Goal: Information Seeking & Learning: Compare options

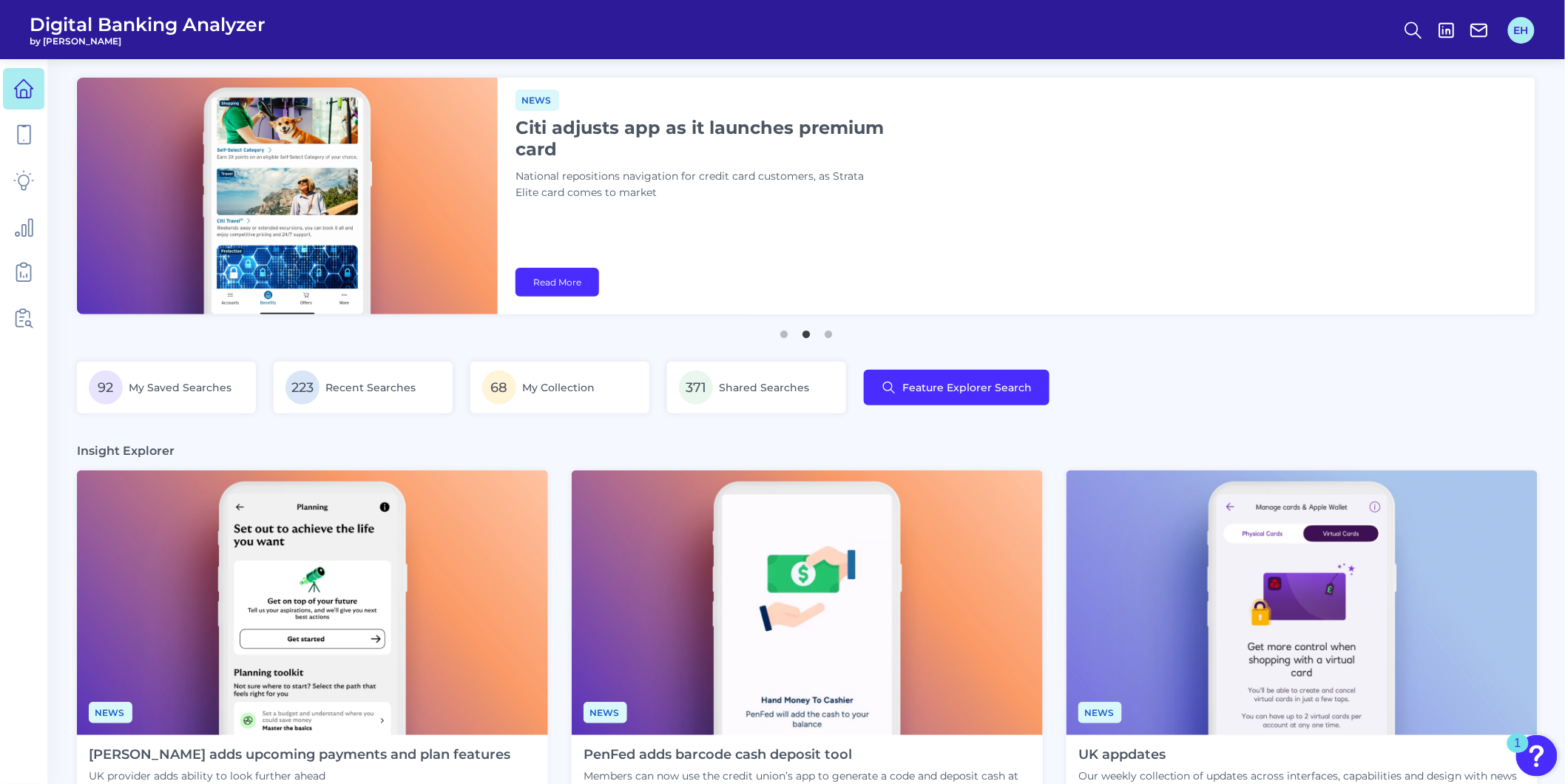
click at [1521, 38] on button "EH" at bounding box center [1521, 30] width 26 height 26
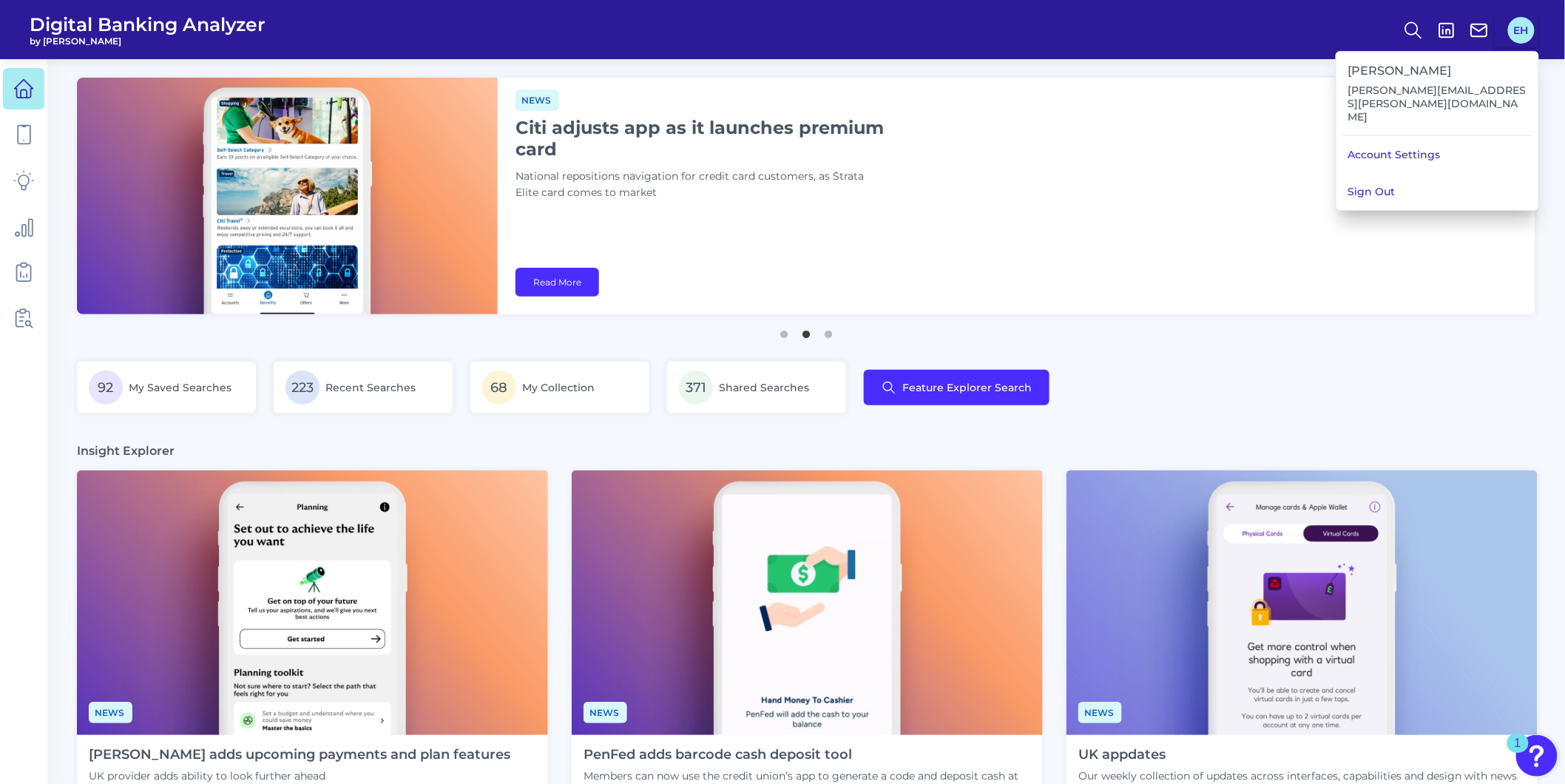
click at [1521, 38] on button "EH" at bounding box center [1521, 30] width 26 height 26
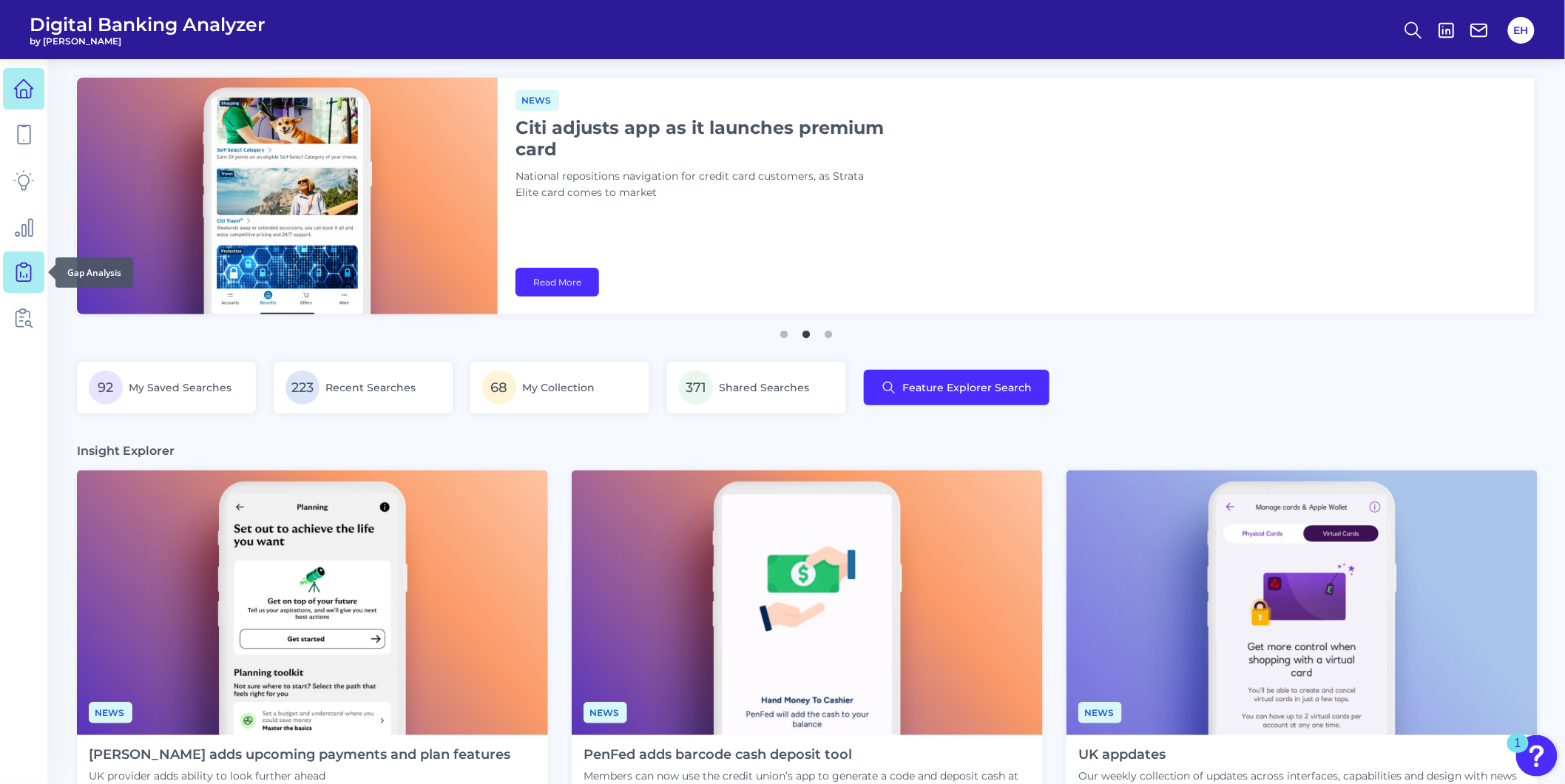
click at [34, 270] on icon at bounding box center [24, 273] width 21 height 21
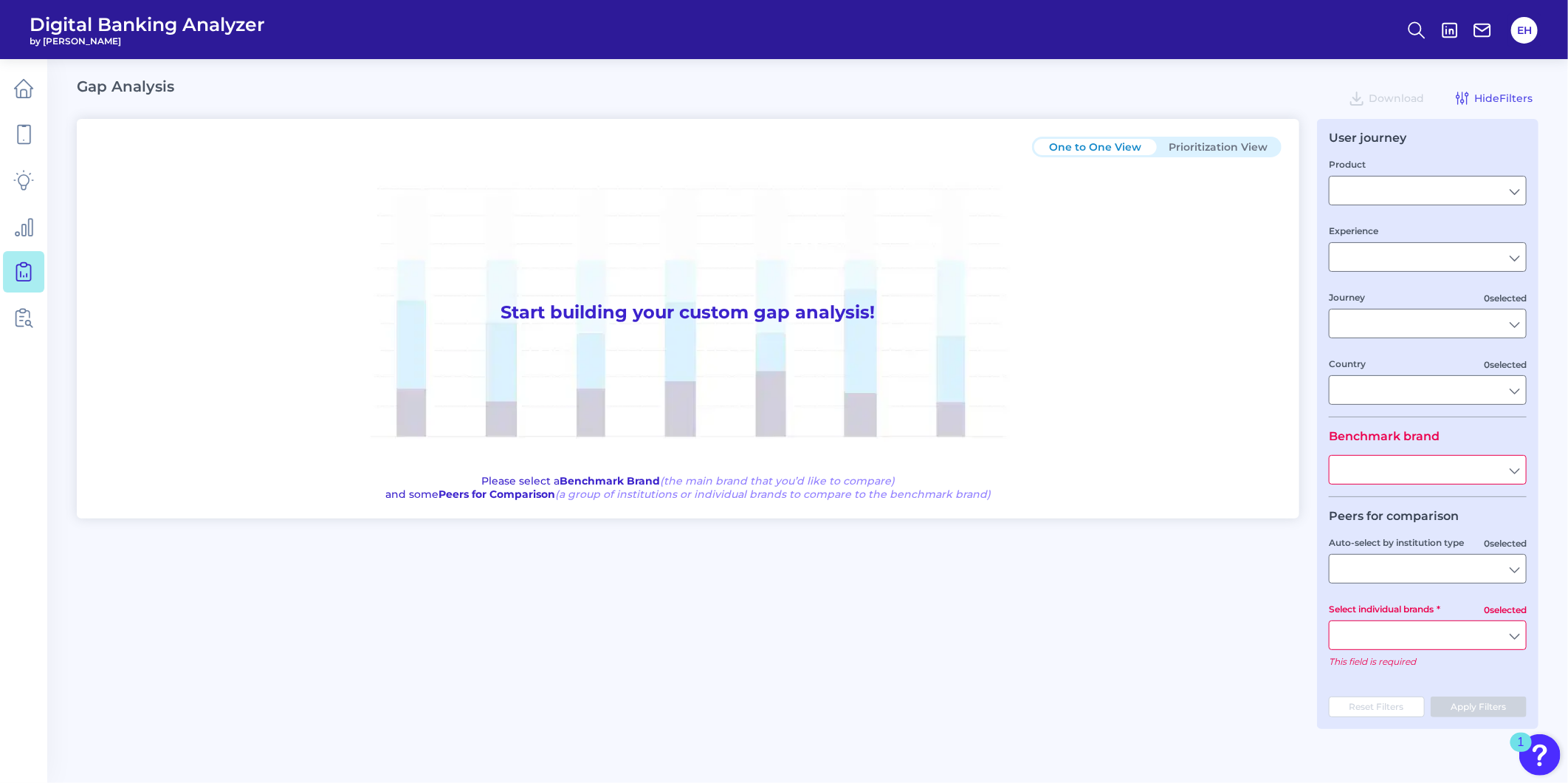
type input "Checking / Current Account"
type input "Mobile Servicing"
type input "Pre-Login Area, New Customer Onboarding, Login & Authentication, Accounts and t…"
type input "United States"
type input "All Select individual brands"
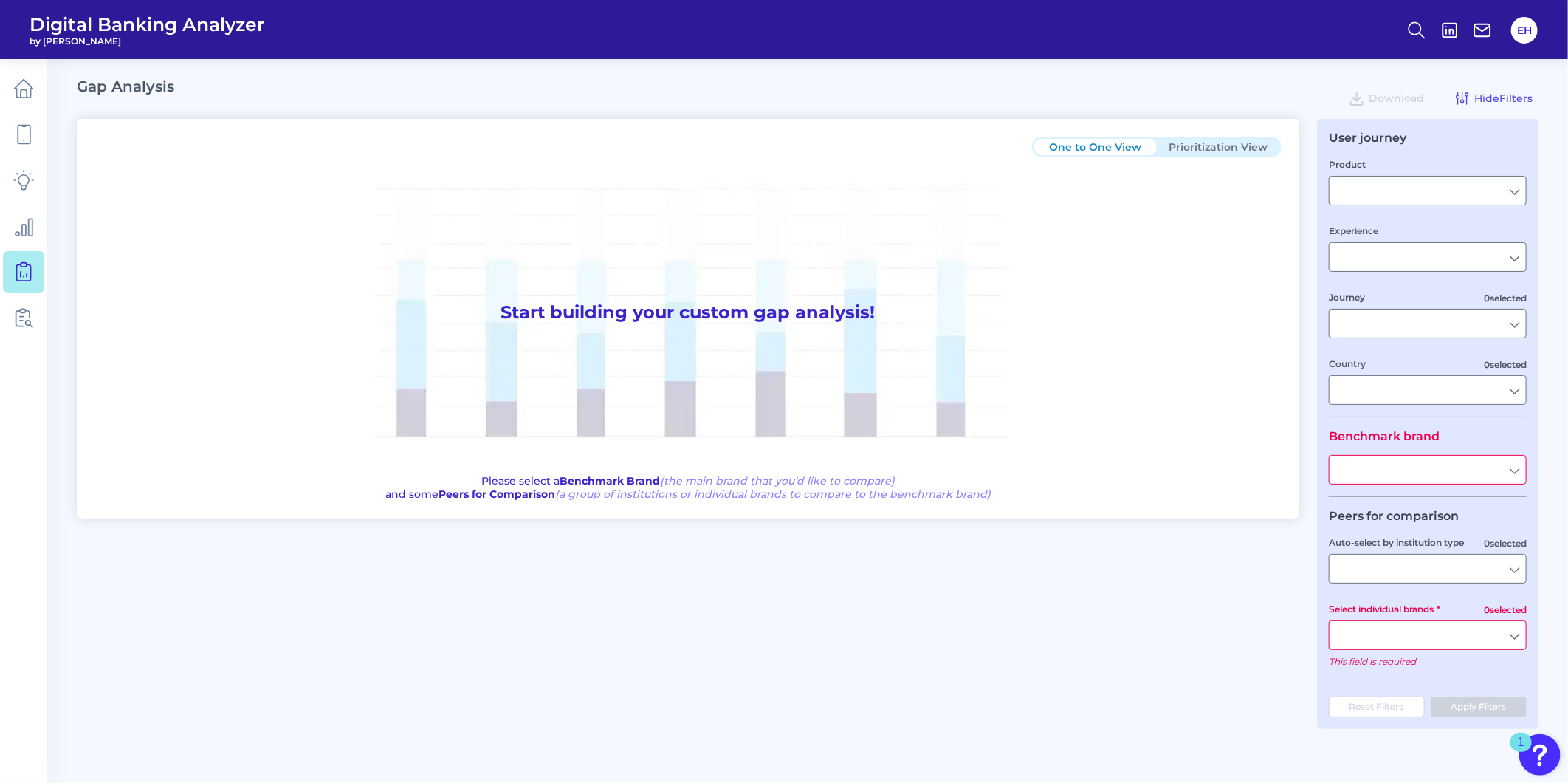
type input "All Journeys"
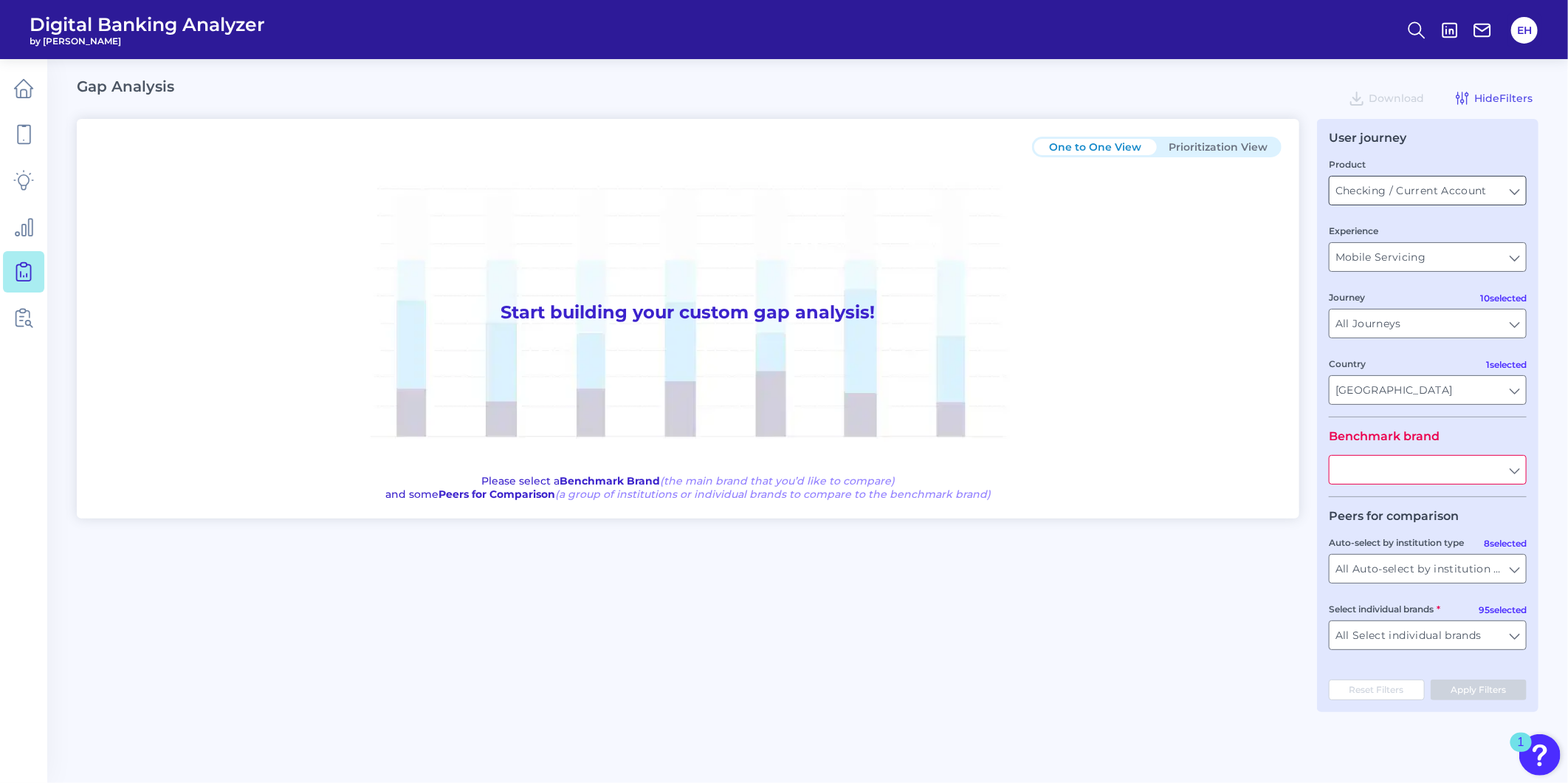
click at [1365, 187] on input "Checking / Current Account" at bounding box center [1427, 190] width 196 height 28
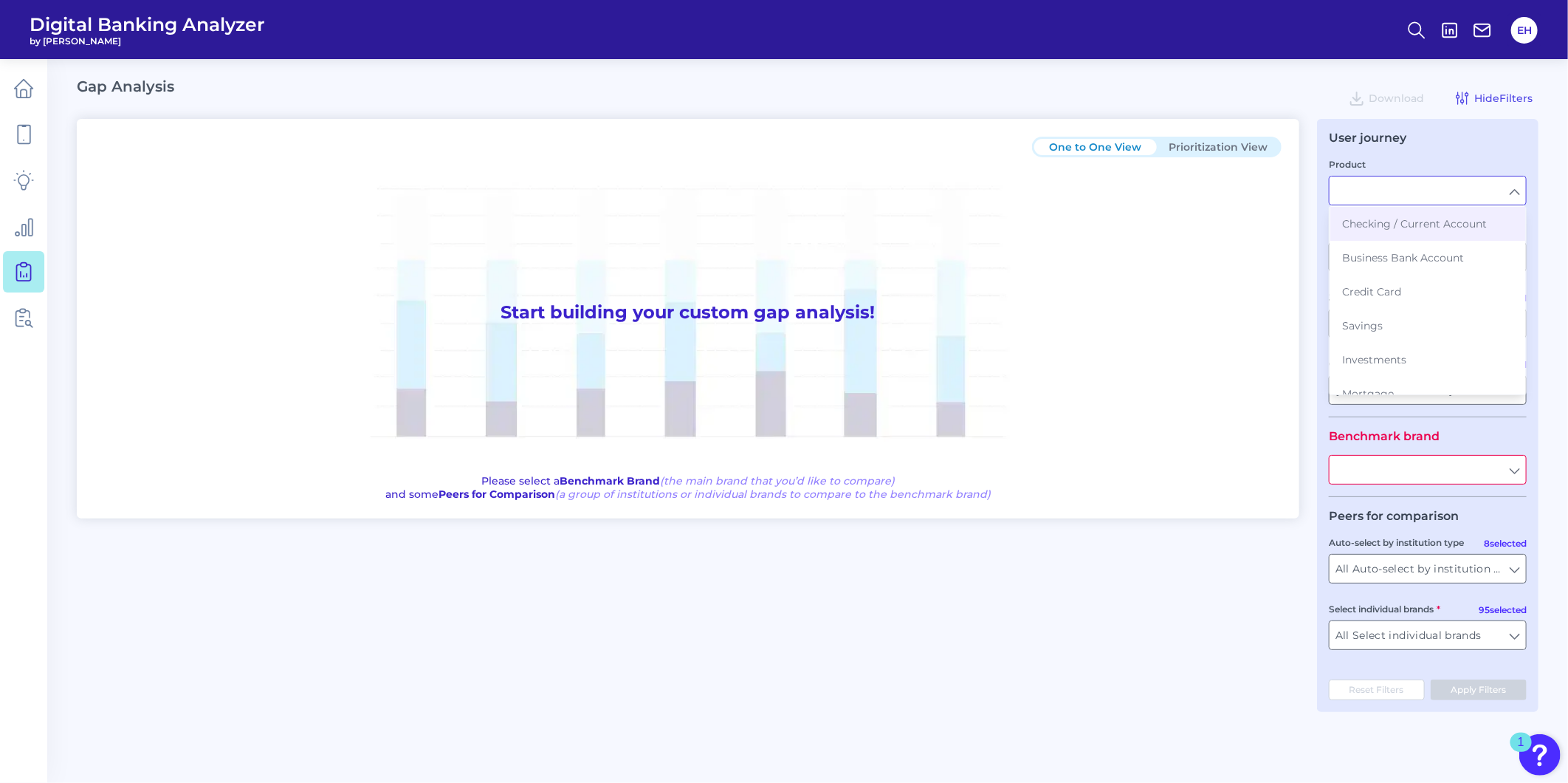
click at [1237, 195] on h1 "Start building your custom gap analysis!" at bounding box center [688, 312] width 1187 height 311
type input "Checking / Current Account"
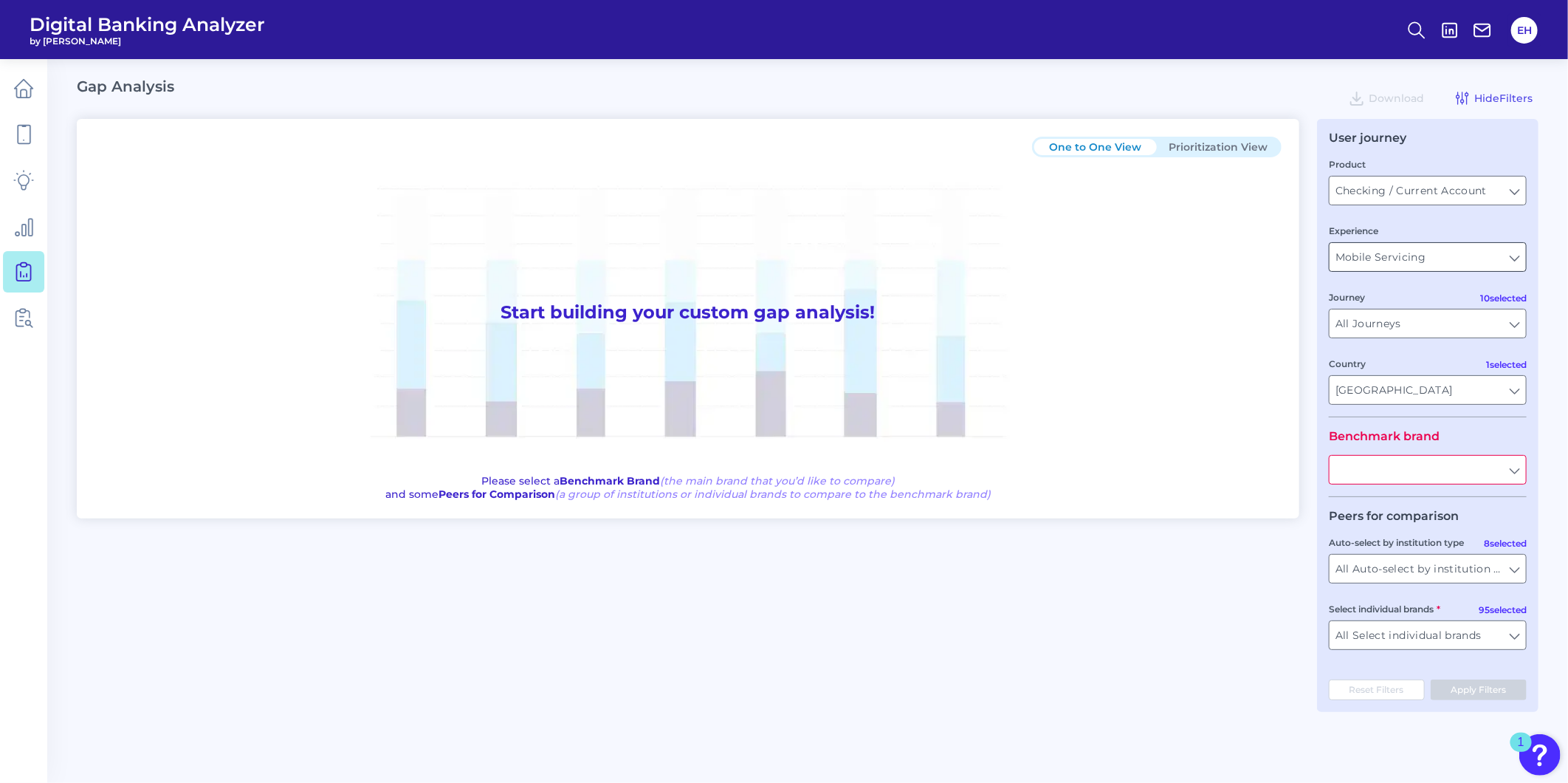
click at [1368, 262] on input "Mobile Servicing" at bounding box center [1427, 257] width 196 height 28
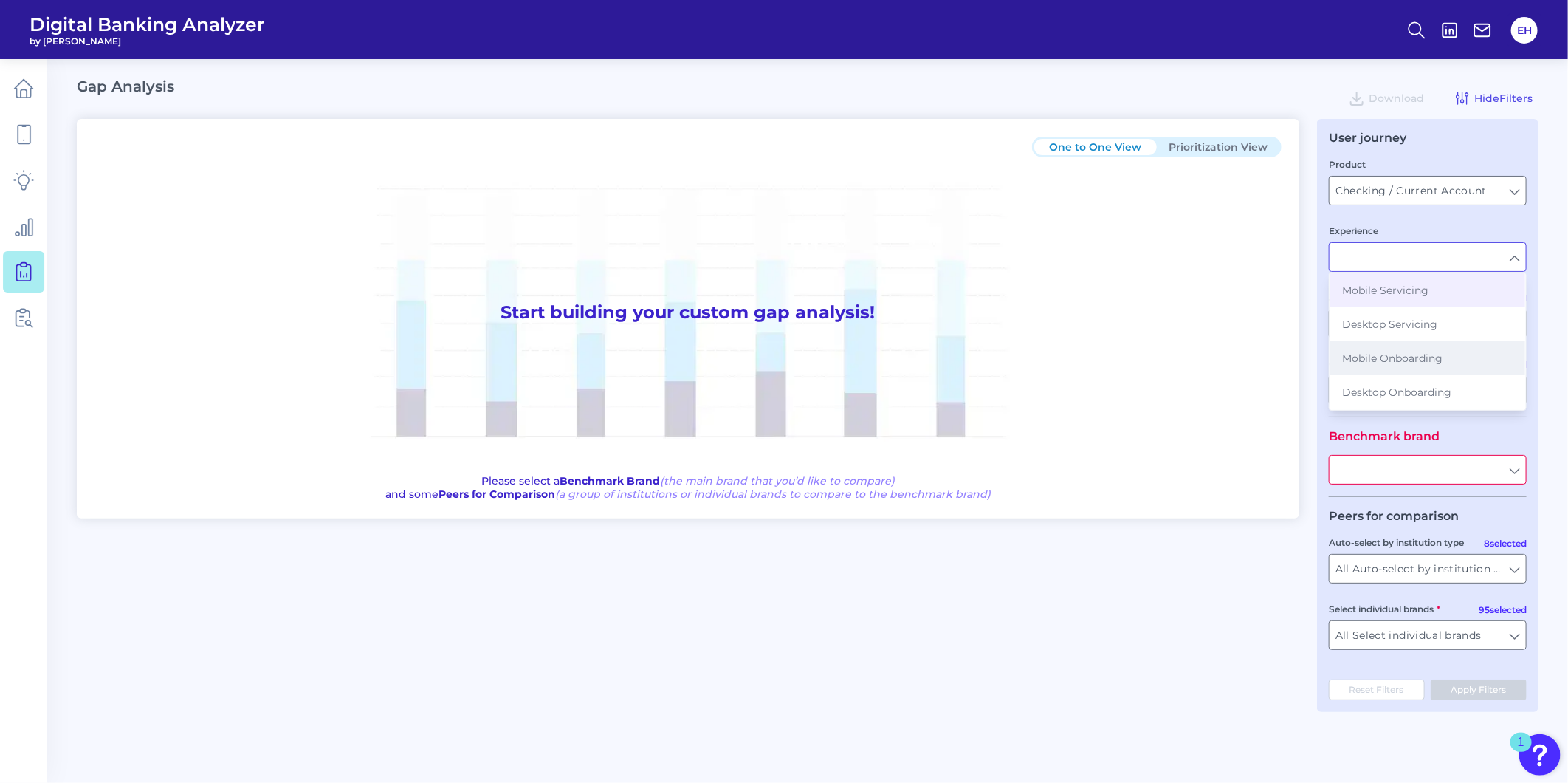
click at [1390, 357] on span "Mobile Onboarding" at bounding box center [1392, 358] width 100 height 14
type input "Mobile Onboarding"
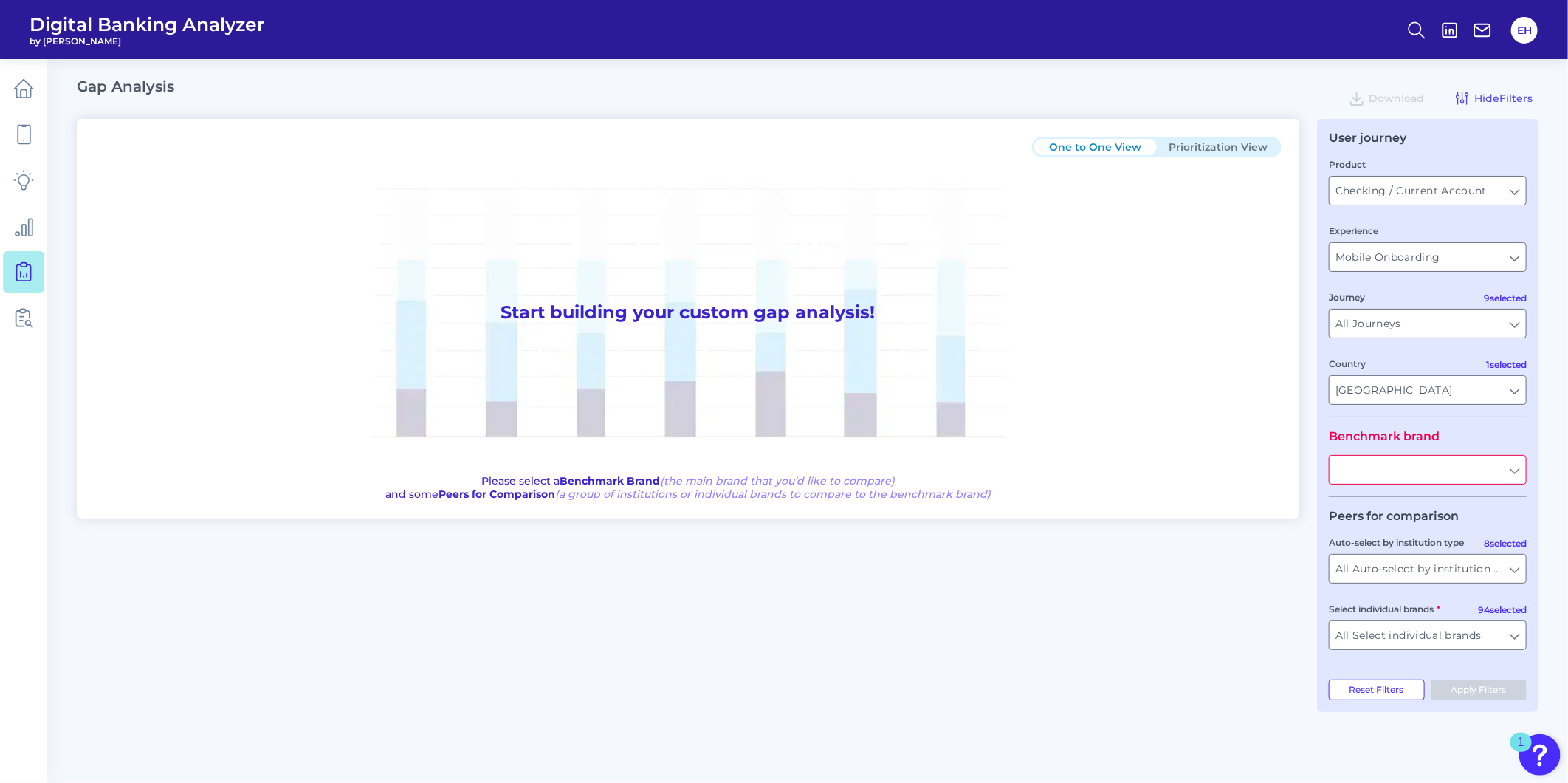
click at [1265, 349] on h1 "Start building your custom gap analysis!" at bounding box center [688, 312] width 1187 height 311
click at [1419, 484] on input "text" at bounding box center [1427, 469] width 196 height 28
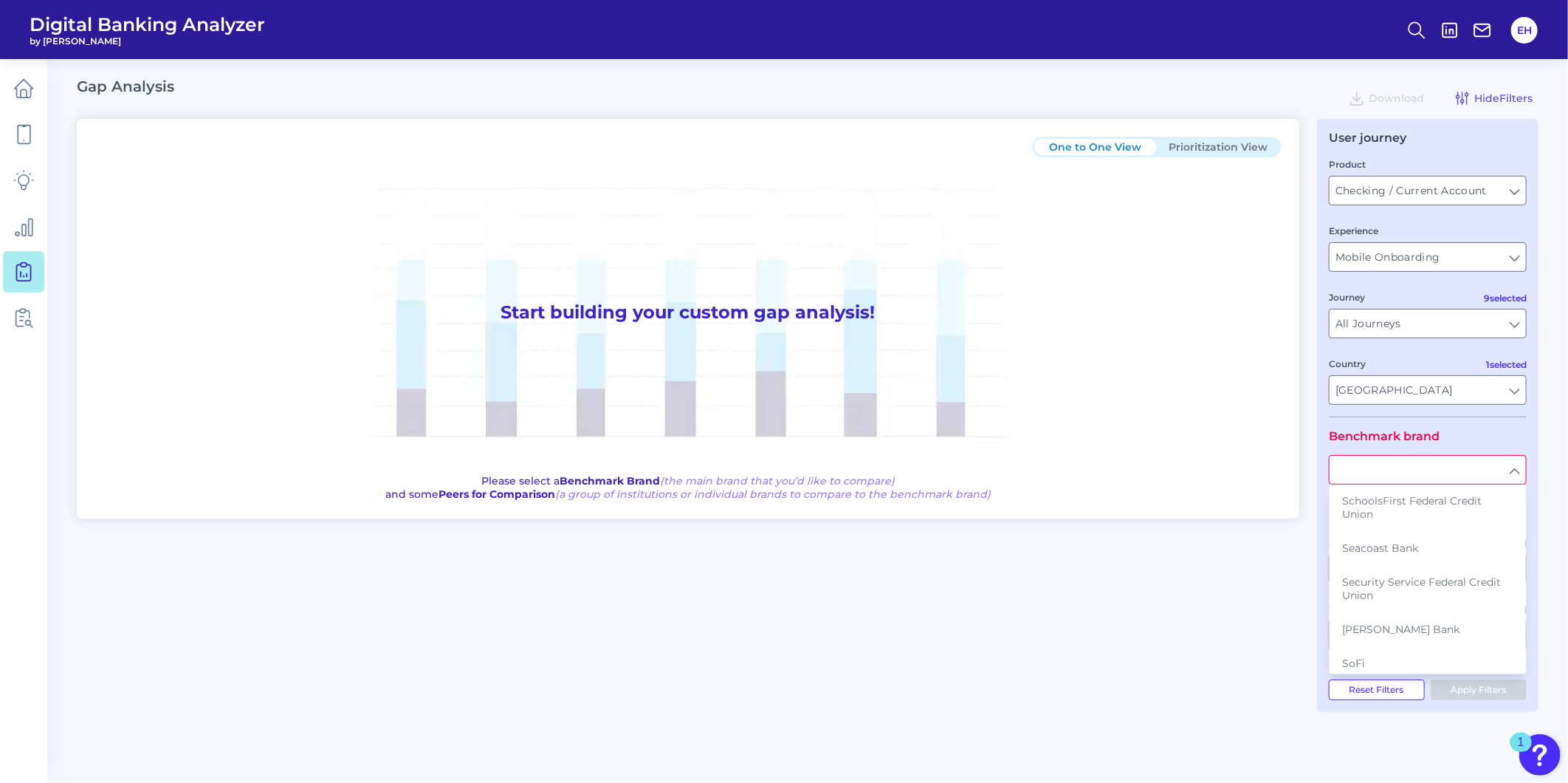
scroll to position [2379, 0]
click at [1454, 701] on button "Synovus" at bounding box center [1428, 717] width 195 height 34
type input "Synovus"
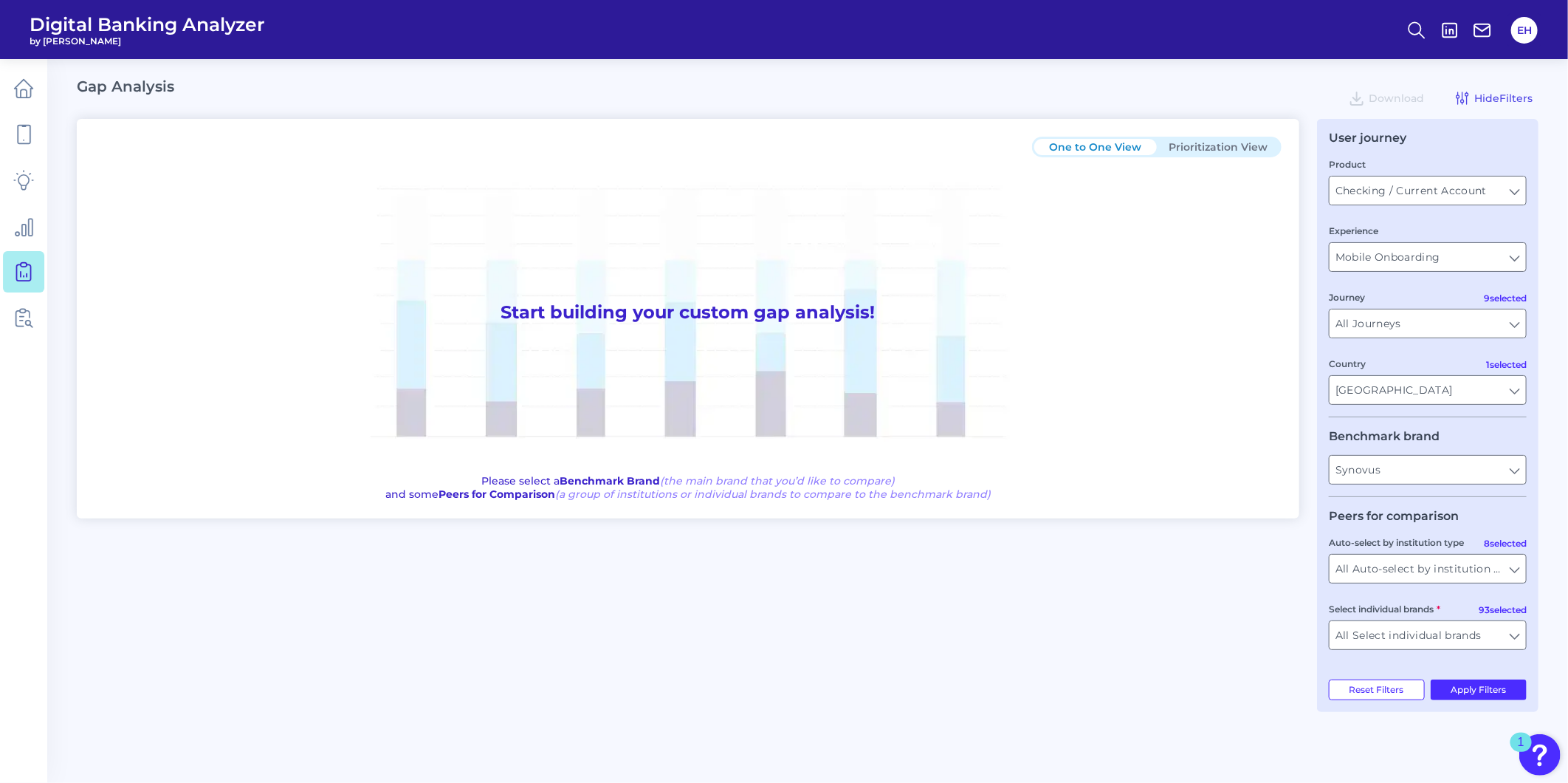
click at [1157, 601] on div "One to One View Prioritization View Start building your custom gap analysis! Pl…" at bounding box center [808, 416] width 1462 height 593
click at [1361, 580] on input "All Auto-select by institution types" at bounding box center [1427, 568] width 196 height 28
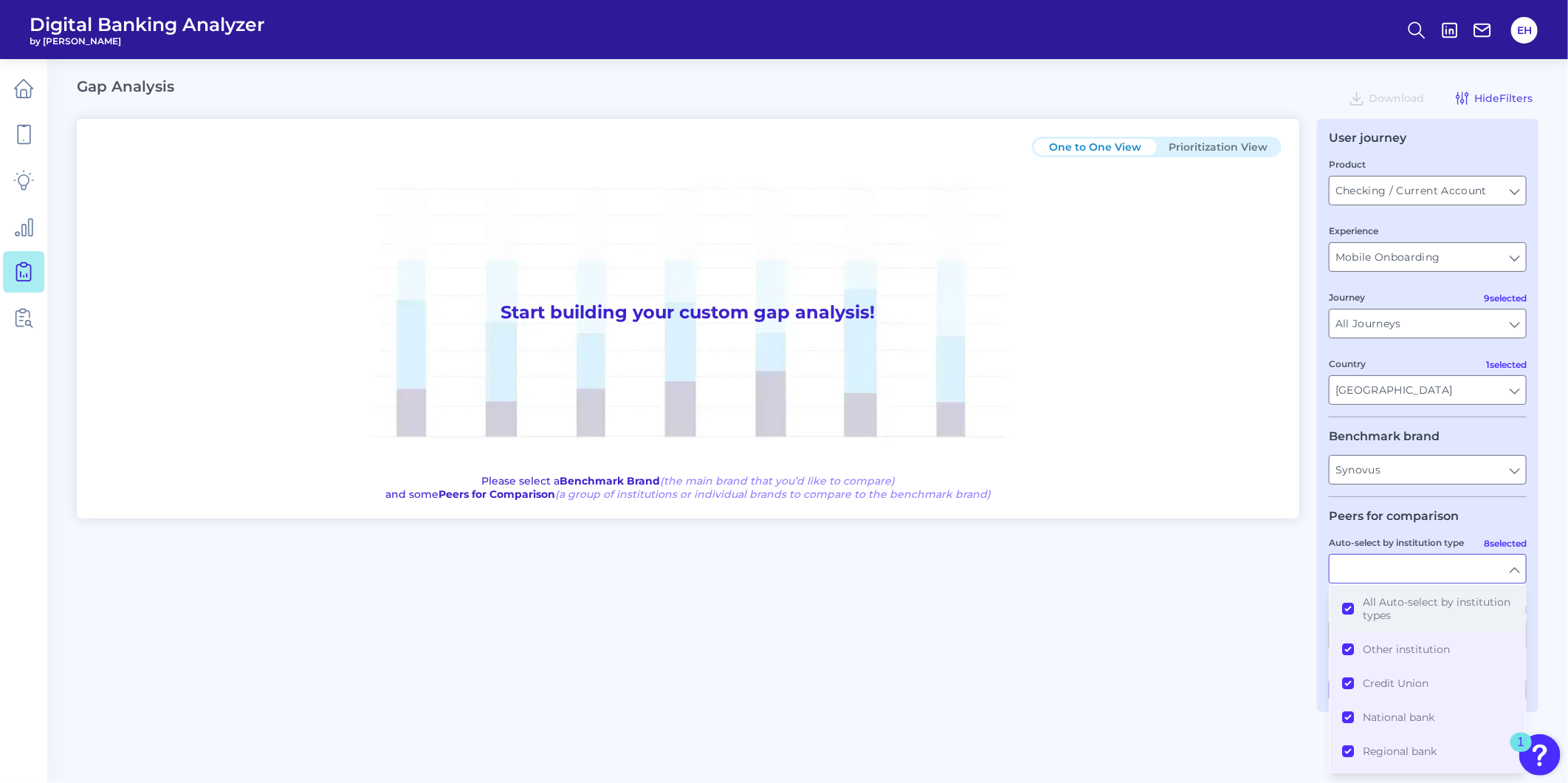
click at [1363, 612] on span "All Auto-select by institution types" at bounding box center [1438, 608] width 150 height 26
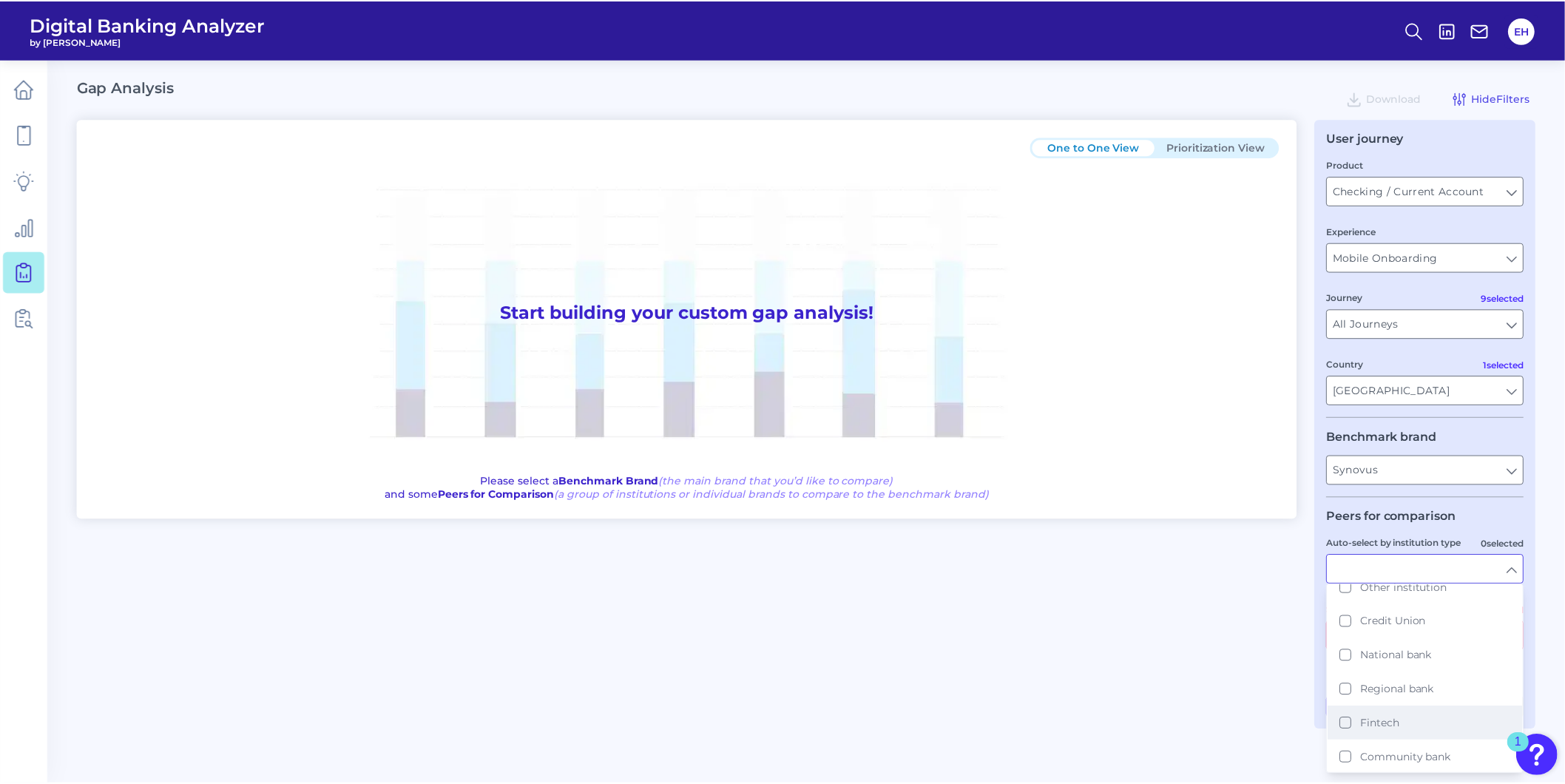
scroll to position [122, 0]
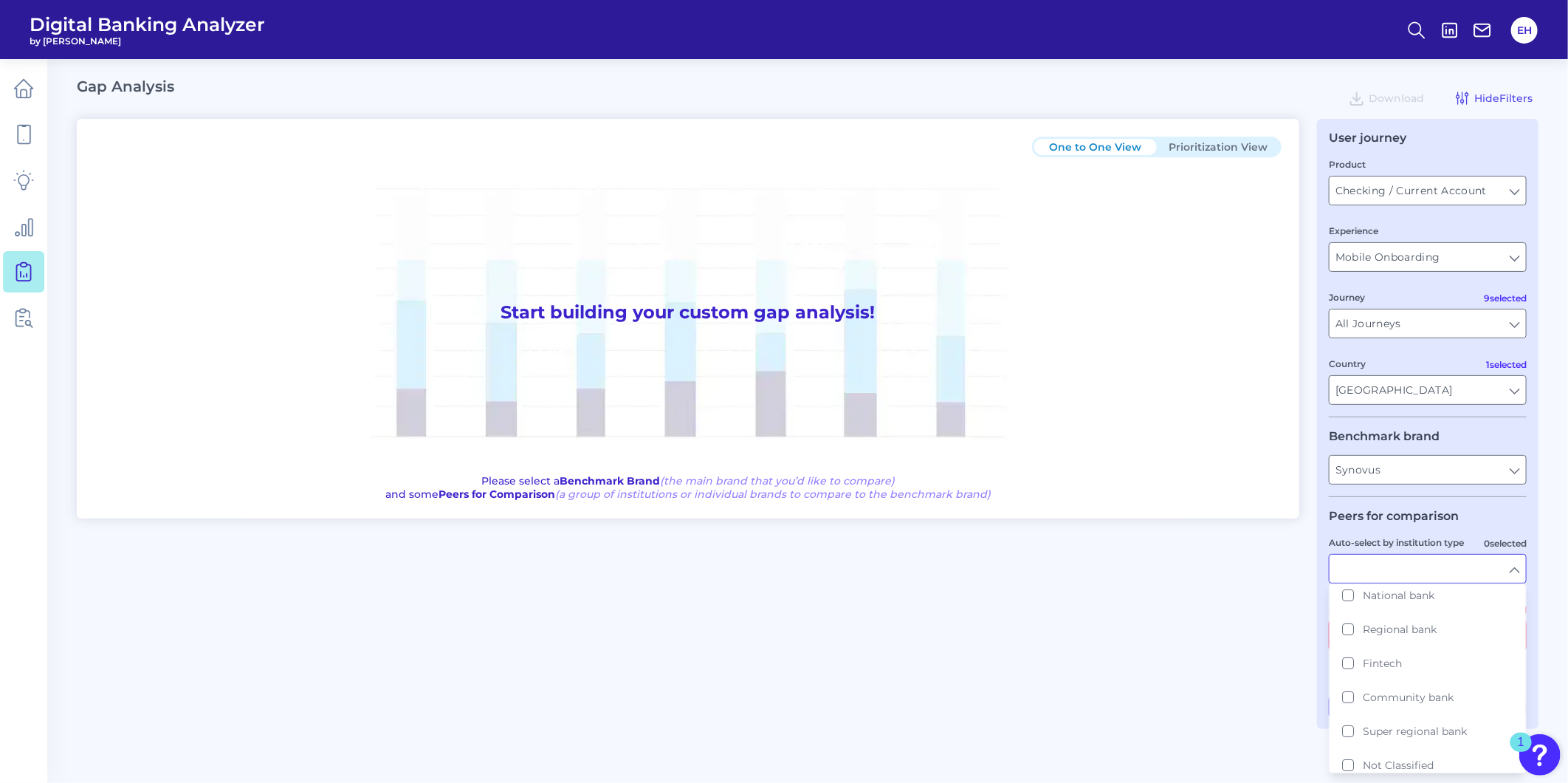
click at [1077, 636] on div "One to One View Prioritization View Start building your custom gap analysis! Pl…" at bounding box center [808, 424] width 1462 height 610
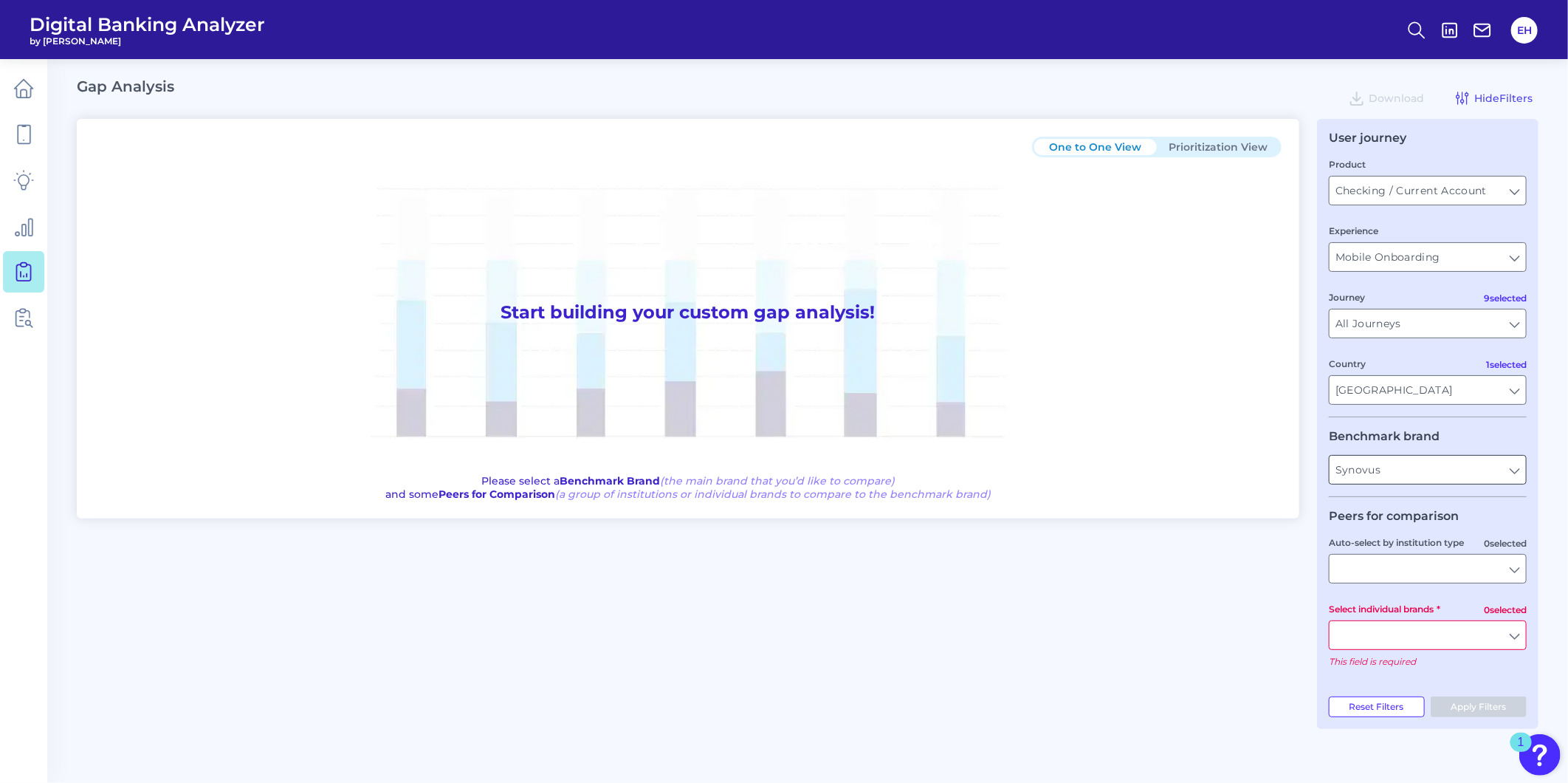
click at [1418, 473] on input "Synovus" at bounding box center [1427, 469] width 196 height 28
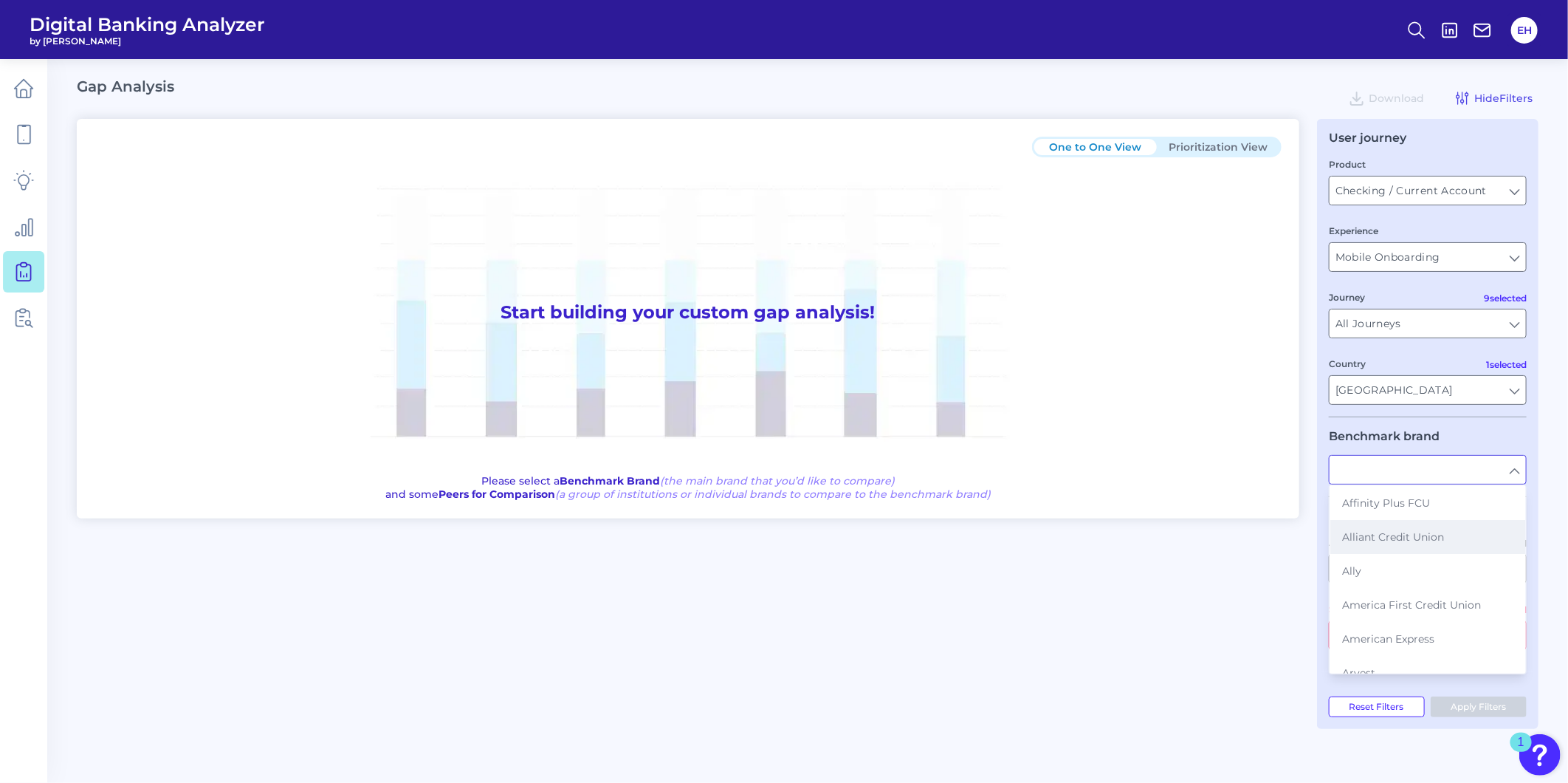
click at [1391, 541] on span "Alliant Credit Union" at bounding box center [1393, 536] width 102 height 14
type input "Alliant Credit Union"
type input "All Auto-select by institution types"
type input "All Select individual brands"
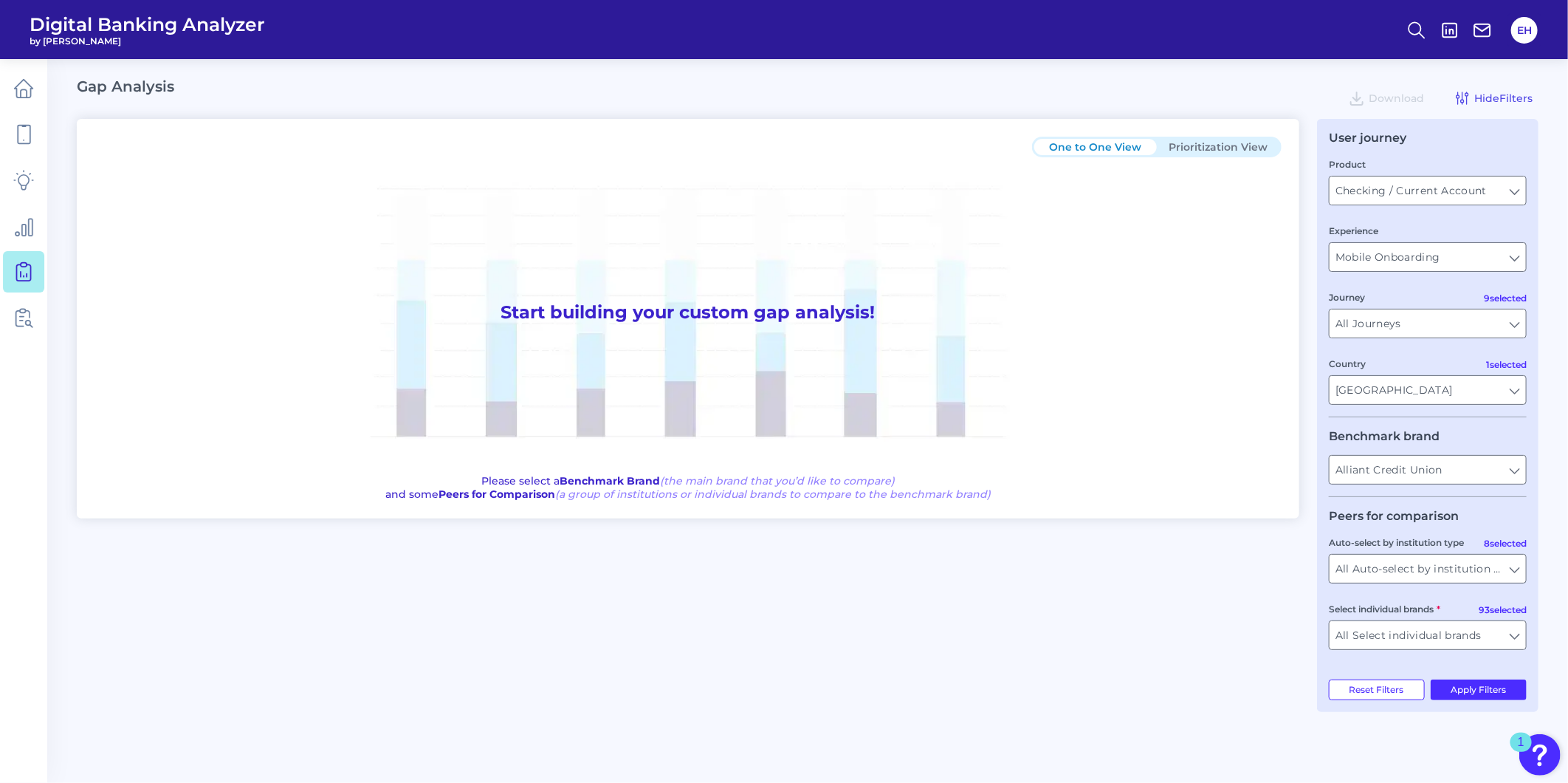
click at [1220, 579] on div "One to One View Prioritization View Start building your custom gap analysis! Pl…" at bounding box center [808, 416] width 1462 height 593
click at [1414, 569] on input "All Auto-select by institution types" at bounding box center [1427, 568] width 196 height 28
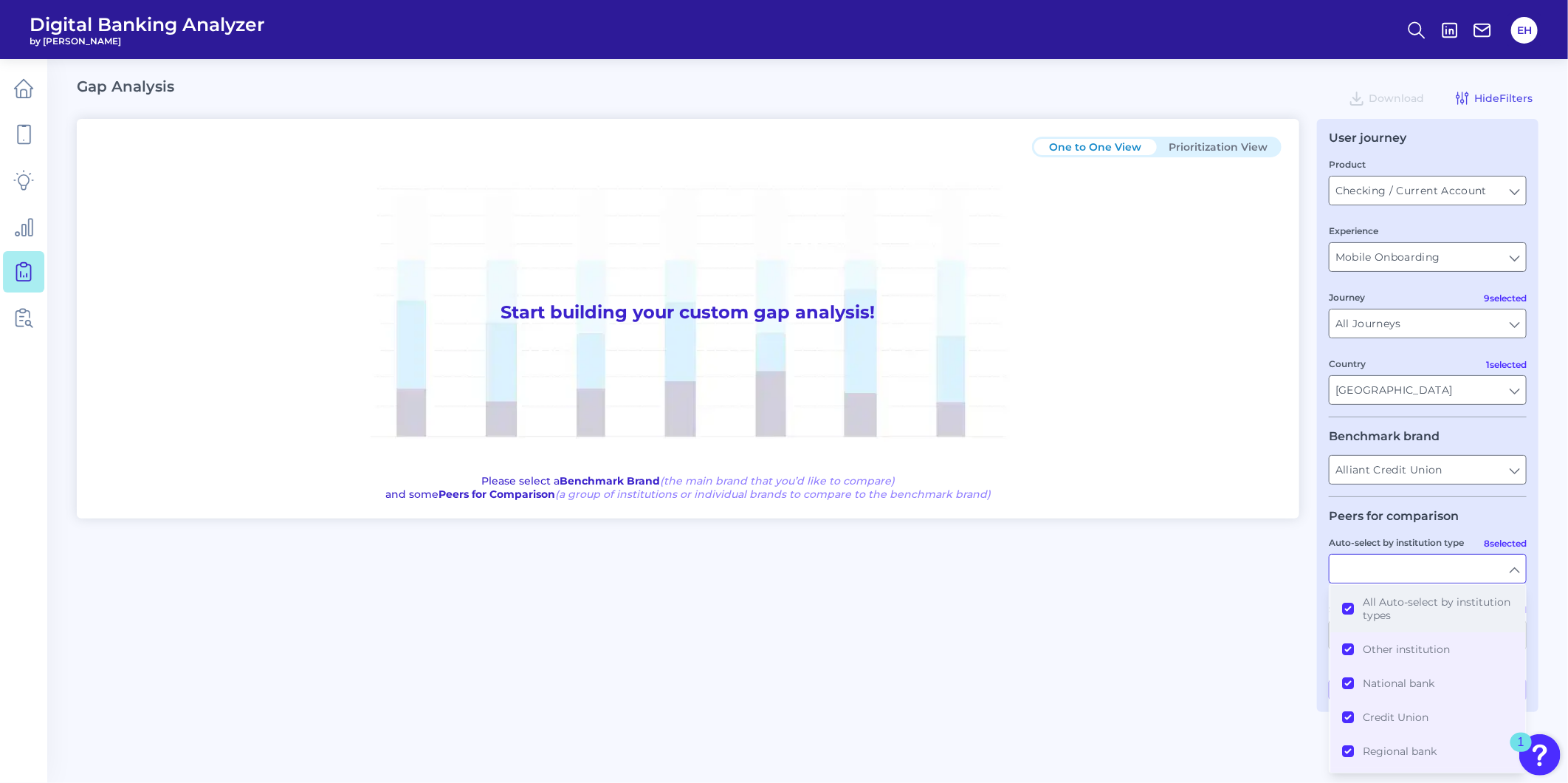
click at [1396, 604] on span "All Auto-select by institution types" at bounding box center [1438, 608] width 150 height 26
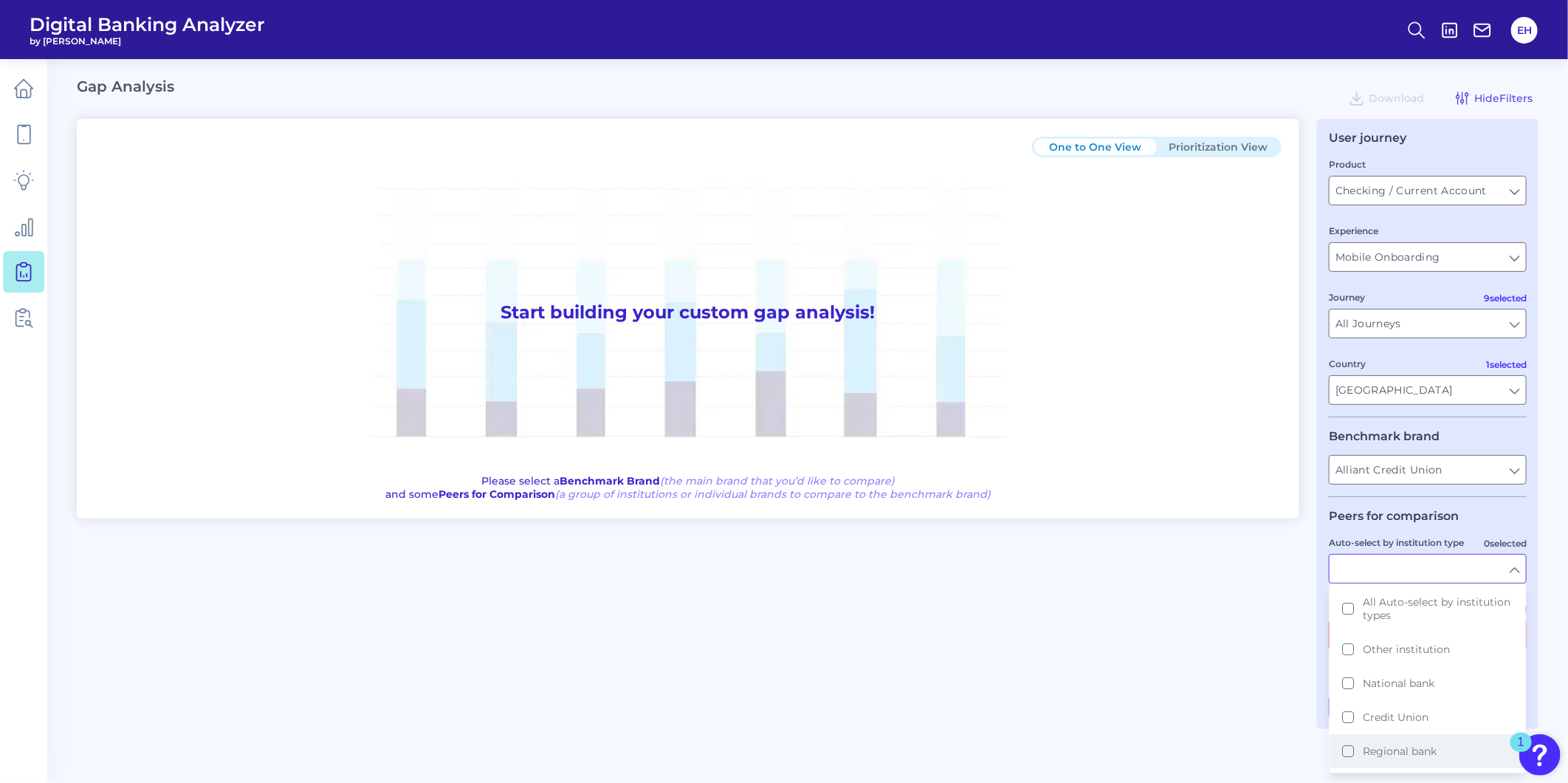
click at [1391, 761] on button "Regional bank" at bounding box center [1428, 751] width 195 height 34
type input "Arvest, Associated Bank, Bank of Oklahoma, BankUnited, Cadence Bank, Commerce B…"
click at [1209, 729] on main "Gap Analysis Download Hide Filters One to One View Prioritization View Start bu…" at bounding box center [784, 392] width 1568 height 783
type input "Regional bank"
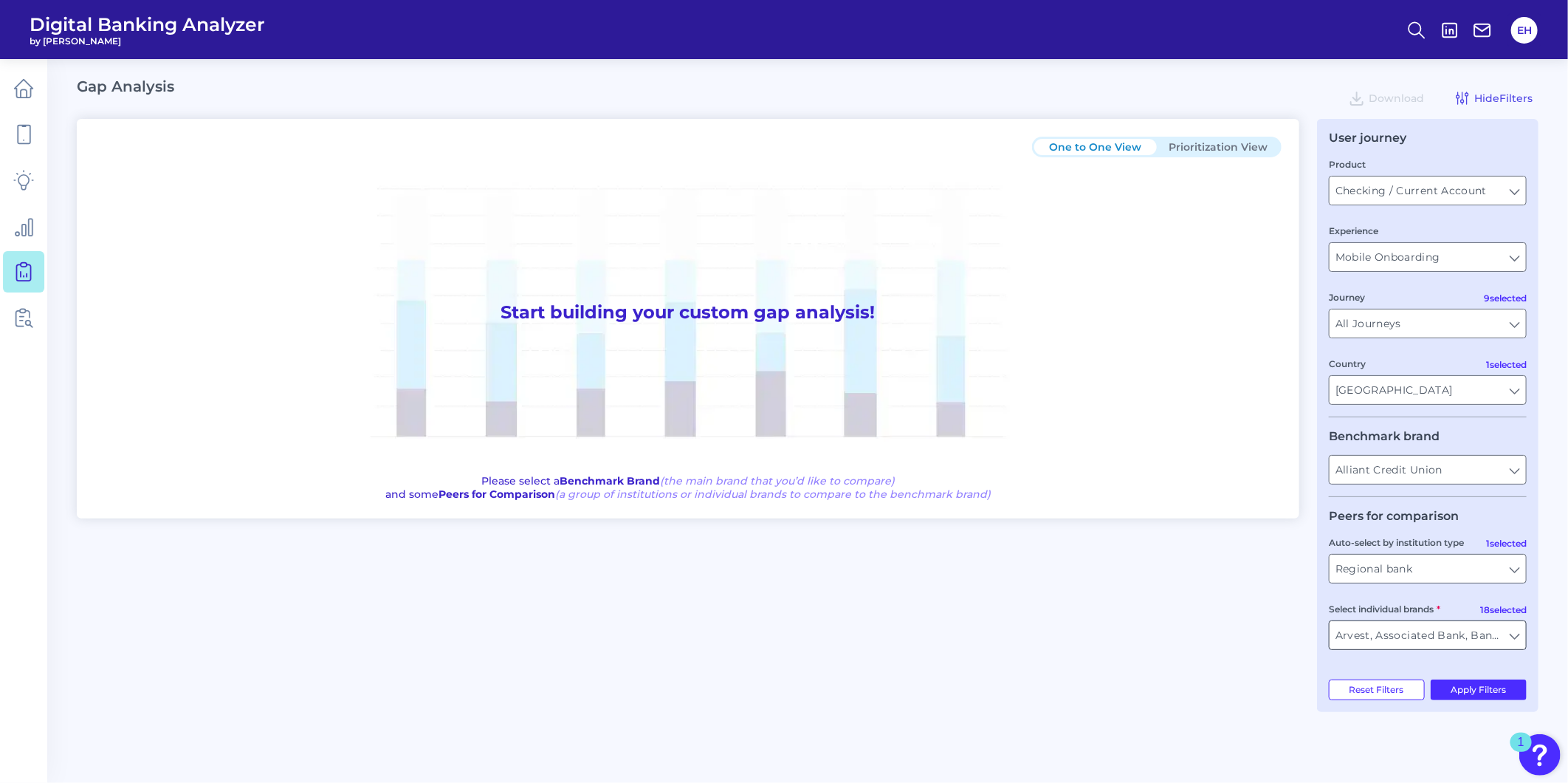
click at [1406, 649] on input "Arvest, Associated Bank, Bank of Oklahoma, BankUnited, Cadence Bank, Commerce B…" at bounding box center [1427, 635] width 196 height 28
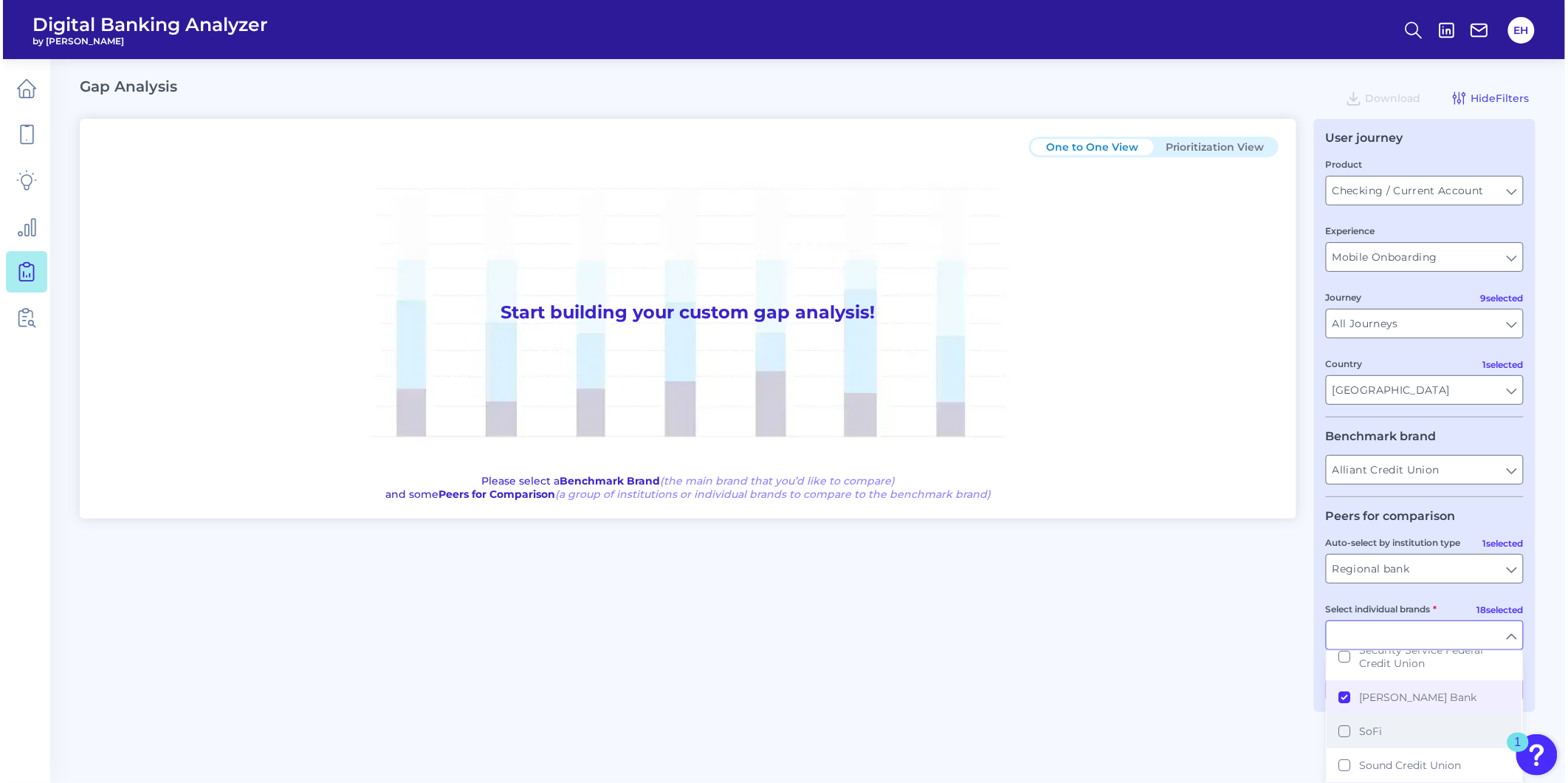
scroll to position [2544, 0]
click at [1355, 575] on input "Regional bank" at bounding box center [1422, 568] width 196 height 28
type input "Arvest, Associated Bank, Bank of Oklahoma, BankUnited, Cadence Bank, Commerce B…"
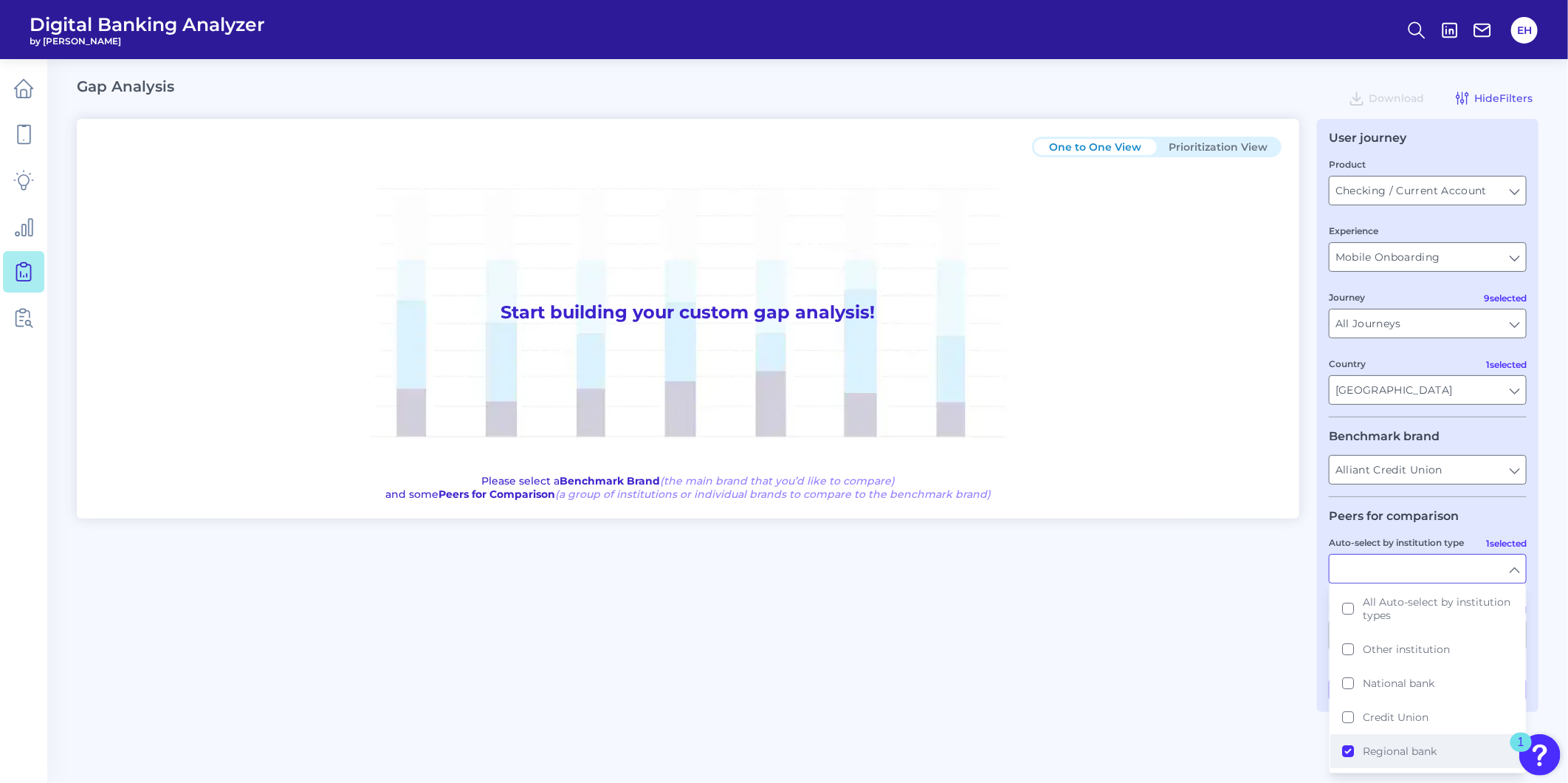
click at [1392, 749] on span "Regional bank" at bounding box center [1400, 751] width 74 height 14
click at [1145, 684] on div "One to One View Prioritization View Start building your custom gap analysis! Pl…" at bounding box center [808, 424] width 1462 height 610
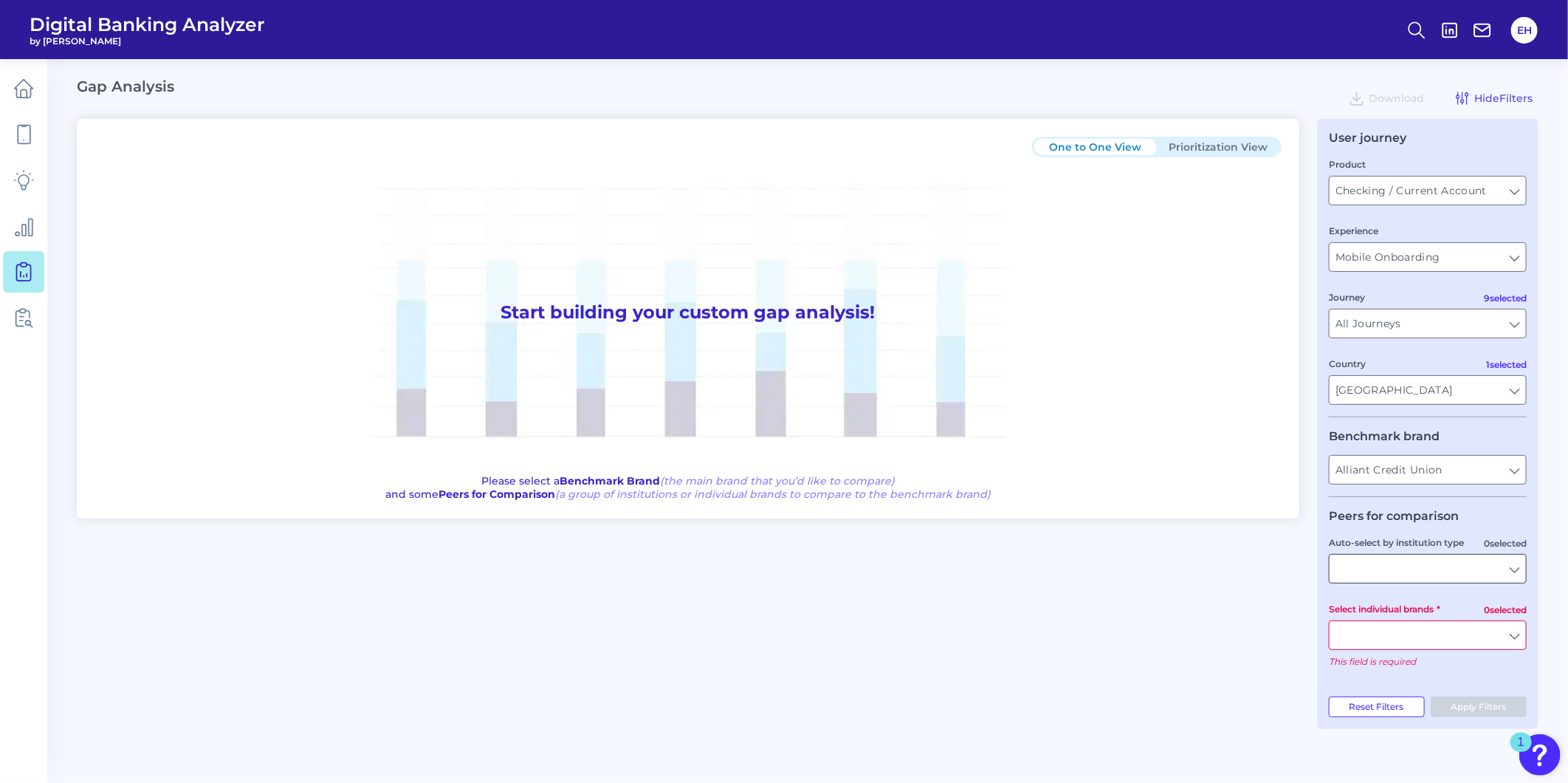
click at [1353, 576] on input "Auto-select by institution type" at bounding box center [1427, 568] width 196 height 28
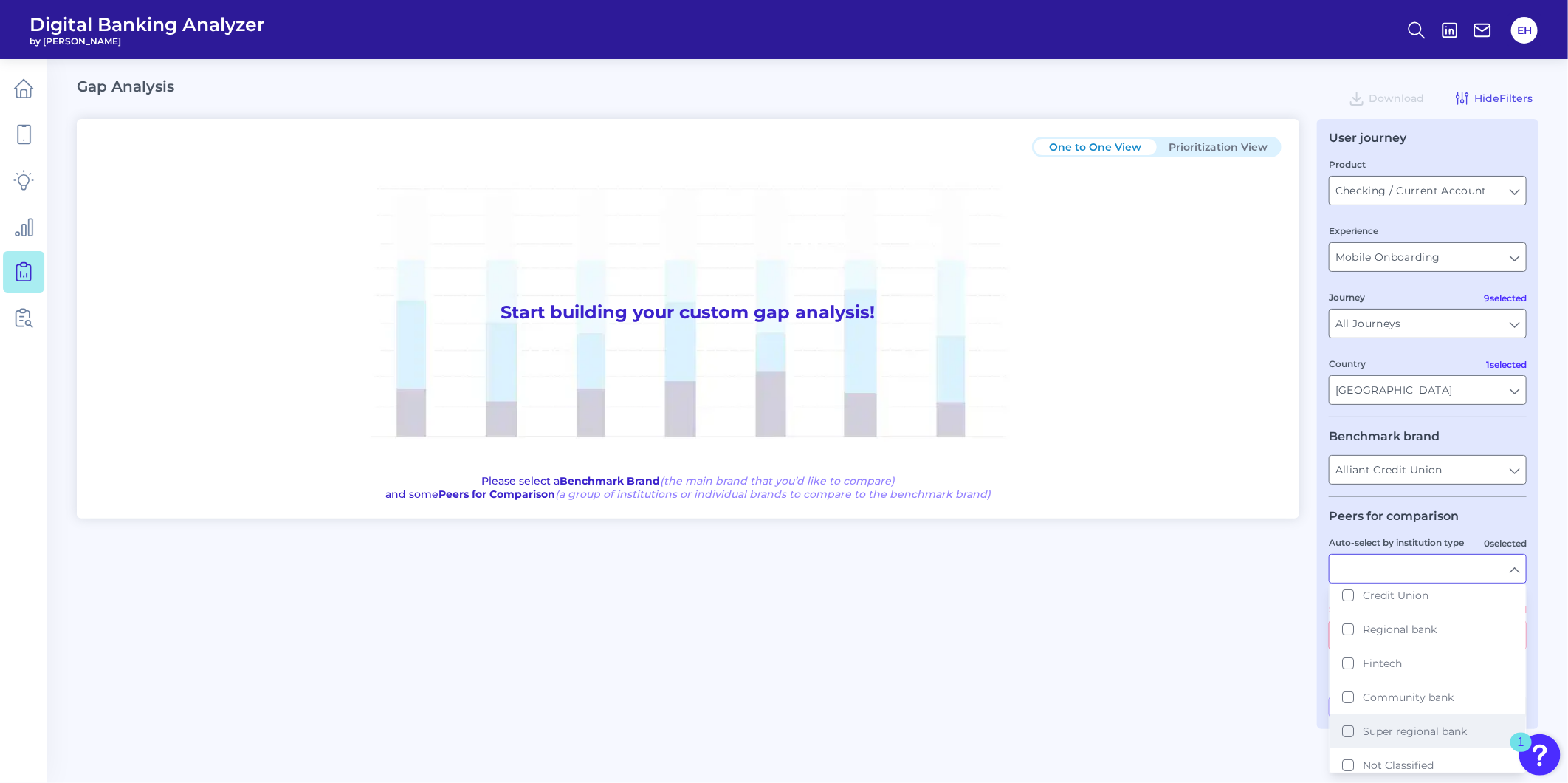
click at [1402, 725] on span "Super regional bank" at bounding box center [1415, 731] width 104 height 14
type input "BMO, CIT Bank, Citizens Bank, Comerica, Fifth Third, First Horizon, Huntington …"
click at [1143, 669] on div "One to One View Prioritization View Start building your custom gap analysis! Pl…" at bounding box center [808, 416] width 1462 height 593
type input "Super regional bank"
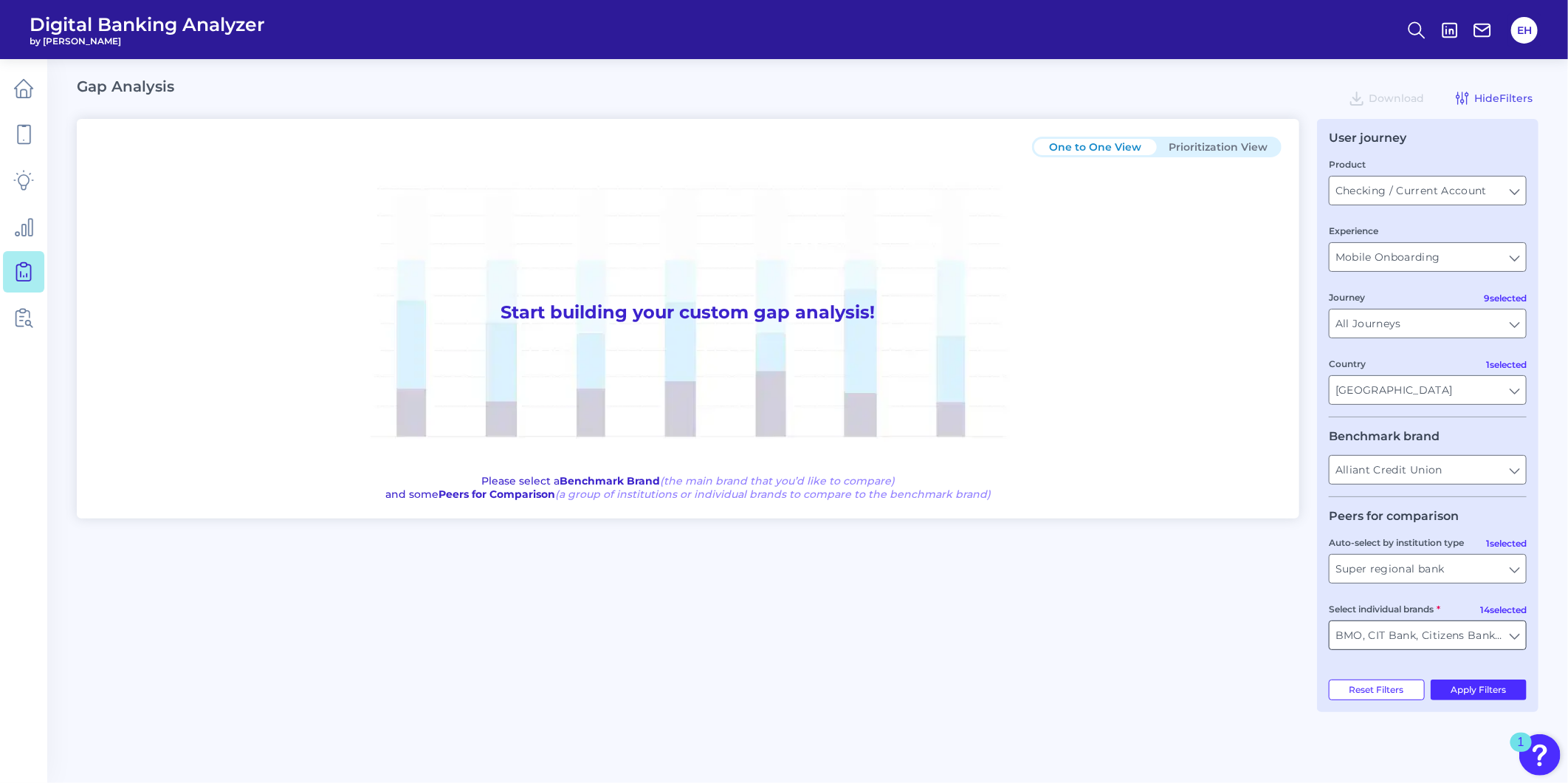
click at [1374, 647] on input "BMO, CIT Bank, Citizens Bank, Comerica, Fifth Third, First Horizon, Huntington …" at bounding box center [1427, 635] width 196 height 28
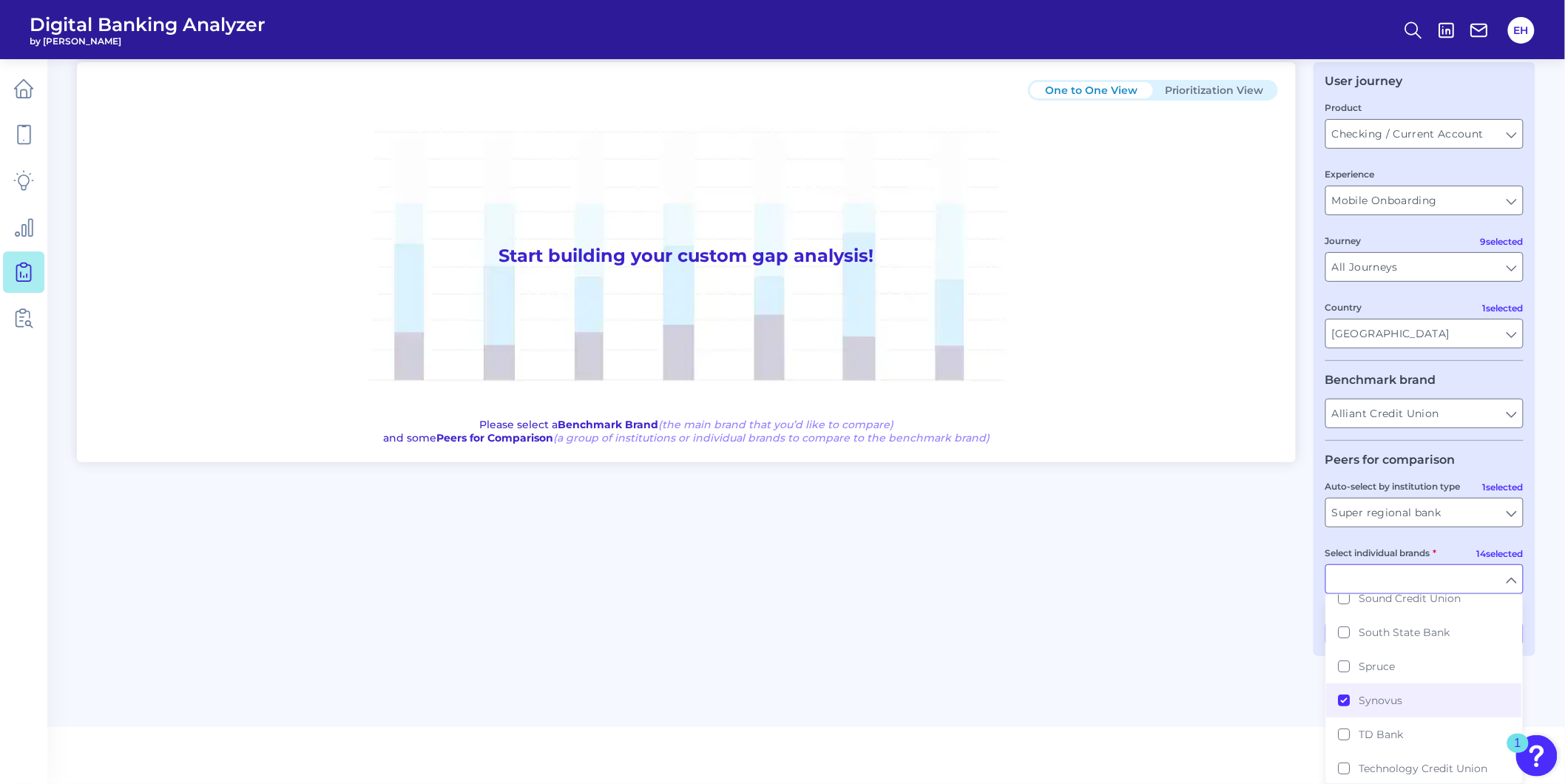
scroll to position [2547, 0]
click at [807, 638] on div "One to One View Prioritization View Start building your custom gap analysis! Pl…" at bounding box center [806, 358] width 1458 height 594
type input "BMO, CIT Bank, Citizens Bank, Comerica, Fifth Third, First Horizon, Huntington …"
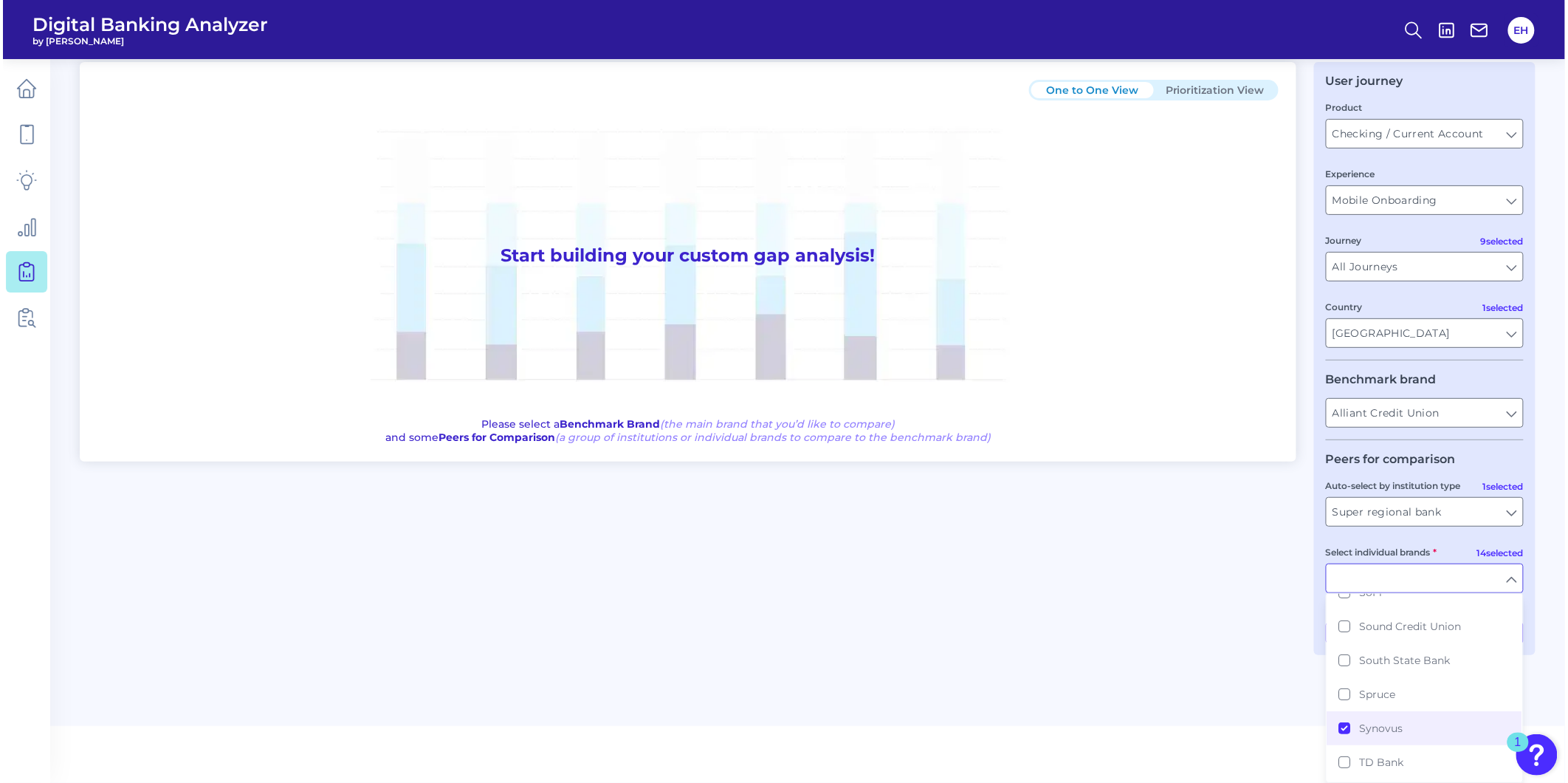
scroll to position [0, 0]
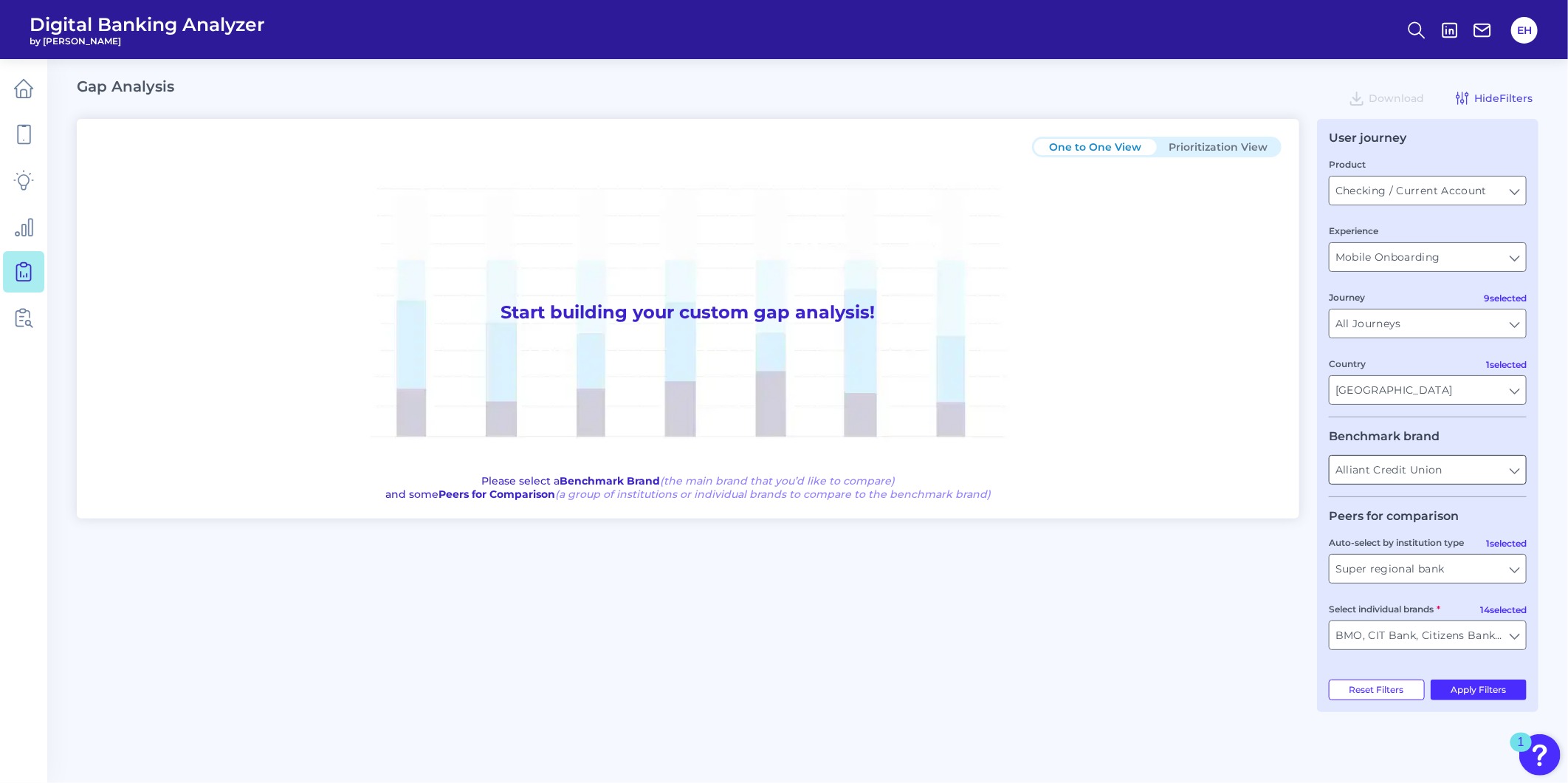
click at [1401, 475] on input "Alliant Credit Union" at bounding box center [1427, 469] width 196 height 28
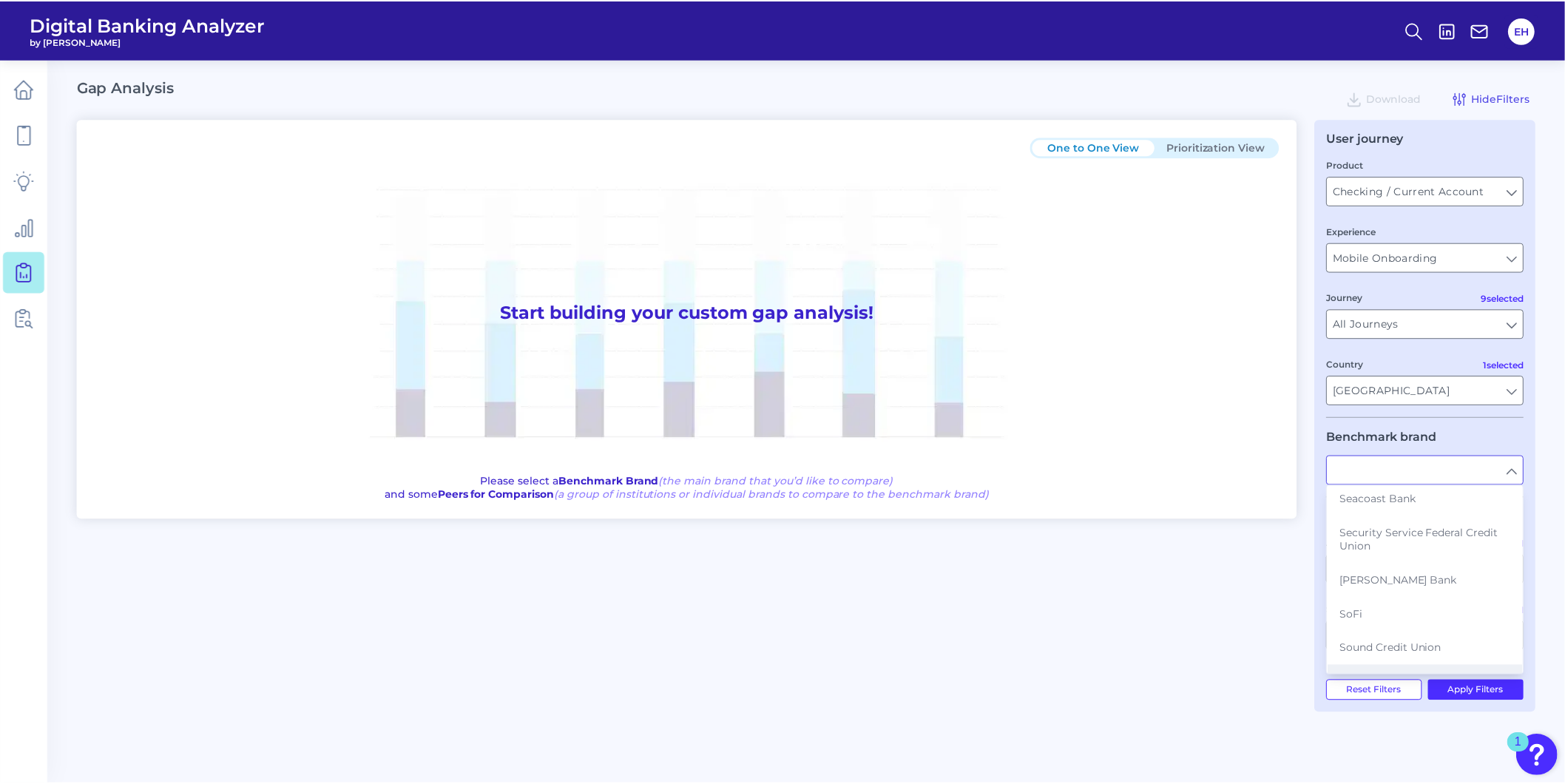
scroll to position [2378, 0]
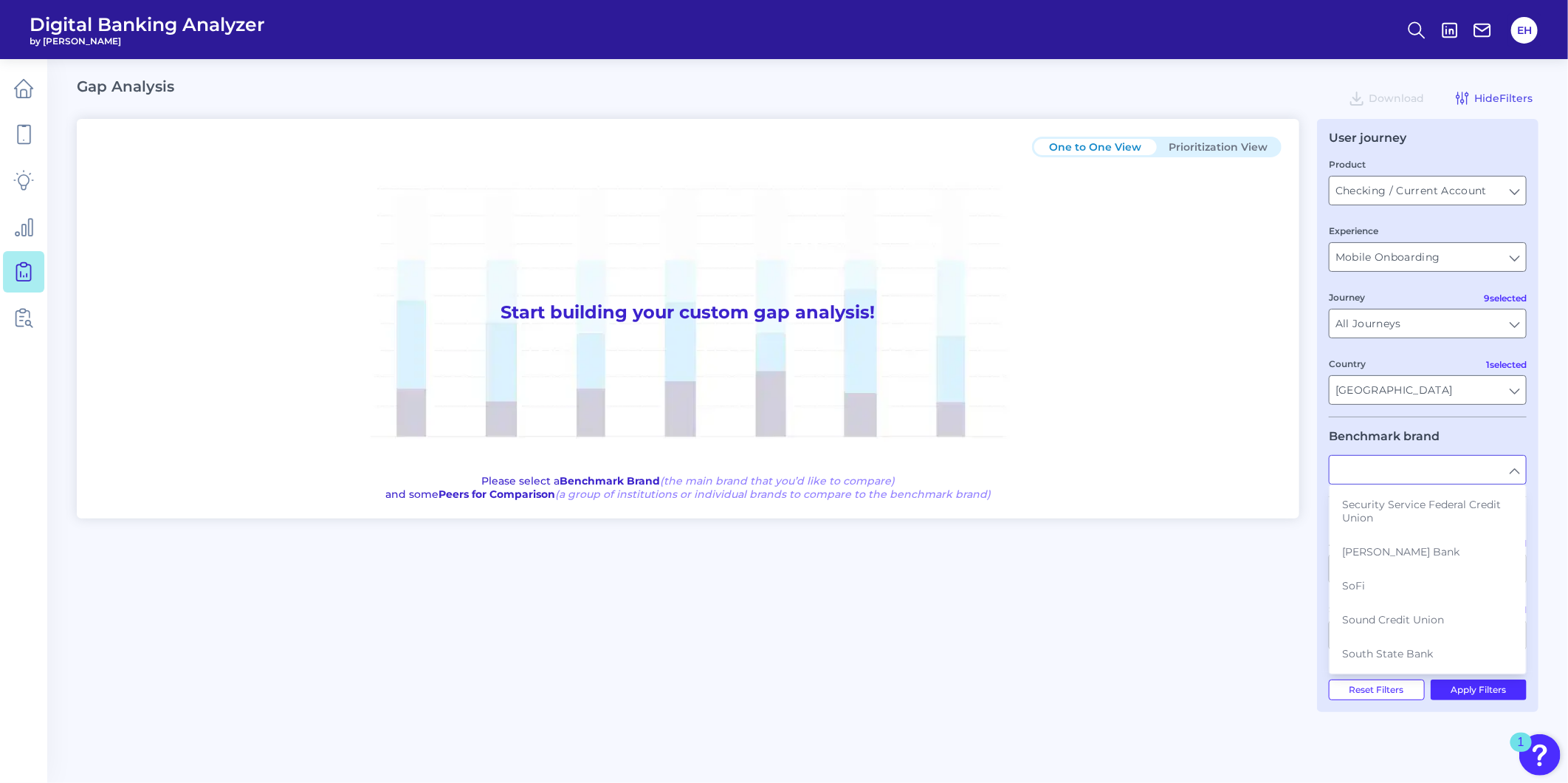
click at [1414, 705] on button "Synovus" at bounding box center [1428, 721] width 195 height 34
type input "Synovus"
type input "All Auto-select by institution types"
type input "All Select individual brands"
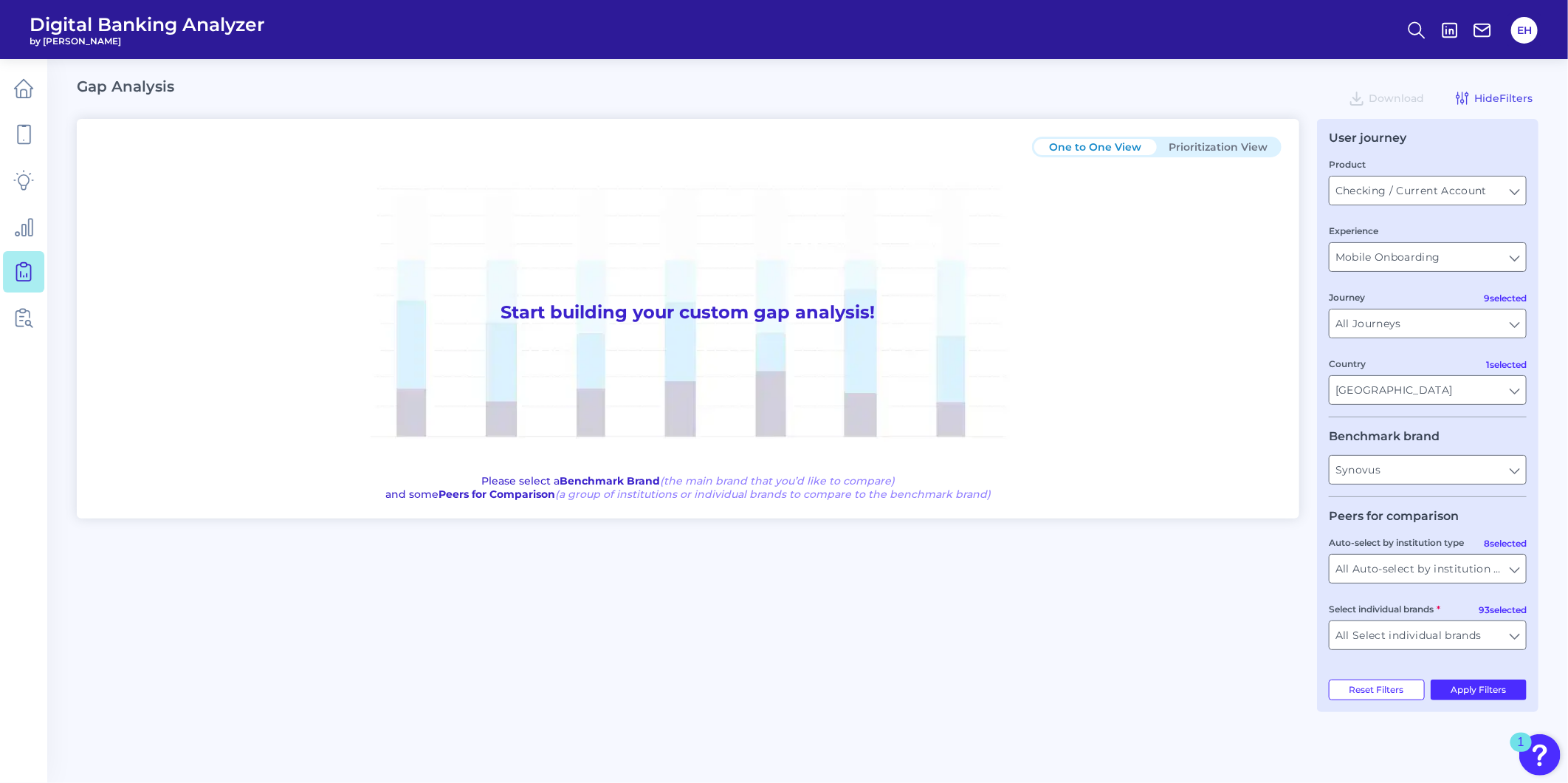
click at [1045, 636] on div "One to One View Prioritization View Start building your custom gap analysis! Pl…" at bounding box center [808, 416] width 1462 height 593
click at [1470, 699] on button "Apply Filters" at bounding box center [1479, 690] width 97 height 21
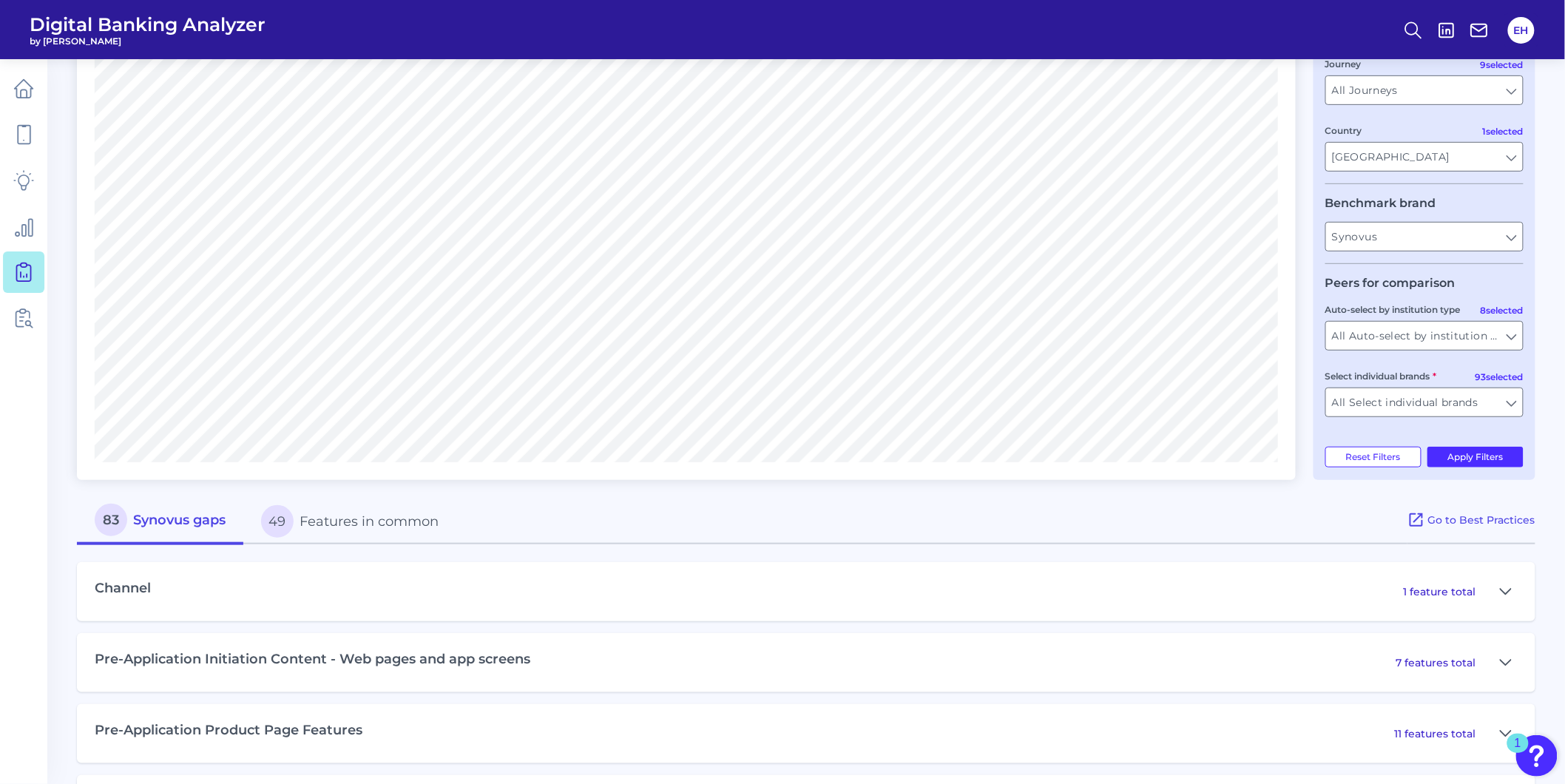
scroll to position [246, 0]
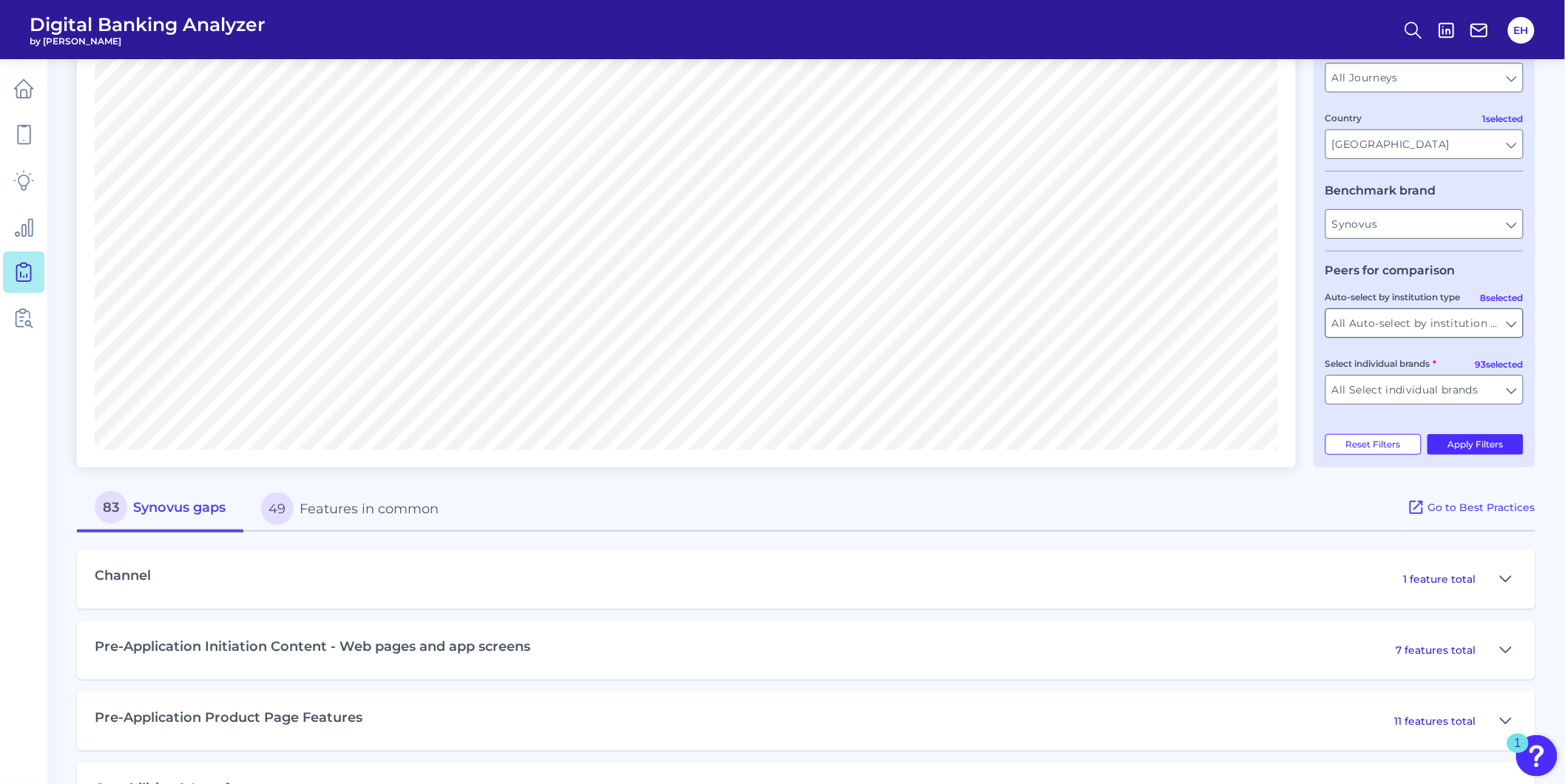
click at [1432, 327] on input "All Auto-select by institution types" at bounding box center [1424, 323] width 196 height 28
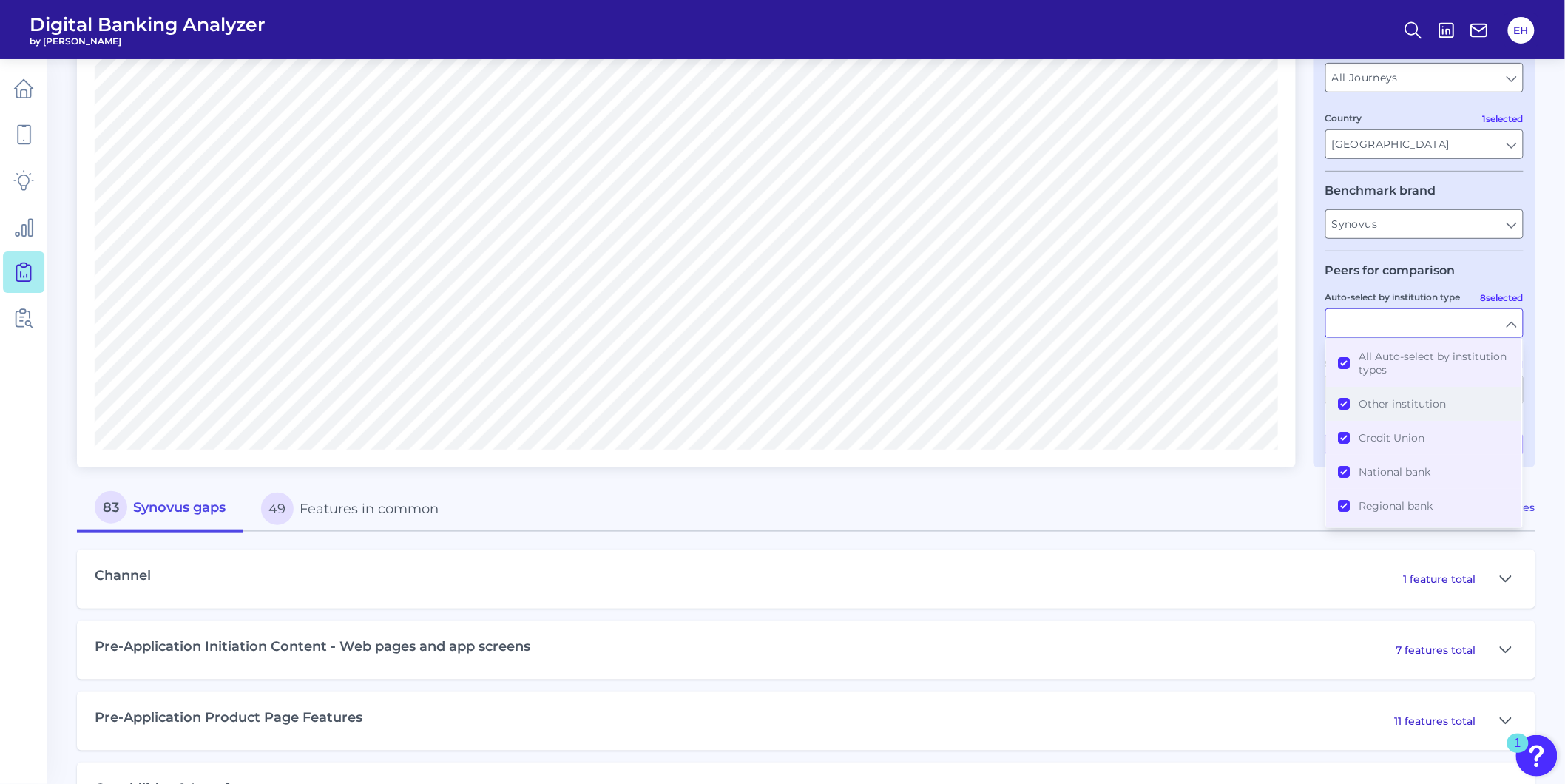
drag, startPoint x: 1408, startPoint y: 374, endPoint x: 1409, endPoint y: 407, distance: 33.0
click at [1406, 372] on span "All Auto-select by institution types" at bounding box center [1435, 362] width 151 height 26
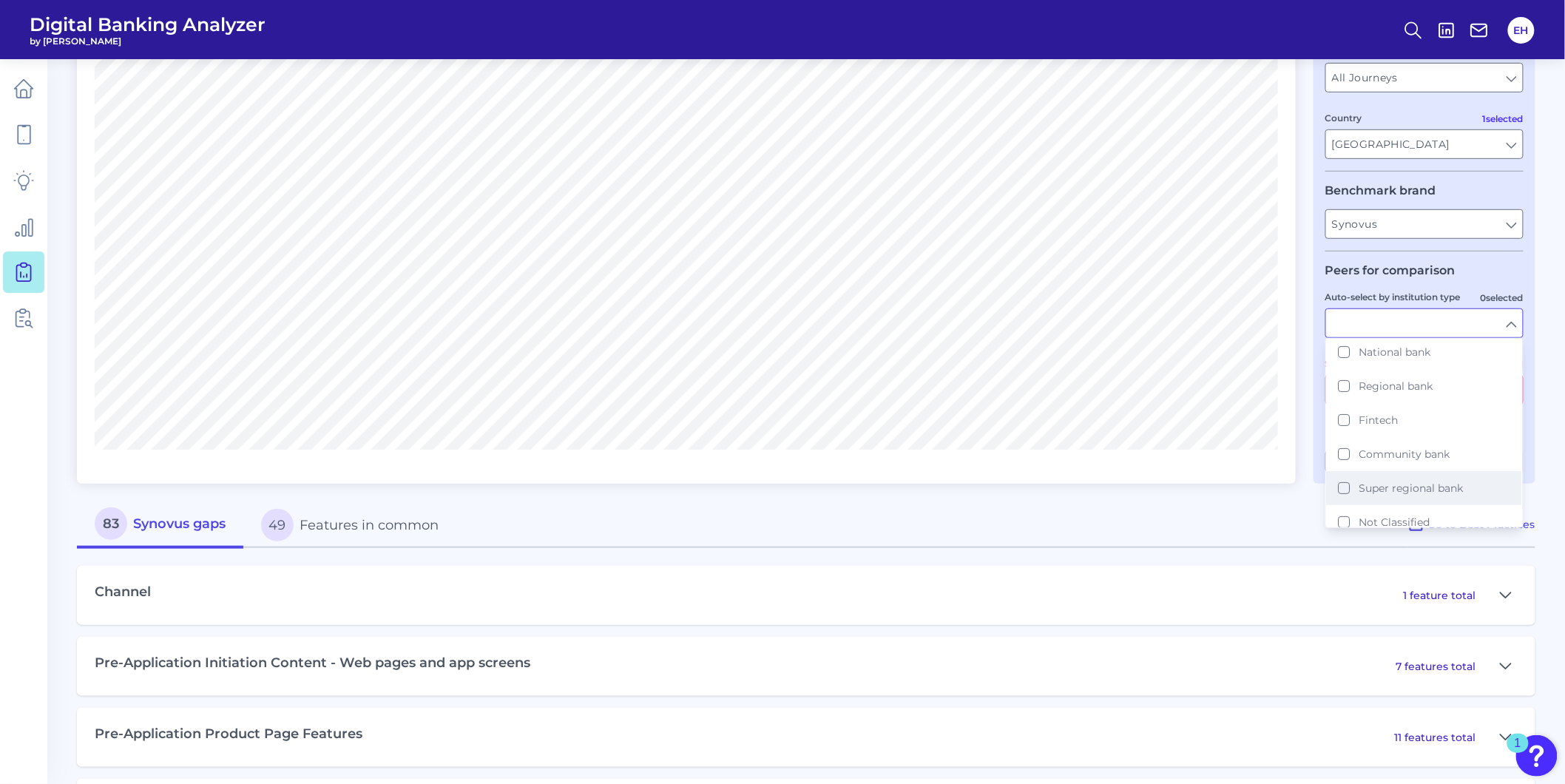
scroll to position [122, 0]
click at [1364, 487] on span "Super regional bank" at bounding box center [1412, 486] width 104 height 14
type input "BMO, CIT Bank, Citizens Bank, Comerica, Fifth Third, First Horizon, Huntington …"
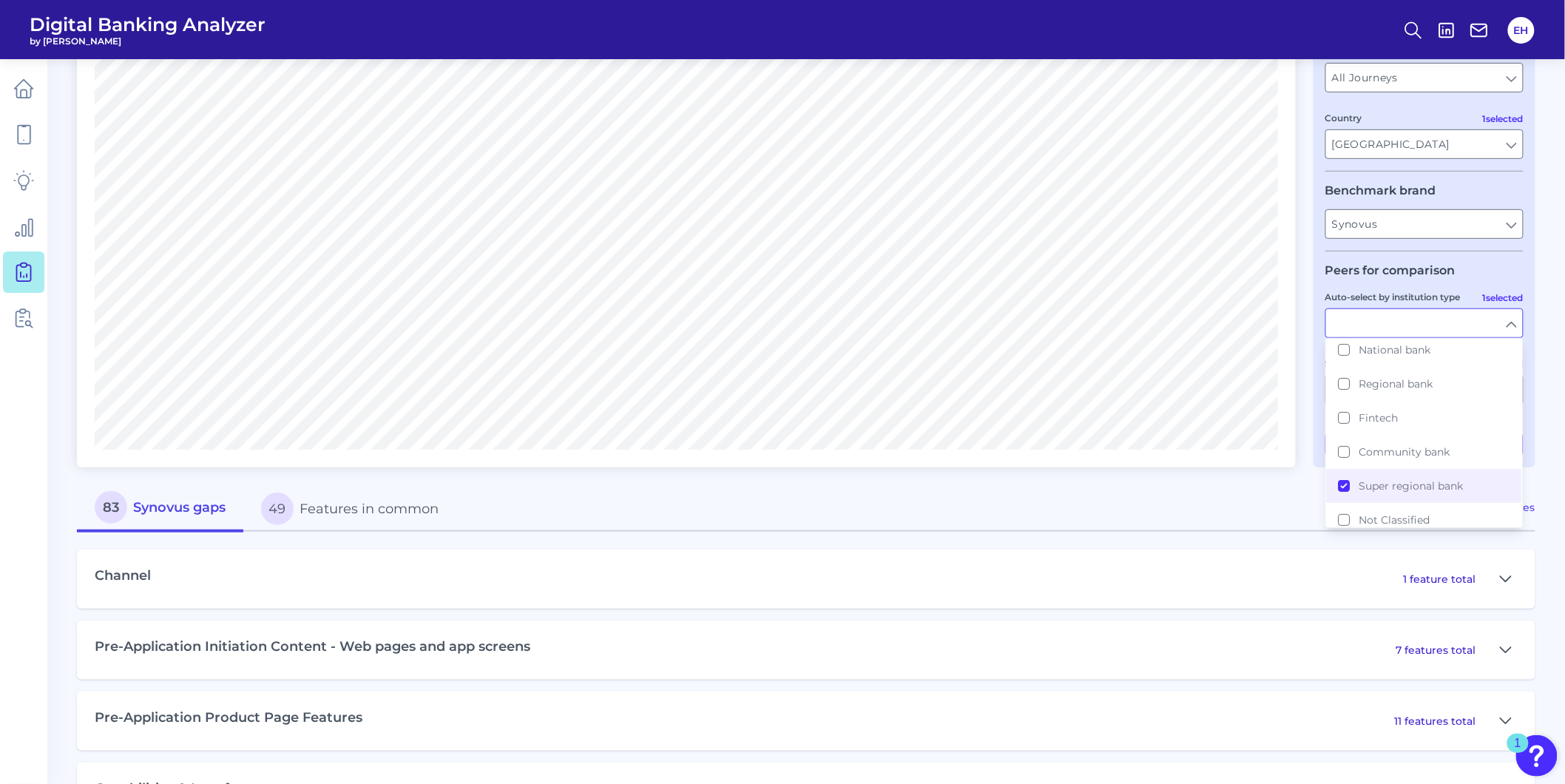
click at [1188, 455] on div "Compare one brand to other brands One to One View Prioritization View Count Per…" at bounding box center [686, 170] width 1219 height 595
type input "Super regional bank"
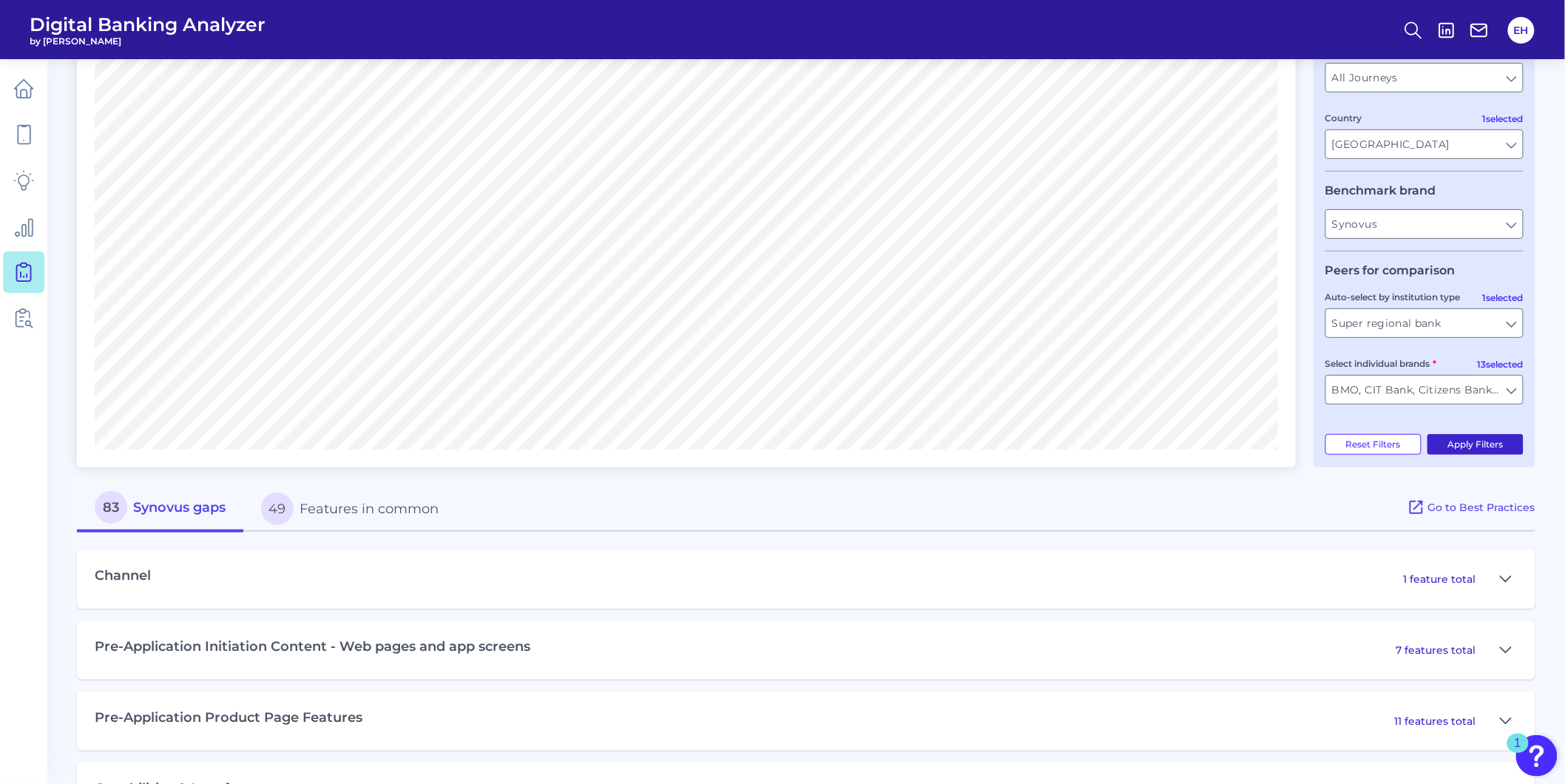
click at [1461, 448] on button "Apply Filters" at bounding box center [1475, 445] width 97 height 21
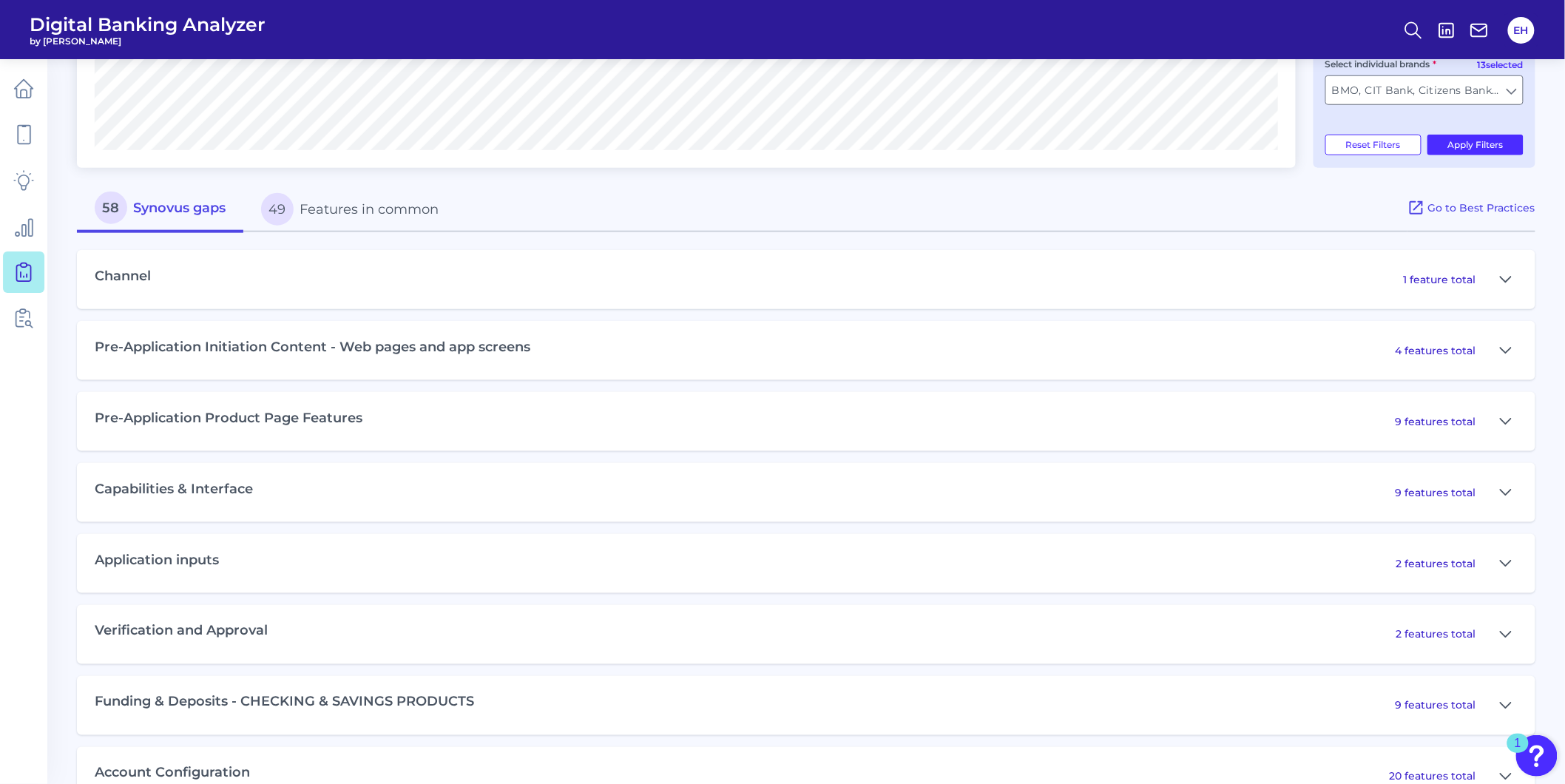
scroll to position [575, 0]
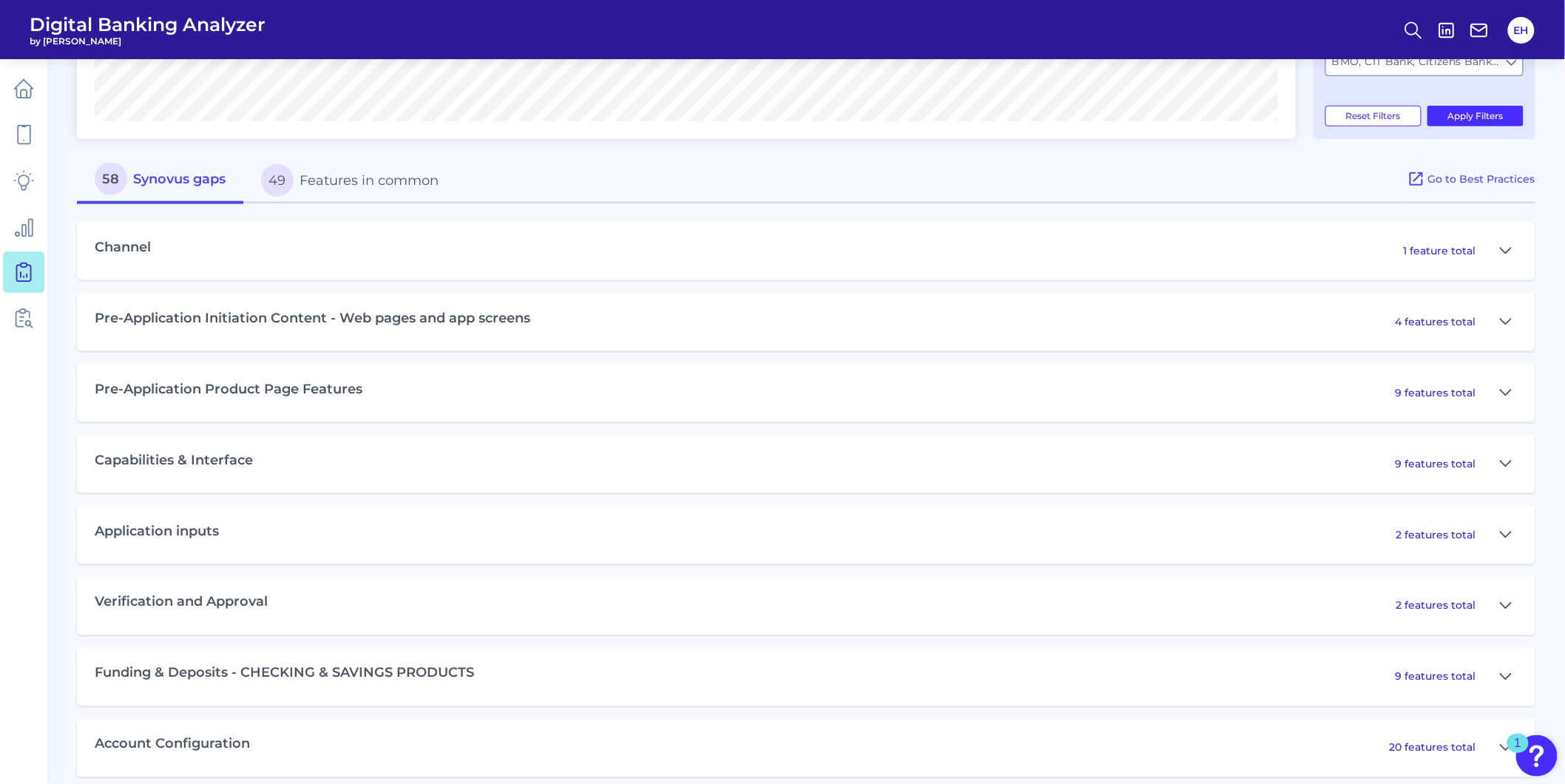
click at [374, 182] on button "49 Features in common" at bounding box center [350, 180] width 213 height 47
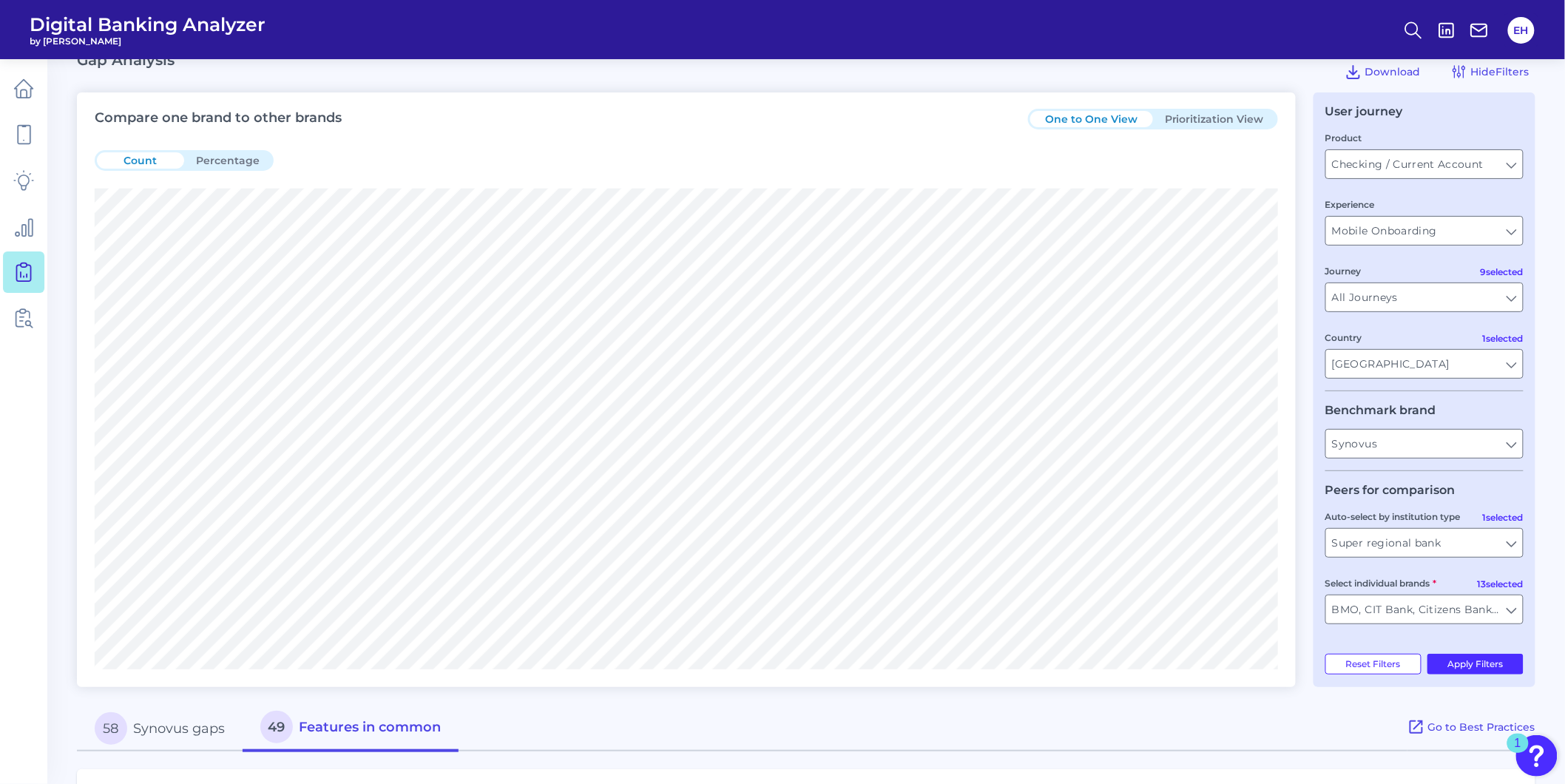
scroll to position [0, 0]
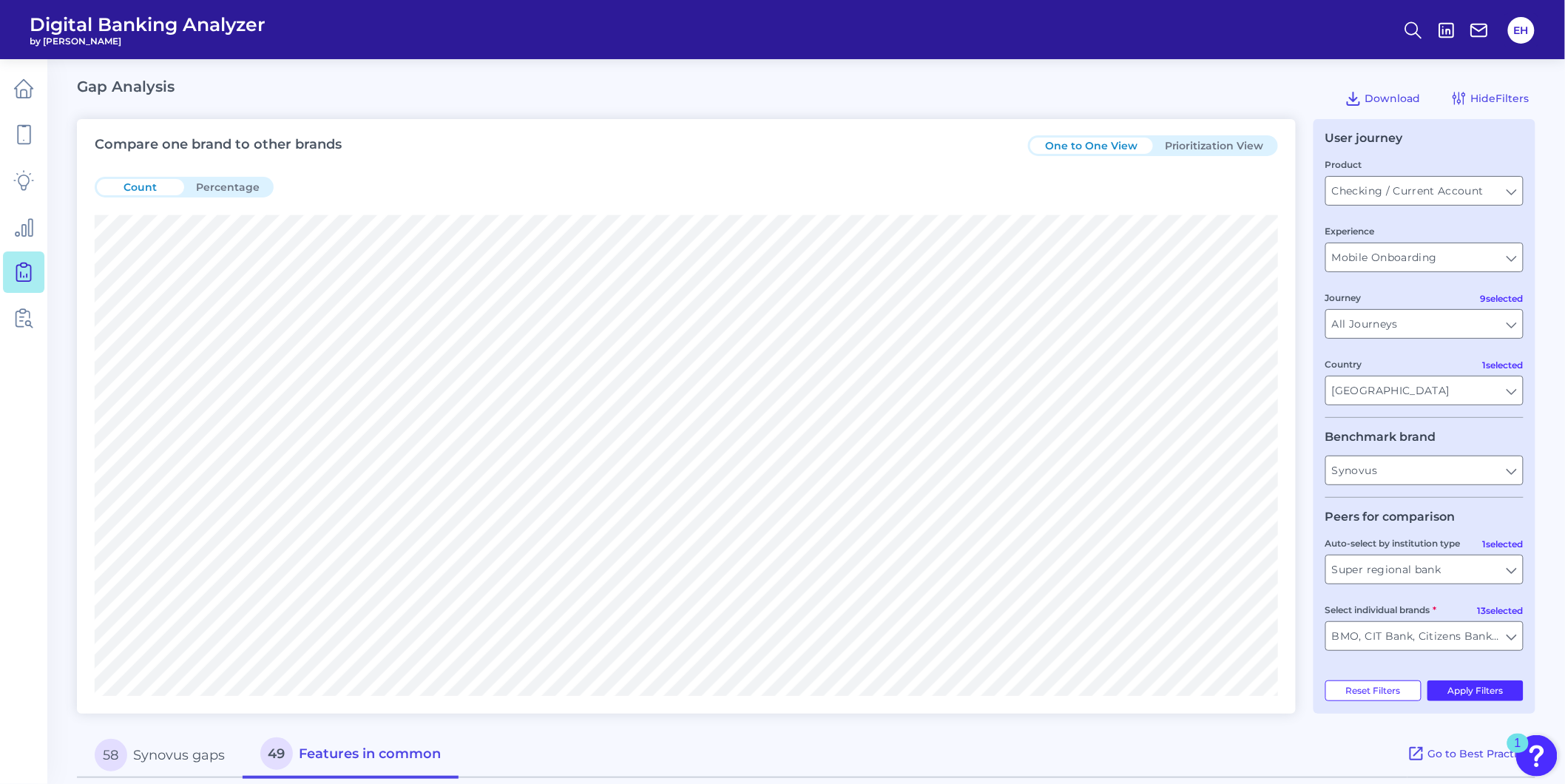
click at [1230, 139] on button "Prioritization View" at bounding box center [1214, 146] width 123 height 16
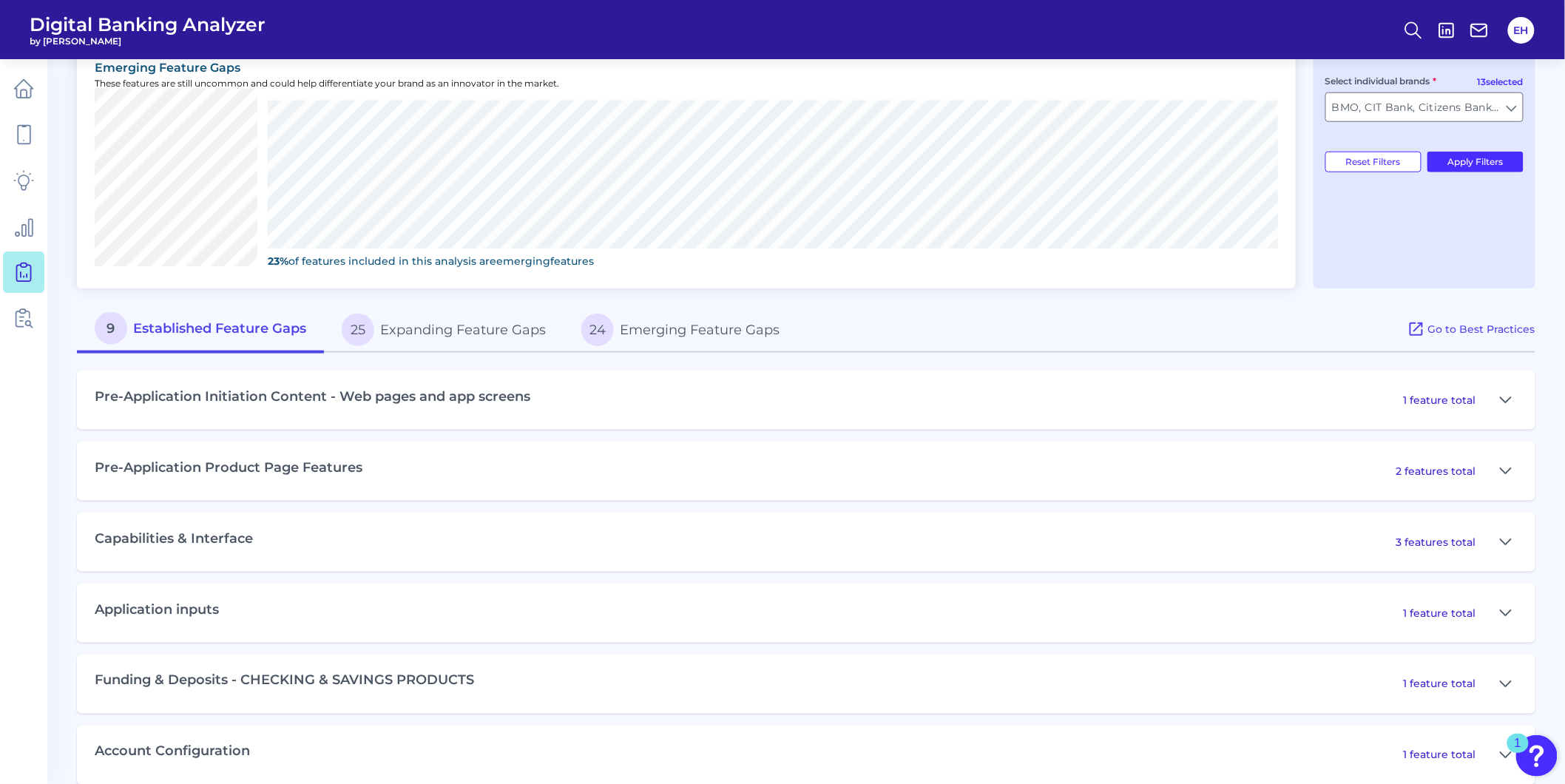
scroll to position [548, 0]
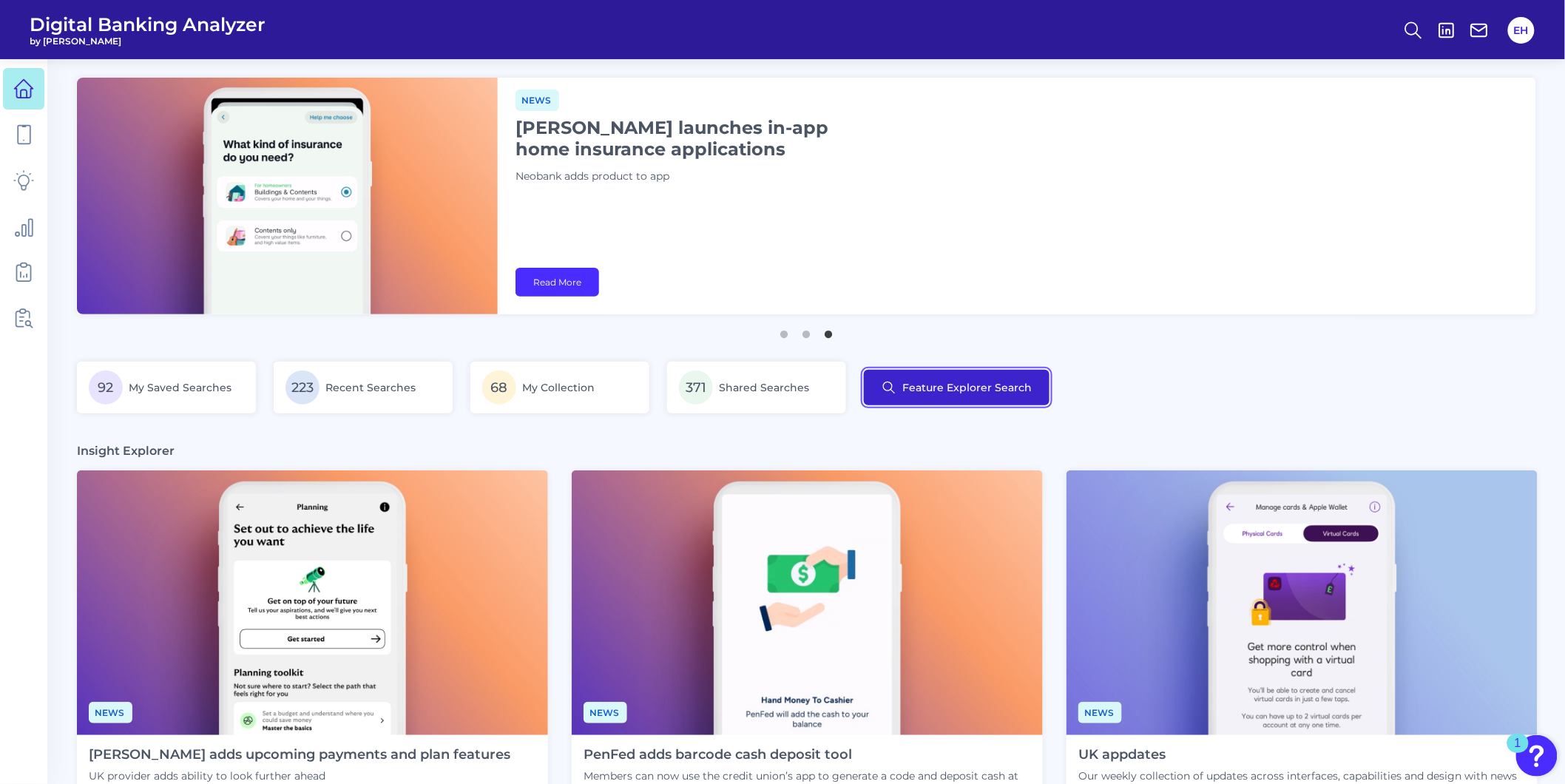
click at [914, 394] on button "Feature Explorer Search" at bounding box center [957, 387] width 186 height 35
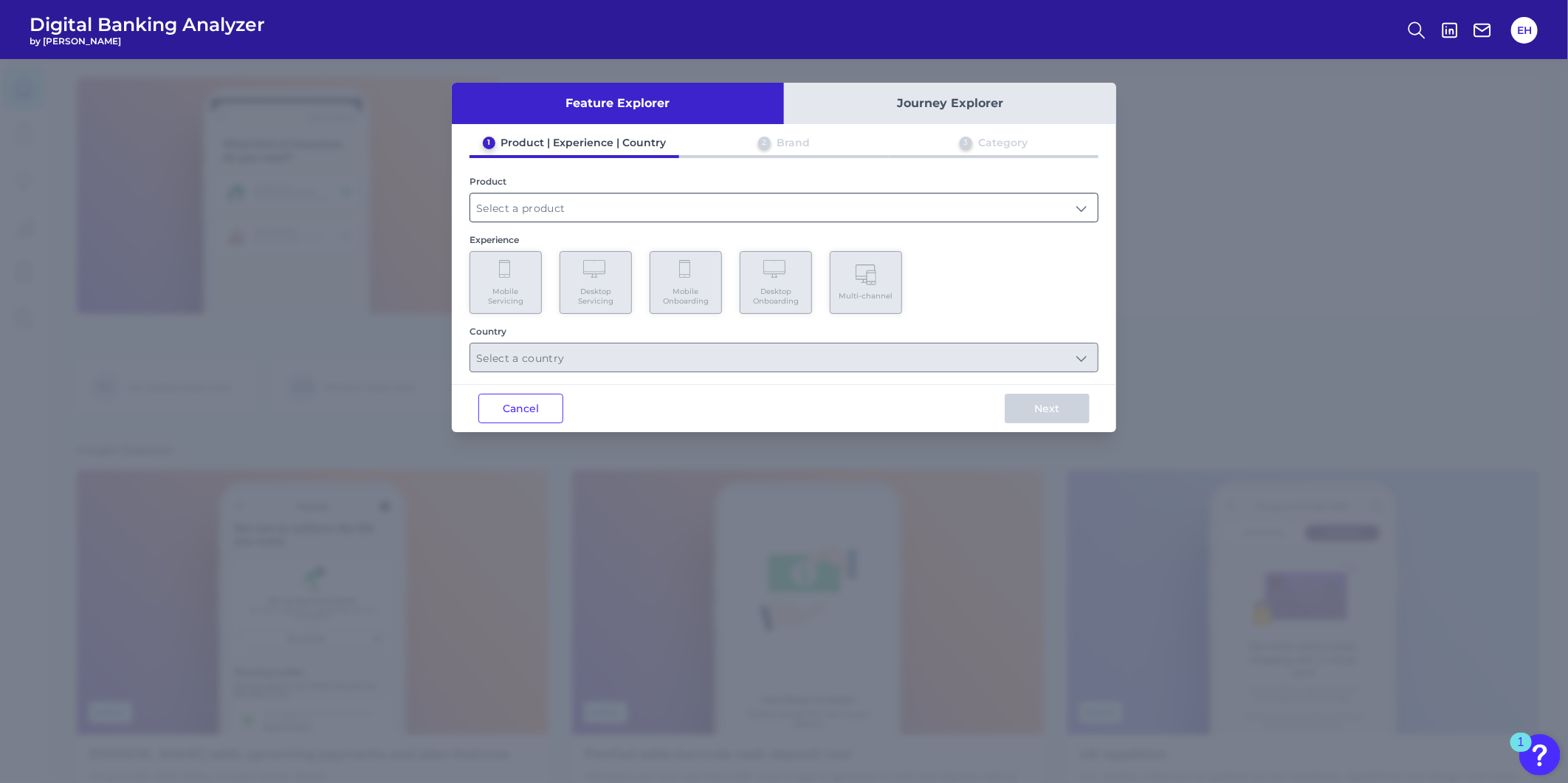
click at [571, 203] on input "text" at bounding box center [784, 207] width 628 height 28
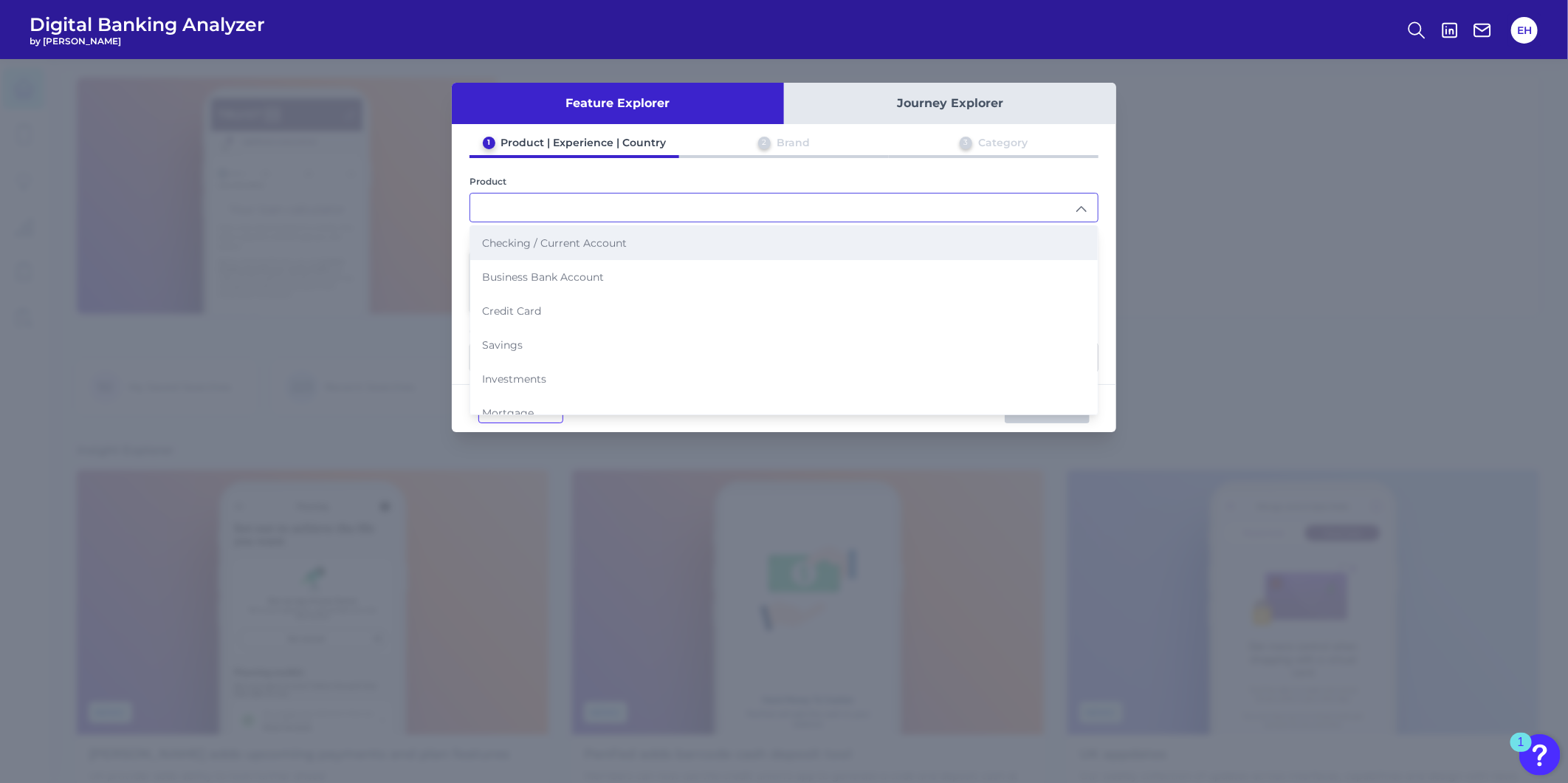
click at [591, 243] on span "Checking / Current Account" at bounding box center [554, 243] width 145 height 14
type input "Checking / Current Account"
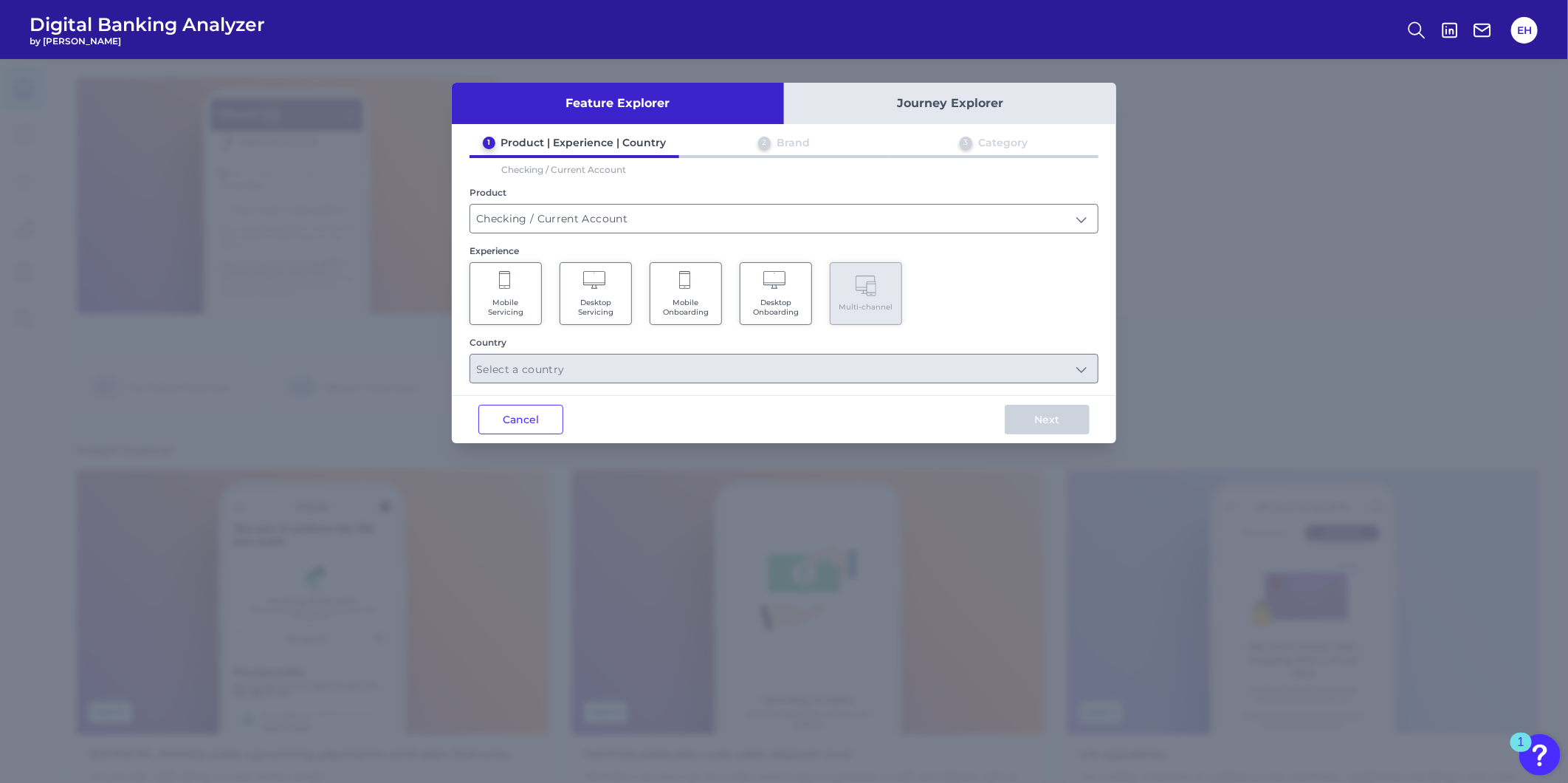
click at [692, 293] on Onboarding "Mobile Onboarding" at bounding box center [686, 293] width 72 height 62
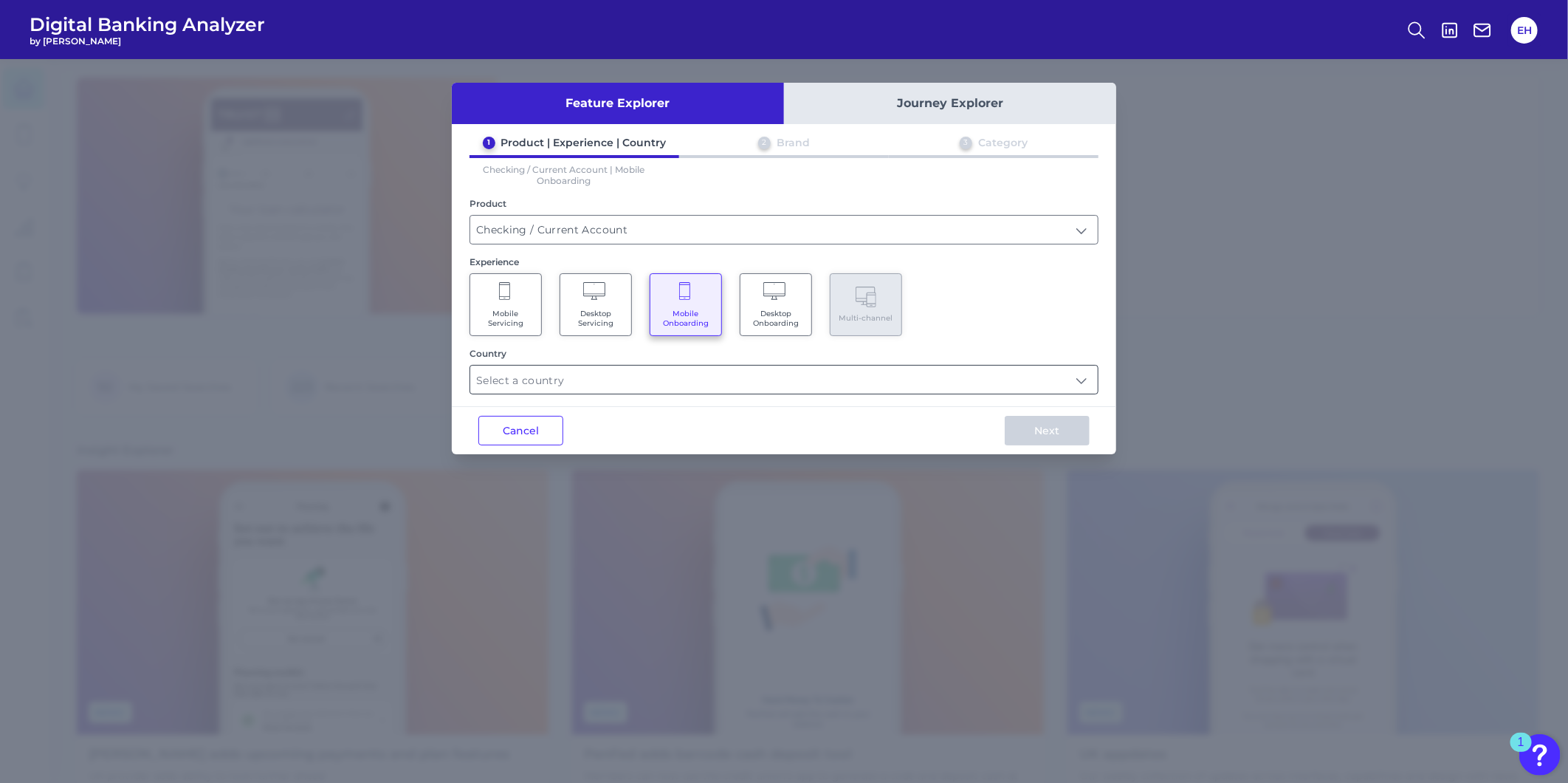
click at [673, 387] on input "text" at bounding box center [784, 379] width 628 height 28
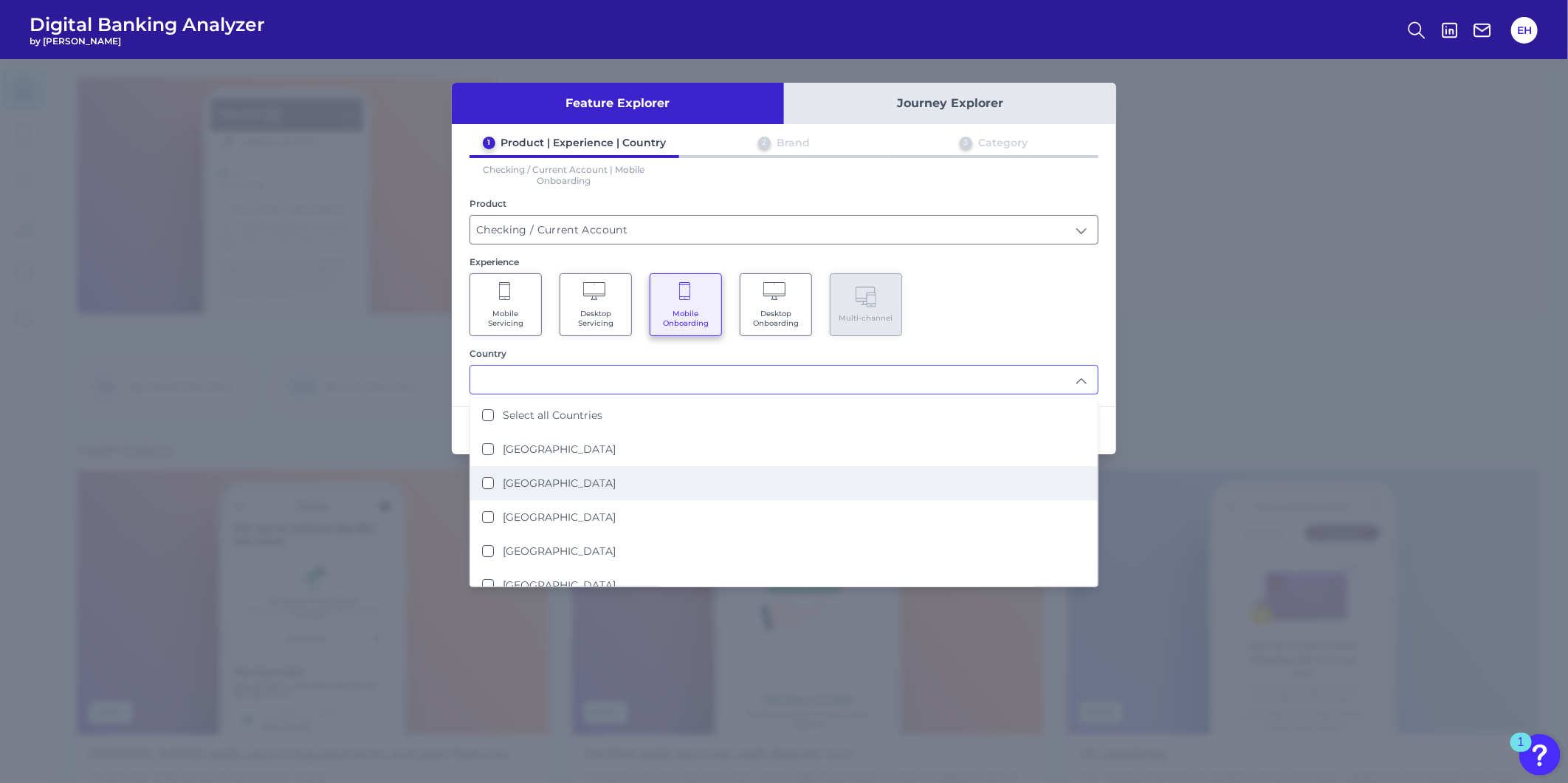
click at [591, 481] on li "United States" at bounding box center [784, 483] width 628 height 34
type input "United States"
click at [984, 321] on div "Mobile Servicing Desktop Servicing Mobile Onboarding Desktop Onboarding Multi-c…" at bounding box center [784, 304] width 629 height 62
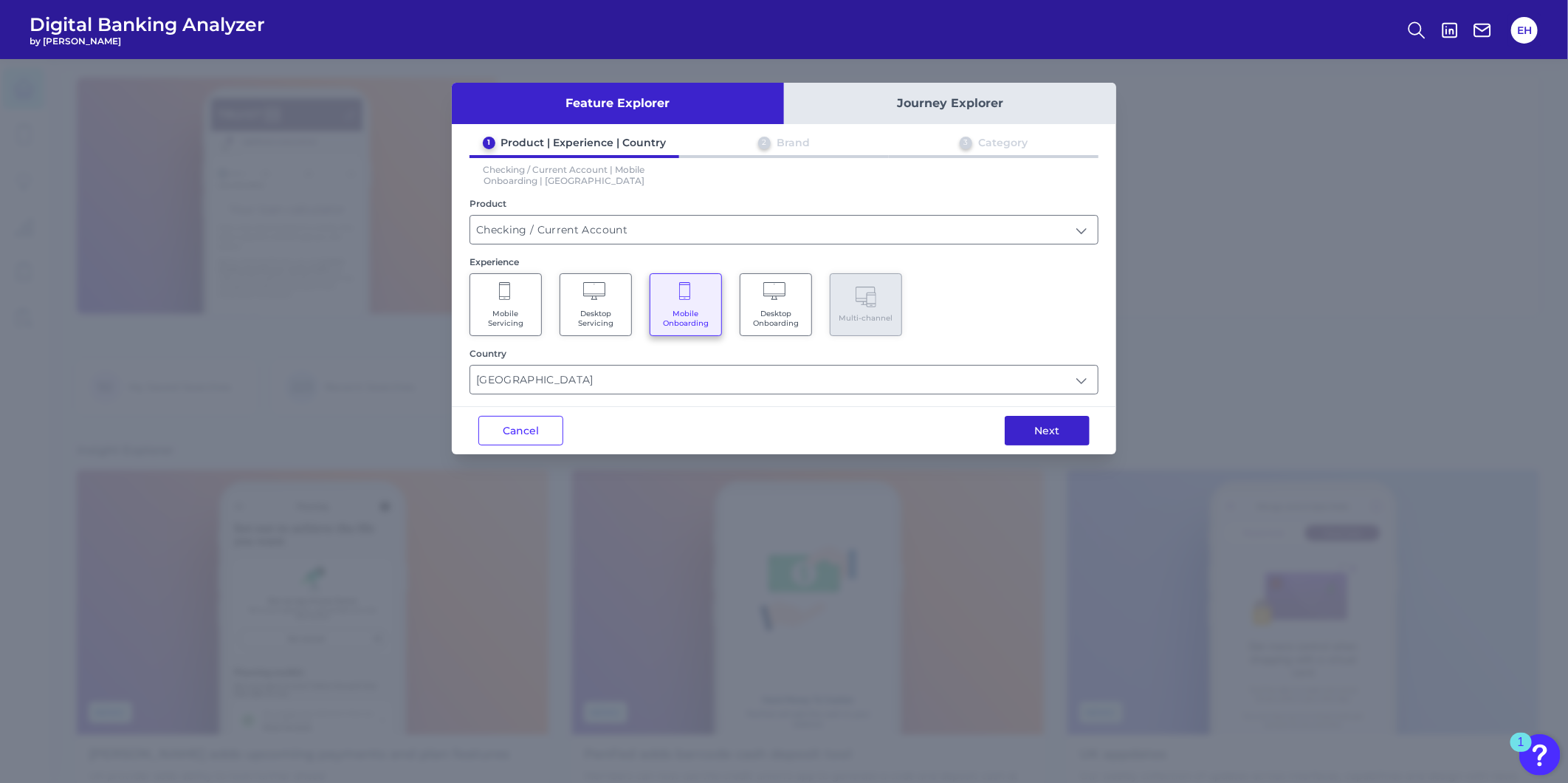
click at [1067, 430] on button "Next" at bounding box center [1048, 430] width 85 height 30
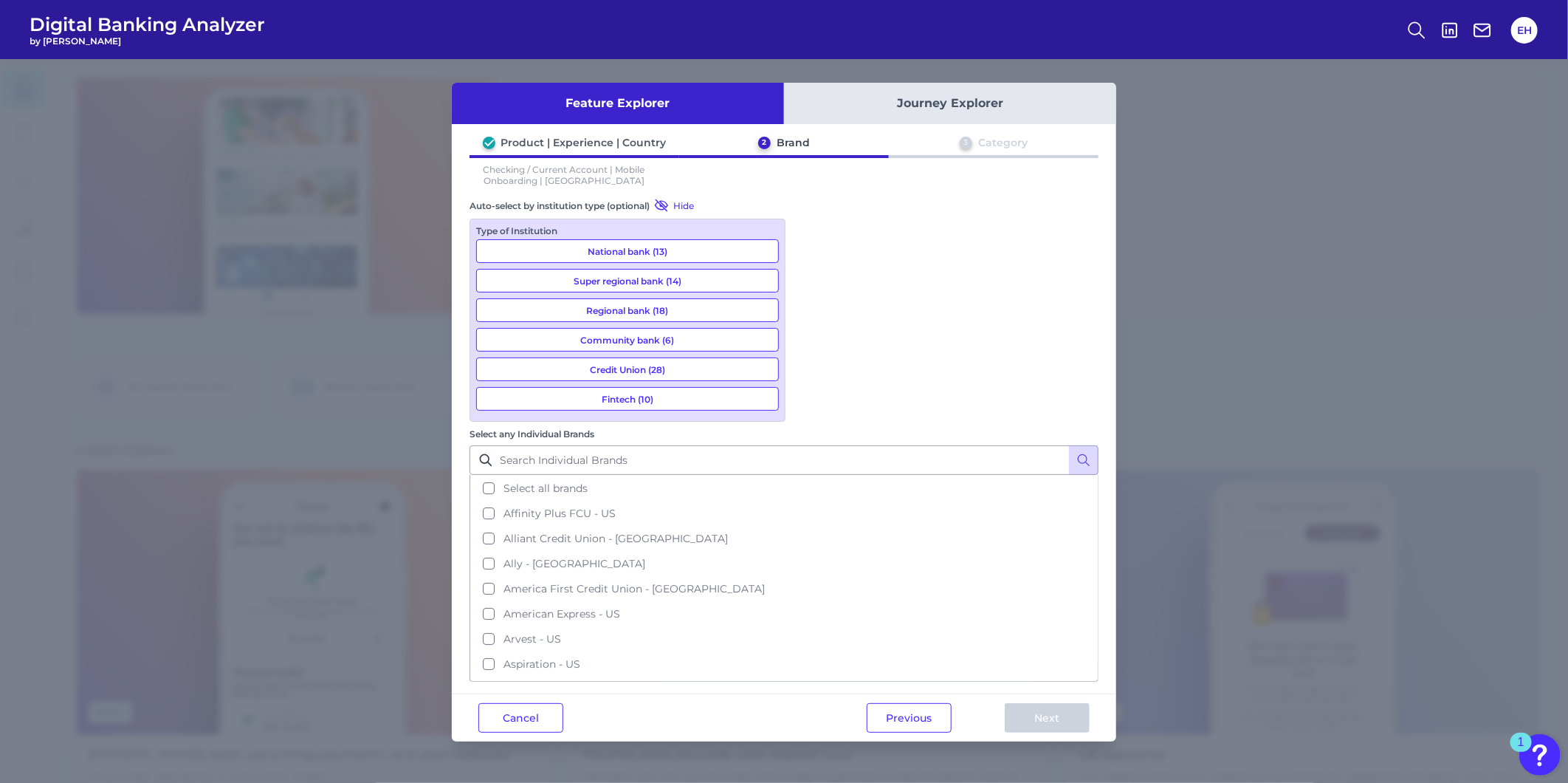
click at [661, 277] on button "Super regional bank (14)" at bounding box center [628, 281] width 303 height 24
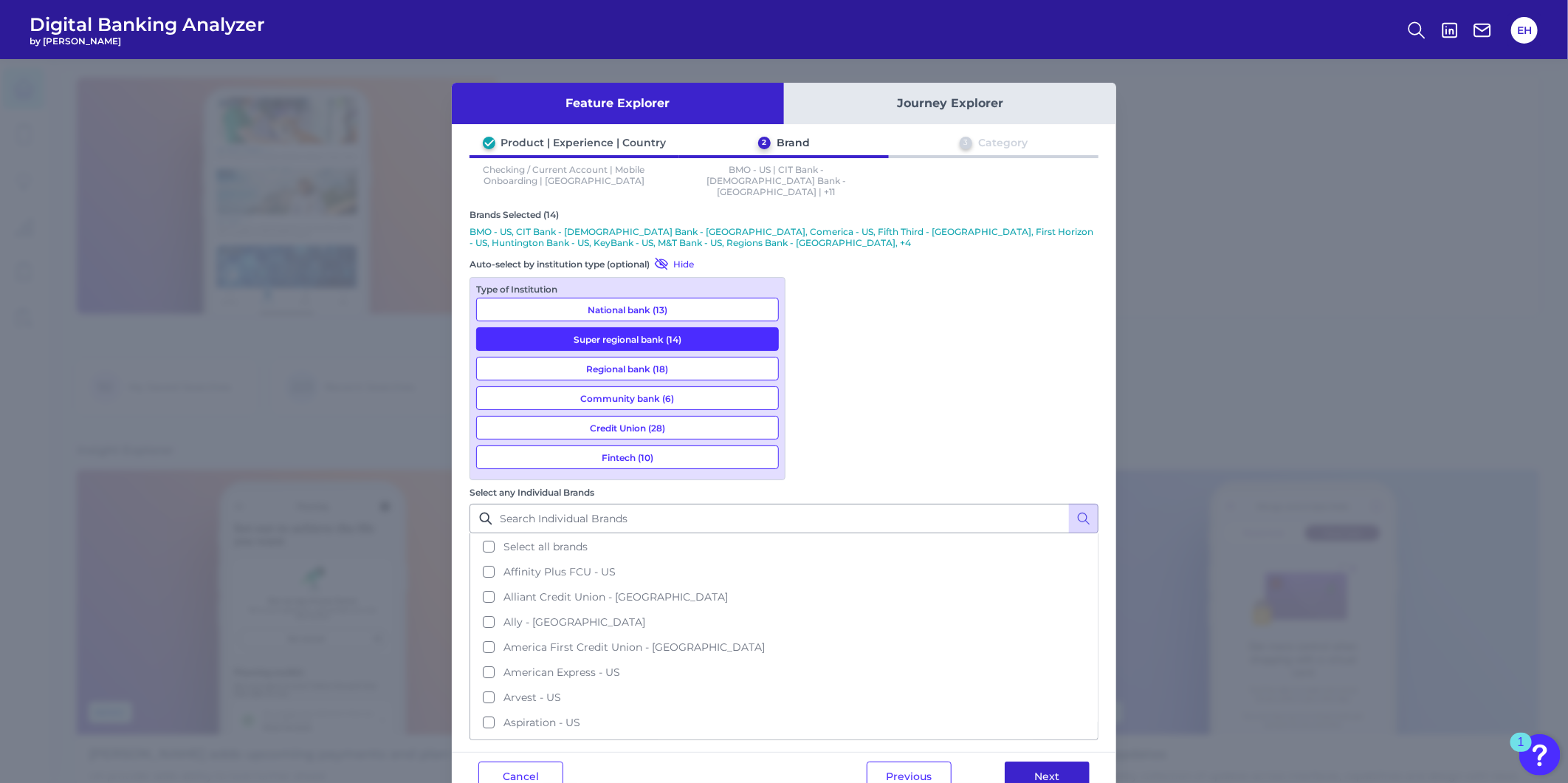
click at [1040, 761] on button "Next" at bounding box center [1048, 776] width 85 height 30
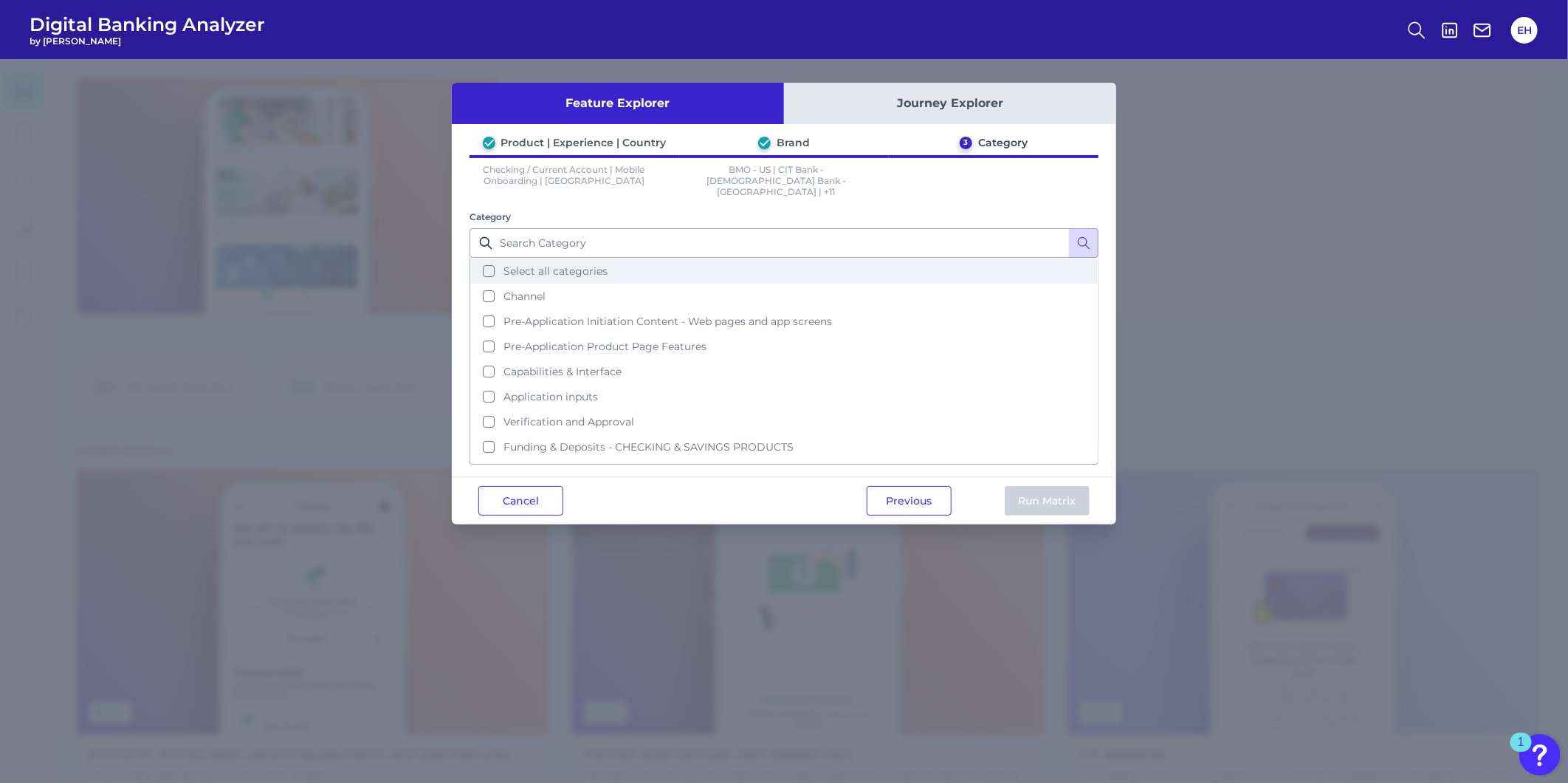
click at [503, 262] on button "Select all categories" at bounding box center [784, 271] width 626 height 25
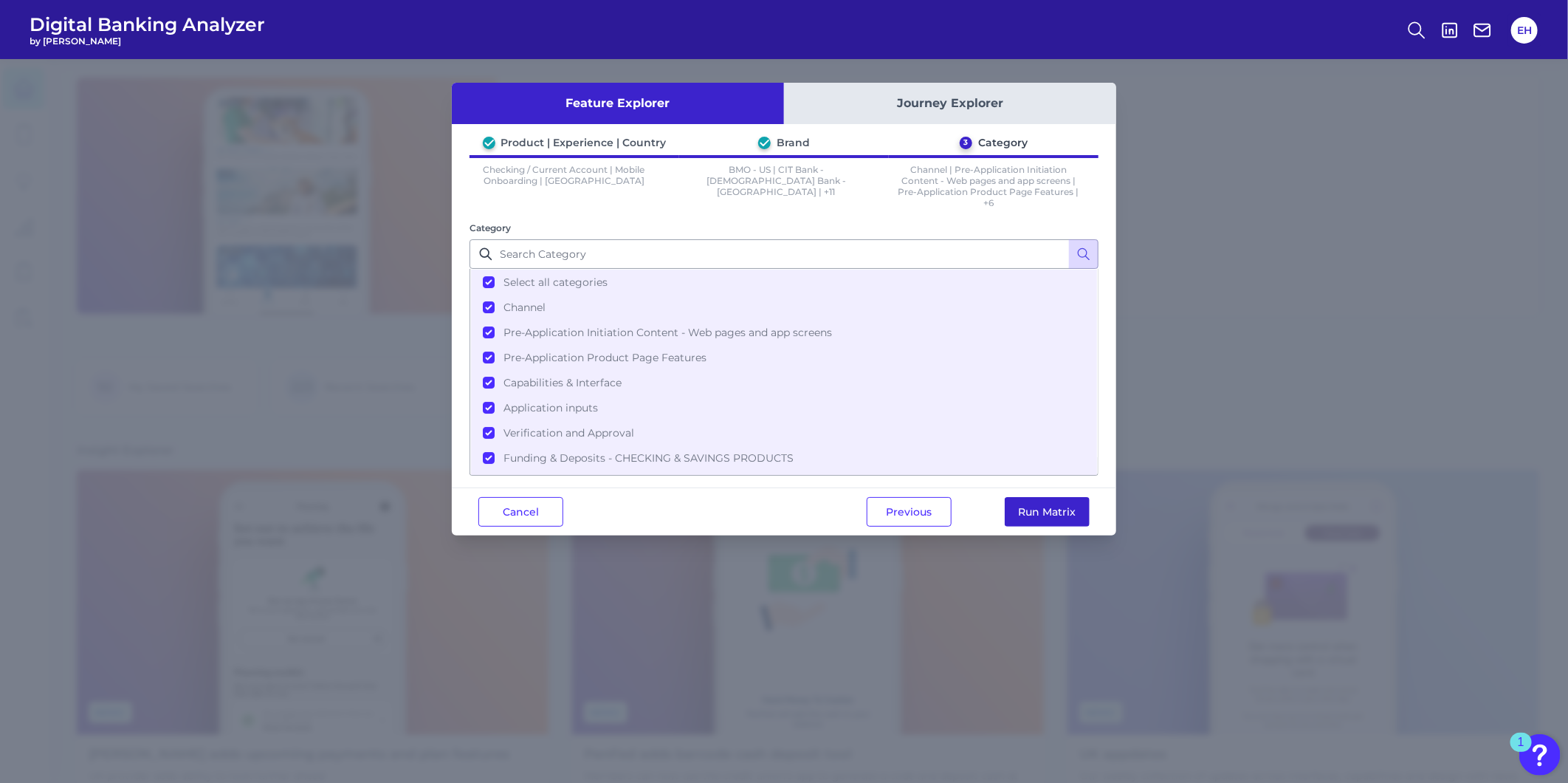
click at [1052, 512] on button "Run Matrix" at bounding box center [1048, 512] width 85 height 30
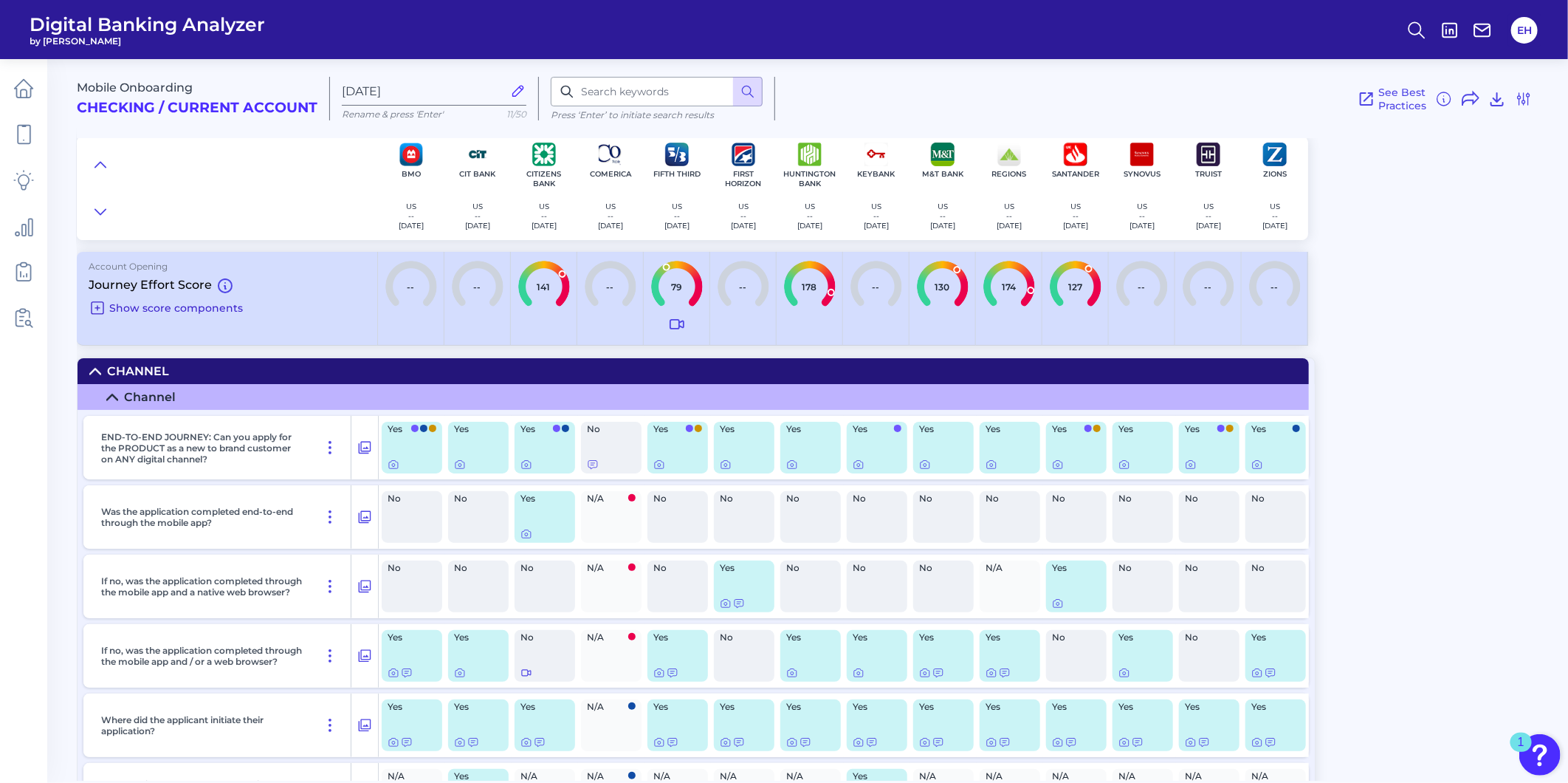
click at [122, 305] on span "Show score components" at bounding box center [176, 307] width 134 height 14
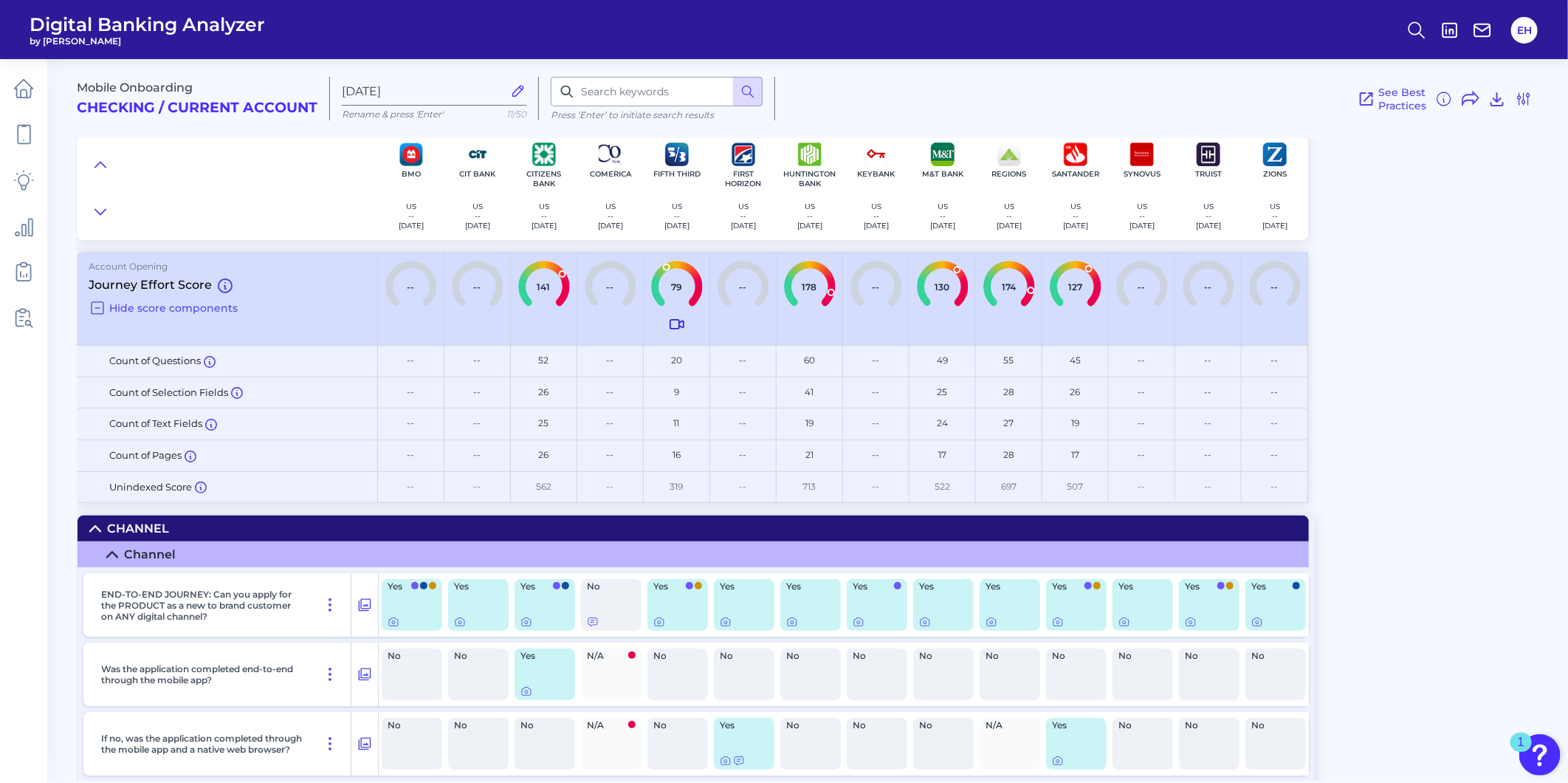
click at [677, 323] on icon at bounding box center [677, 324] width 18 height 18
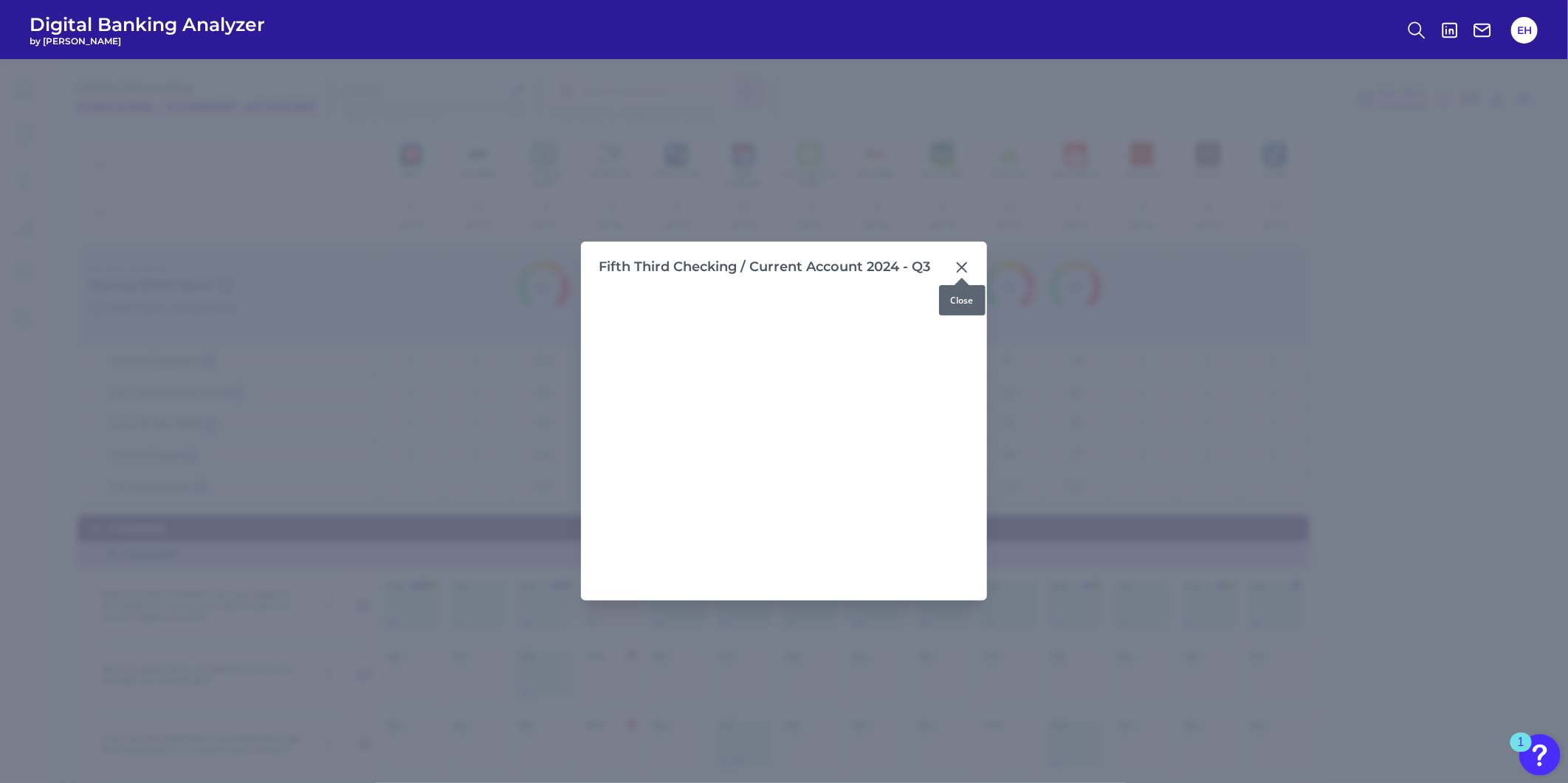
click at [958, 267] on icon at bounding box center [962, 267] width 14 height 14
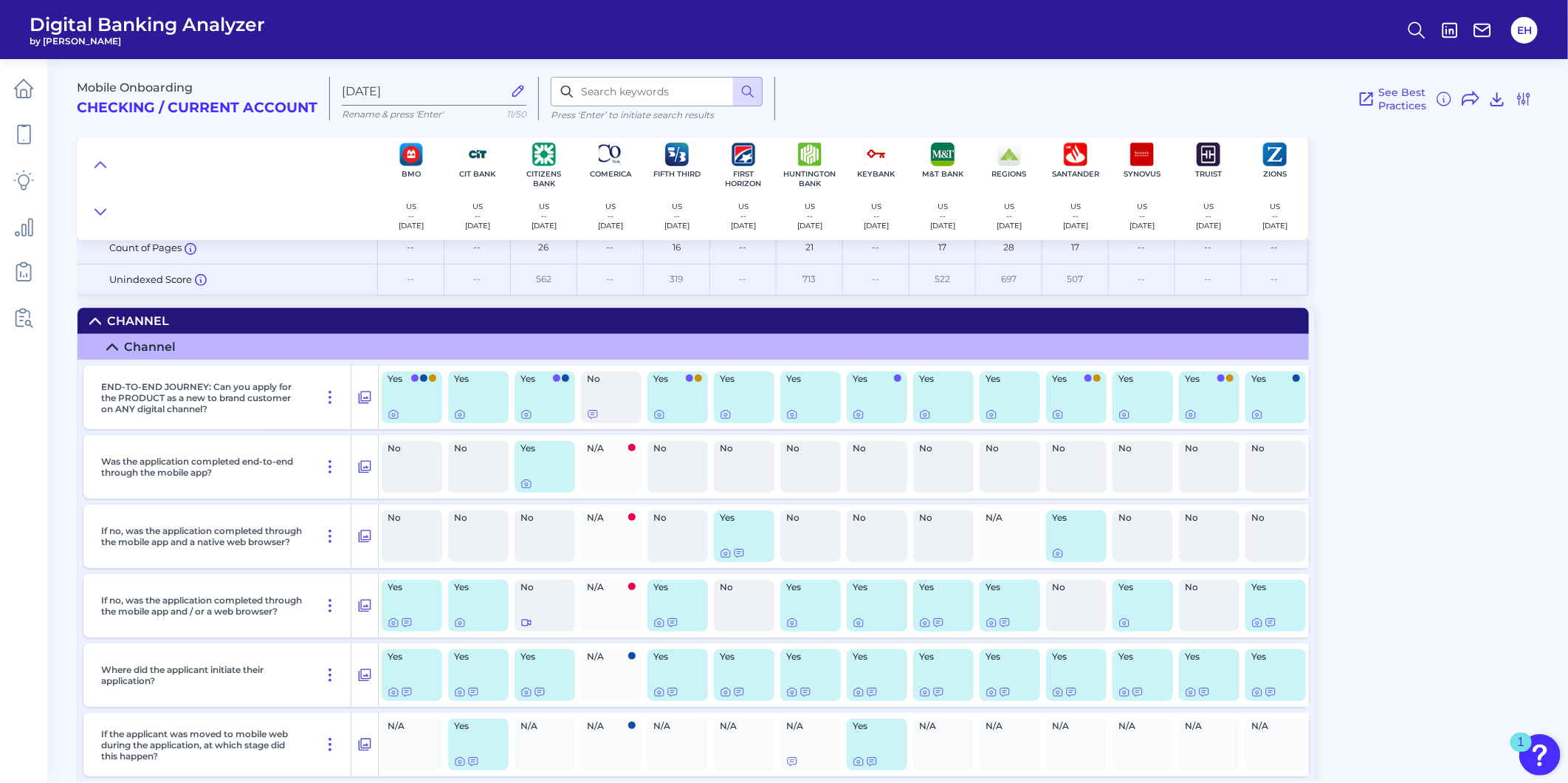
scroll to position [246, 0]
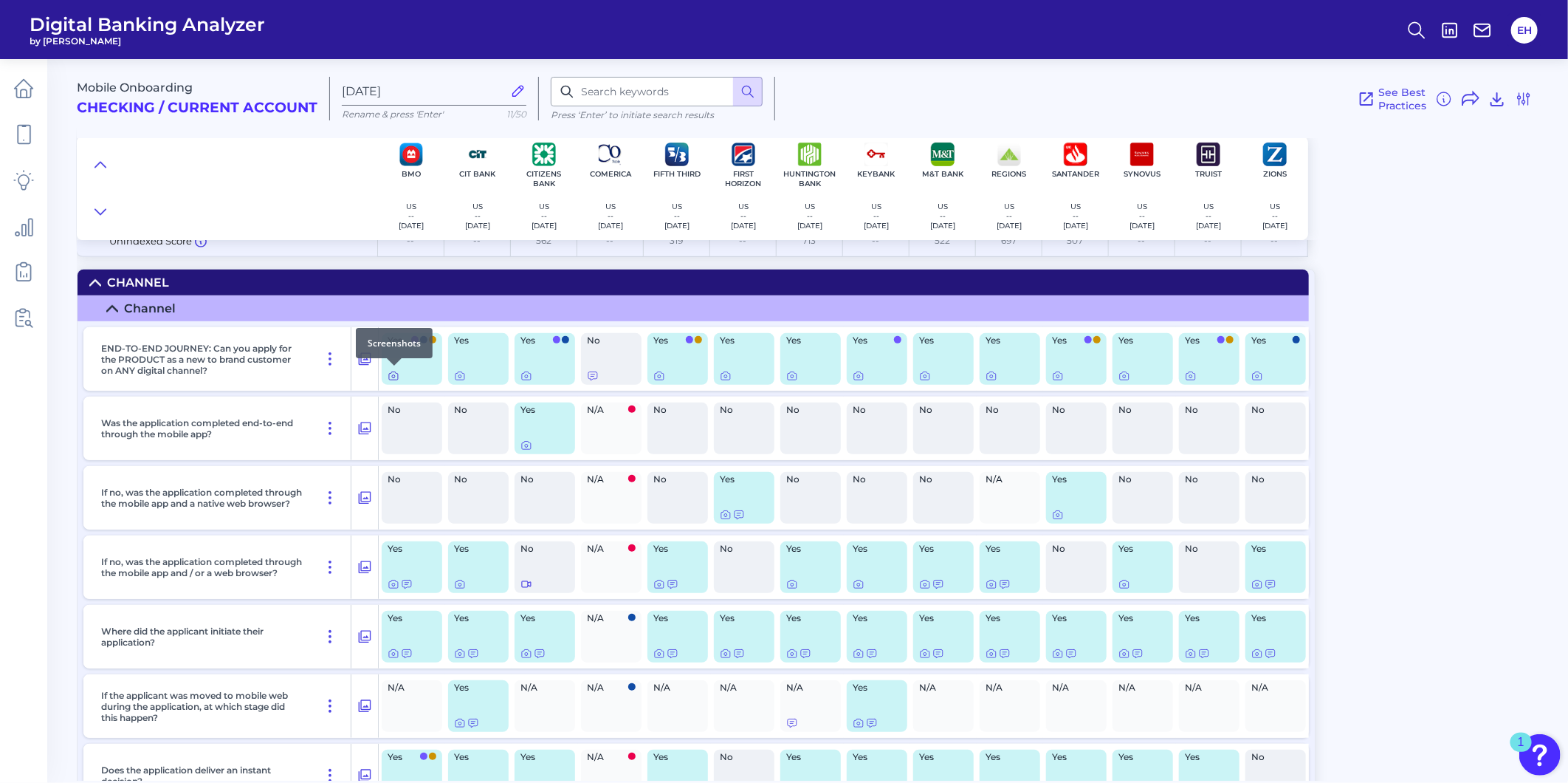
click at [396, 372] on icon at bounding box center [393, 375] width 12 height 12
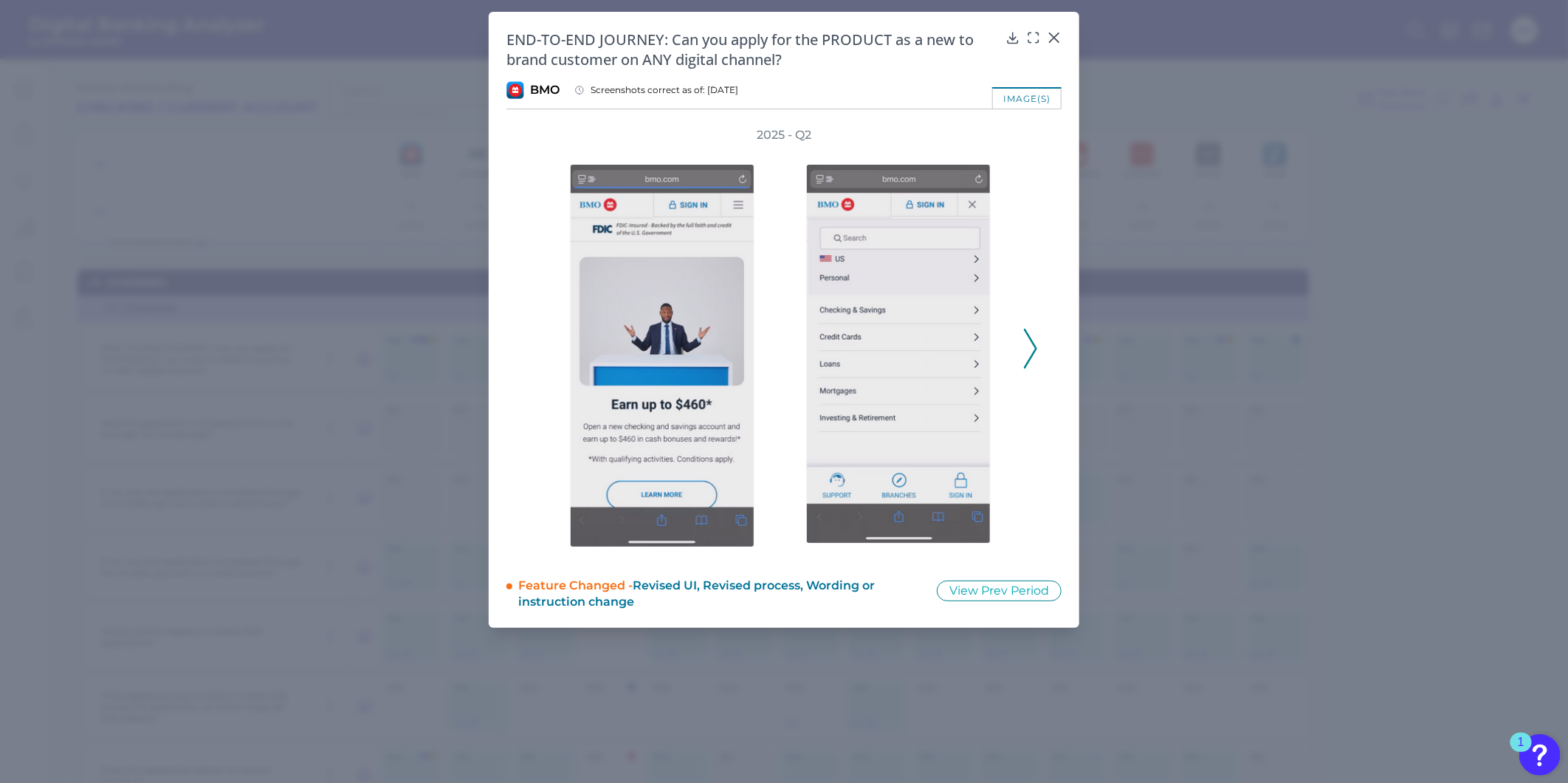
click at [1034, 339] on icon at bounding box center [1031, 349] width 14 height 40
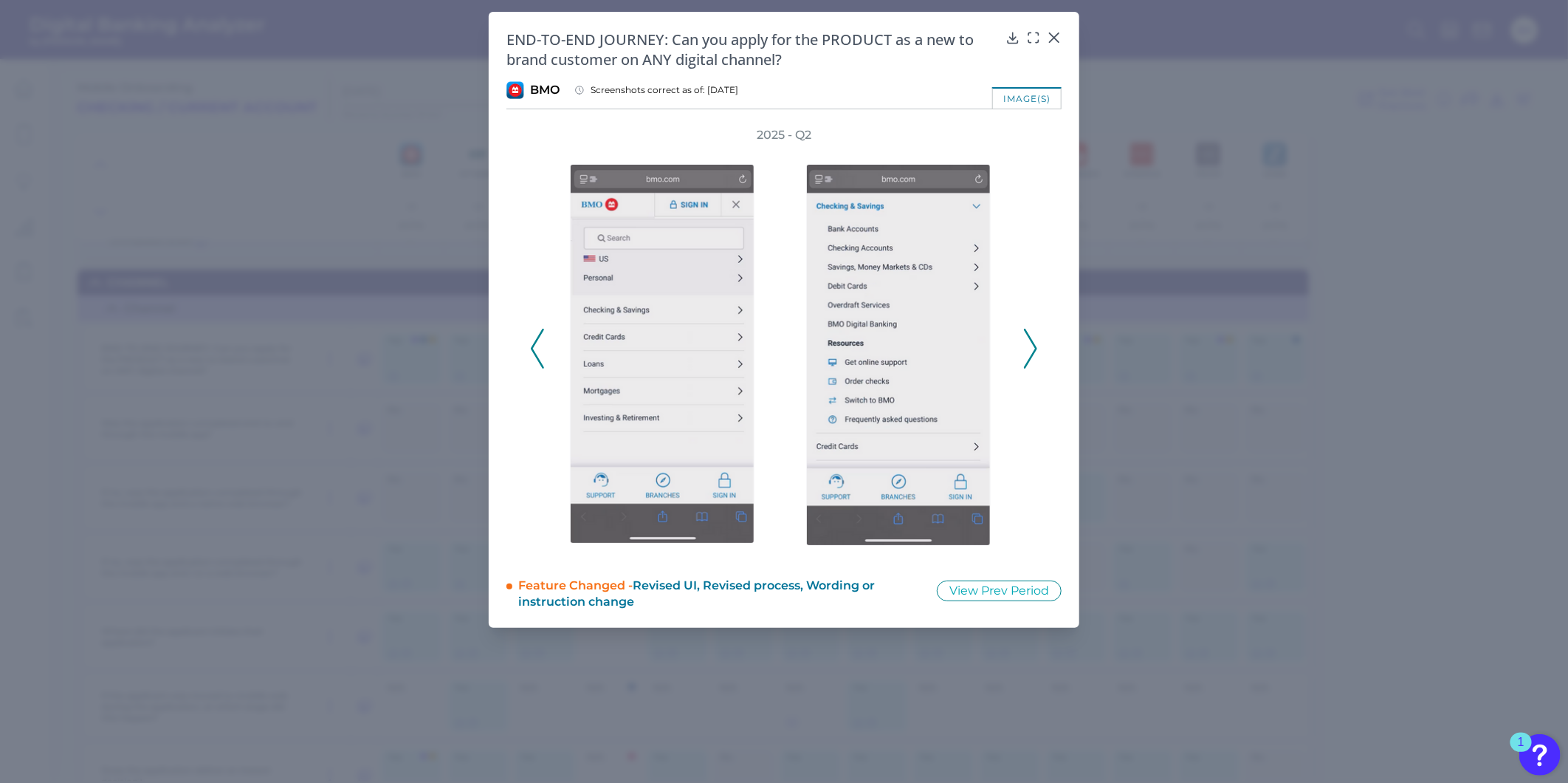
click at [1034, 347] on icon at bounding box center [1031, 349] width 14 height 40
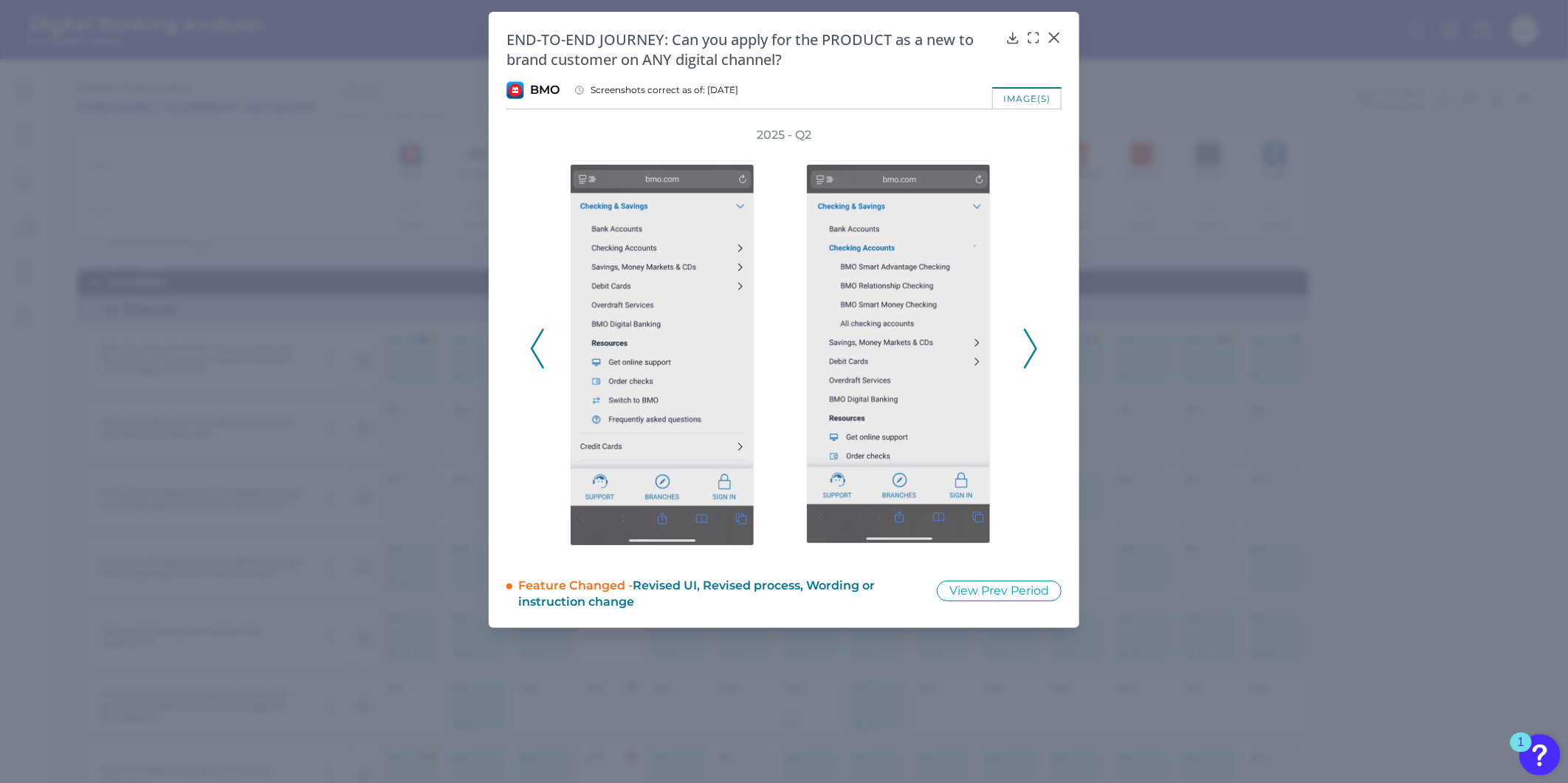
click at [1034, 347] on icon at bounding box center [1031, 349] width 14 height 40
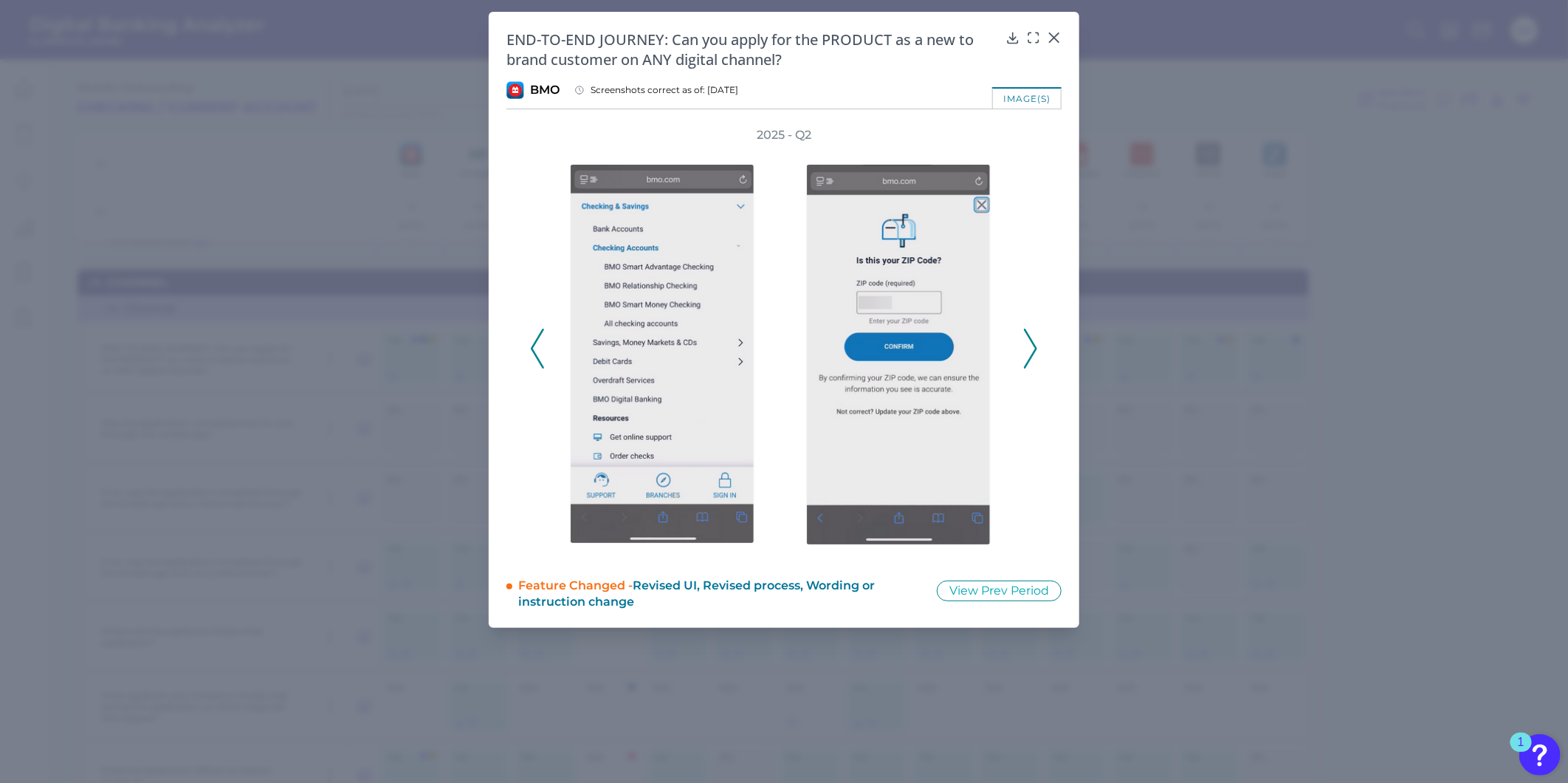
click at [1034, 347] on icon at bounding box center [1031, 349] width 14 height 40
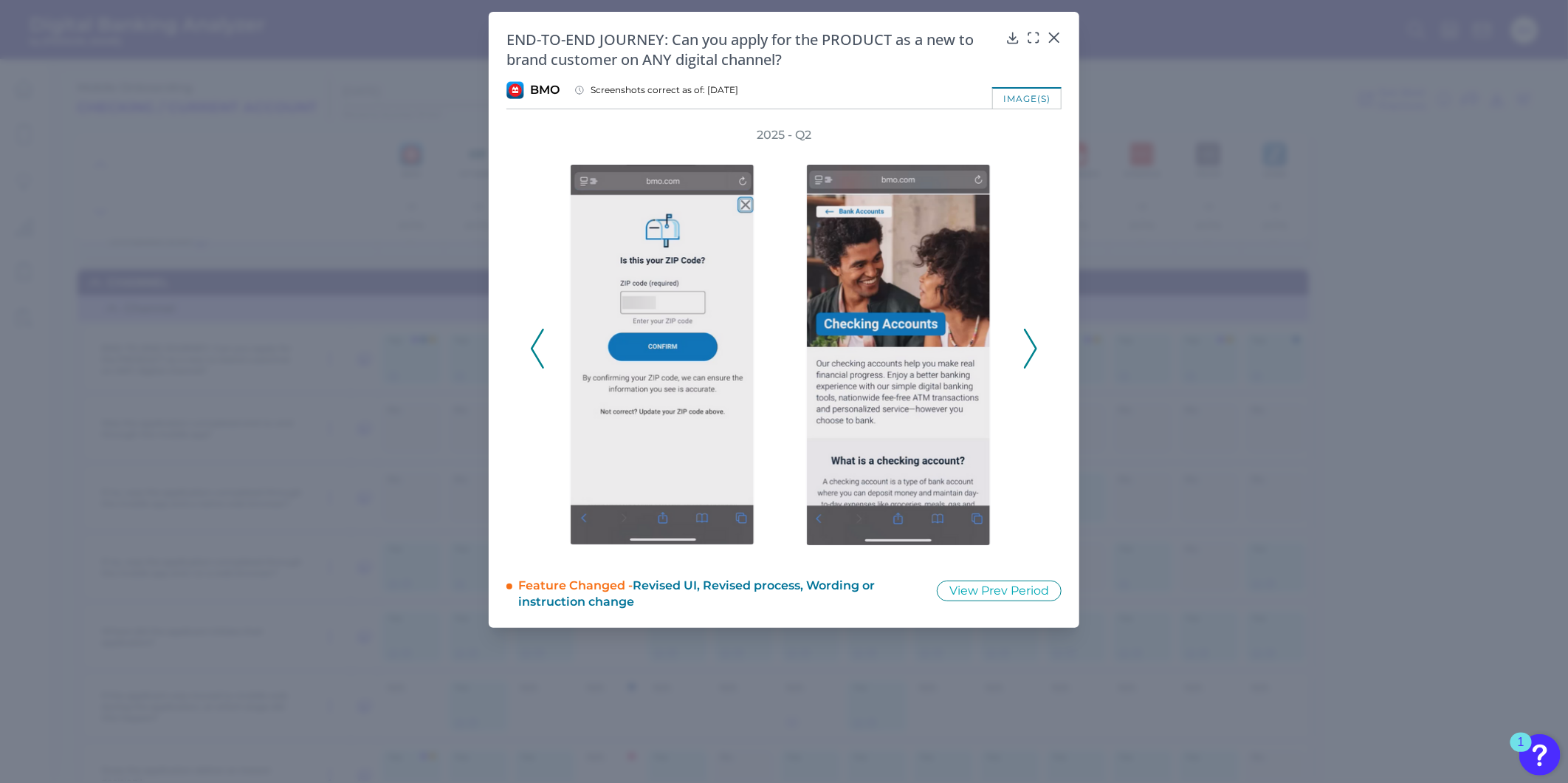
click at [1034, 347] on icon at bounding box center [1031, 349] width 14 height 40
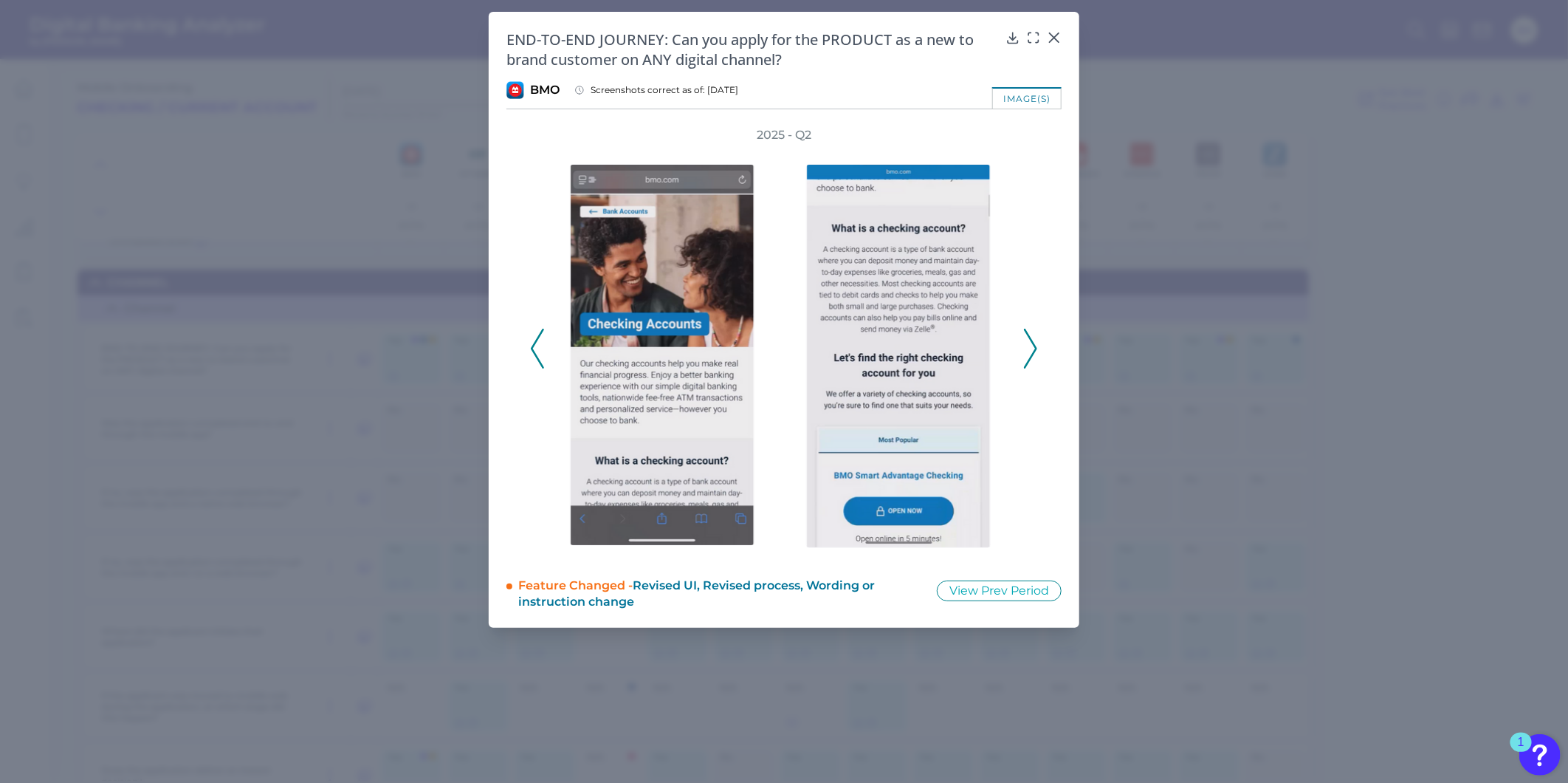
click at [1034, 347] on icon at bounding box center [1031, 349] width 14 height 40
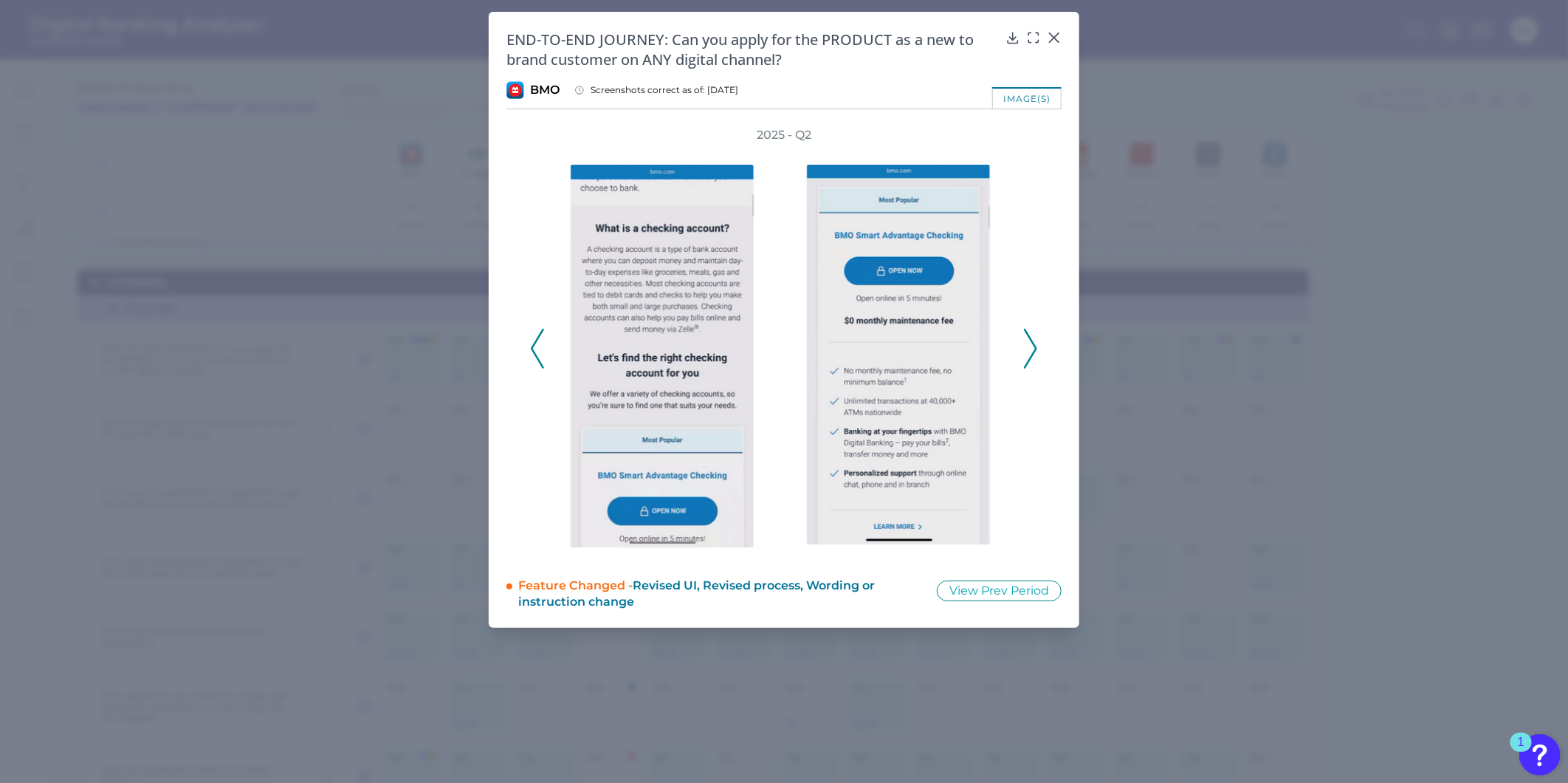
click at [1034, 347] on icon at bounding box center [1031, 349] width 14 height 40
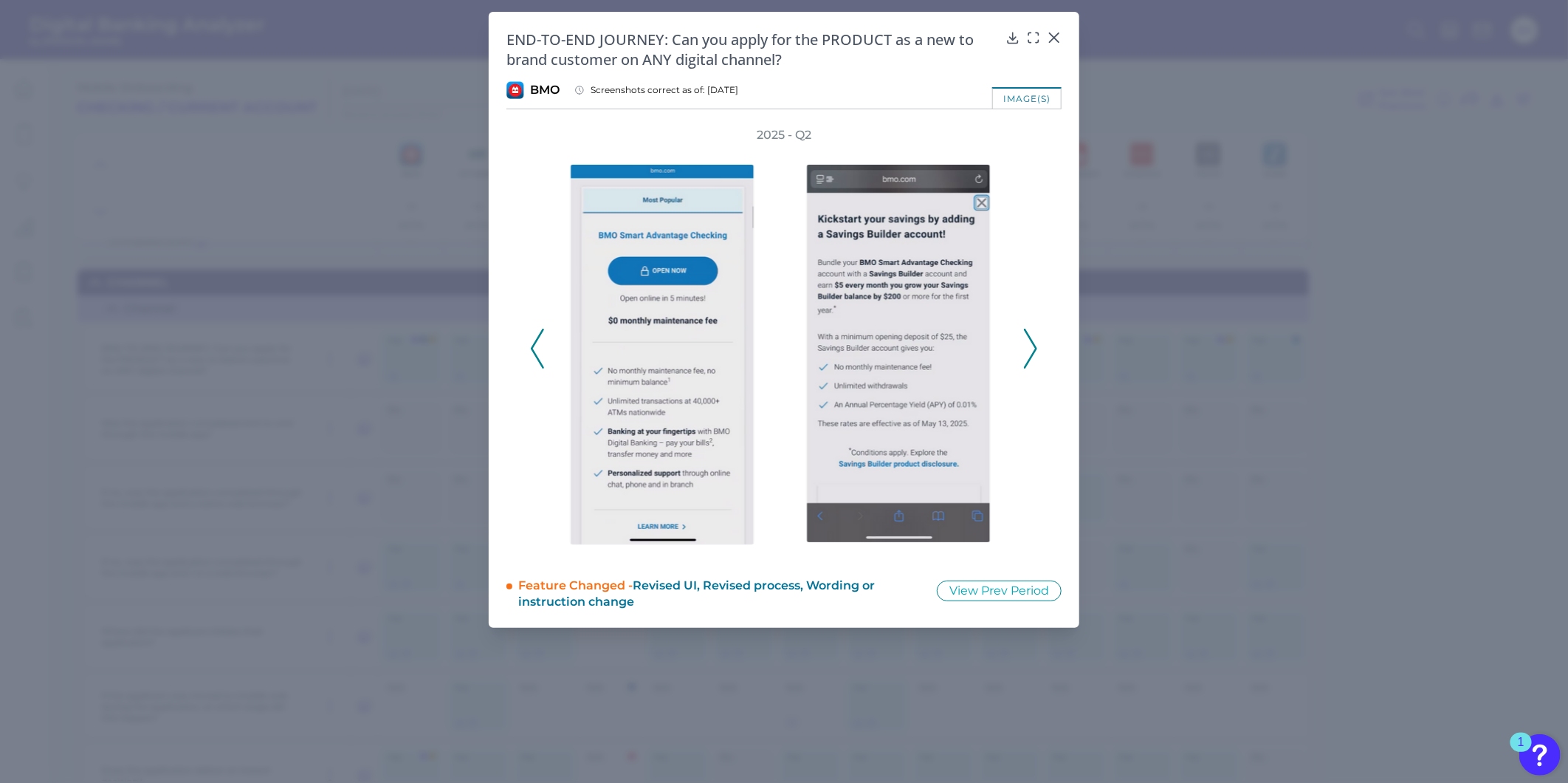
click at [1034, 348] on icon at bounding box center [1031, 349] width 14 height 40
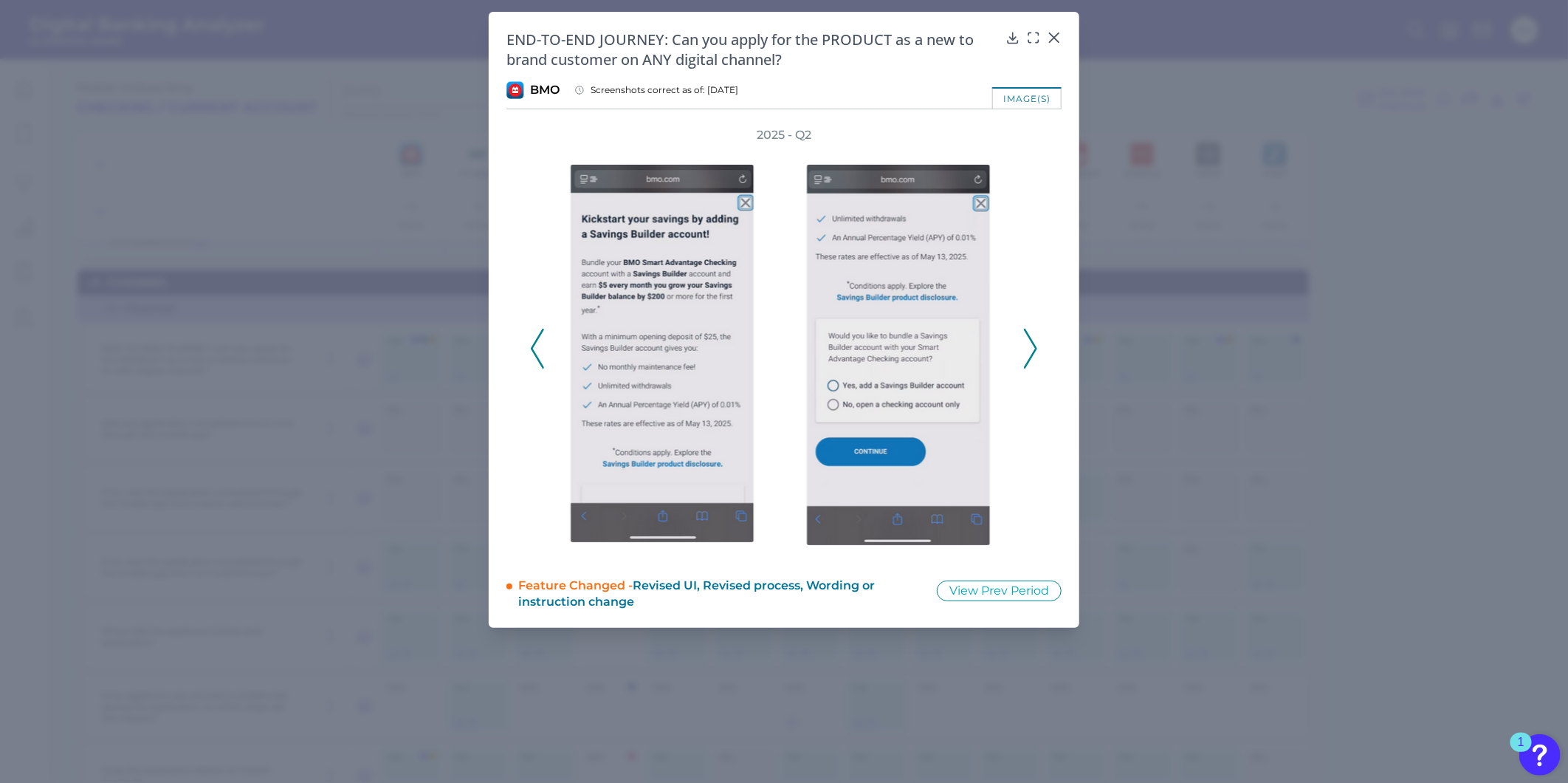
click at [1034, 348] on icon at bounding box center [1031, 349] width 14 height 40
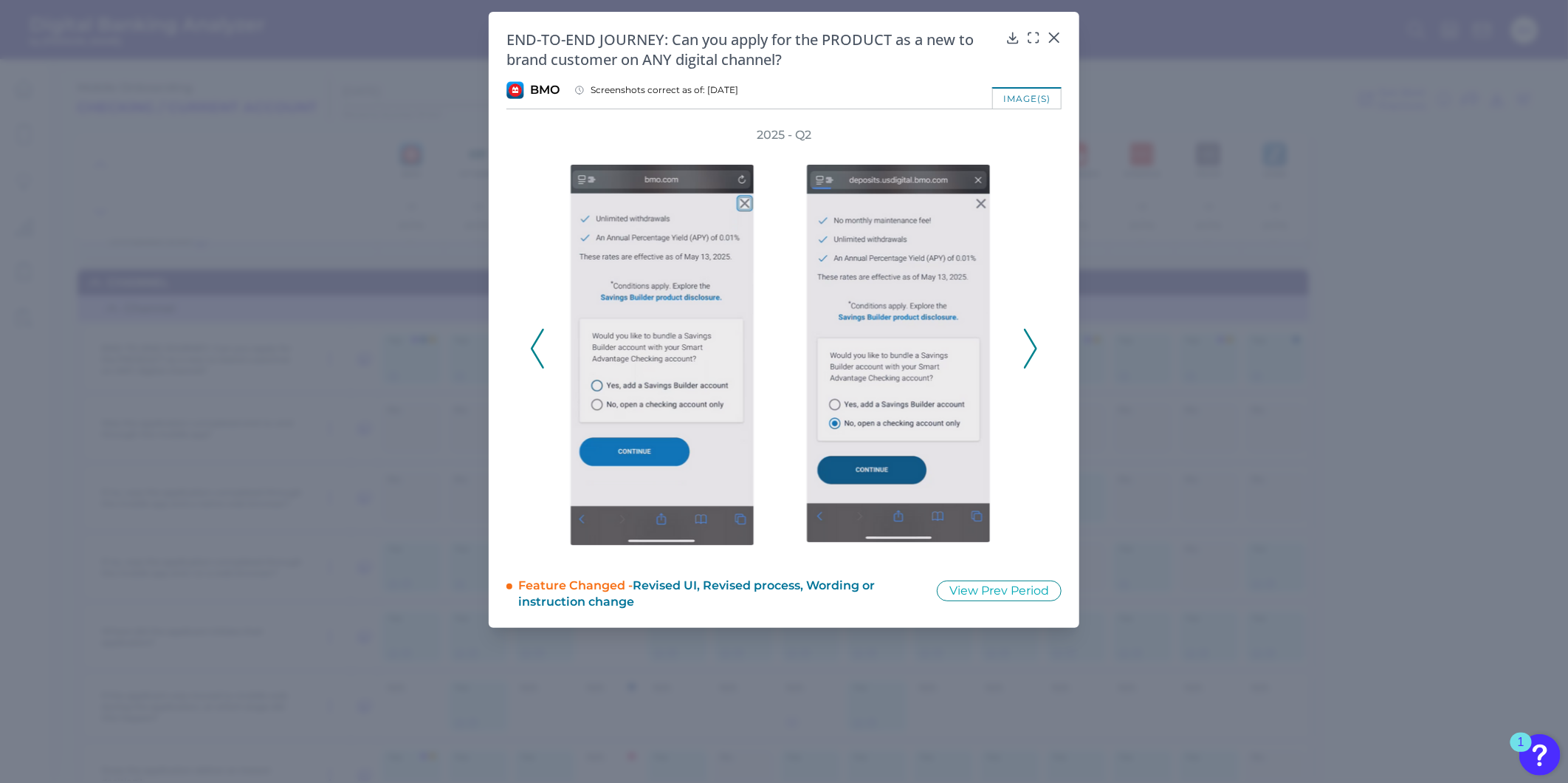
click at [1034, 348] on icon at bounding box center [1031, 349] width 14 height 40
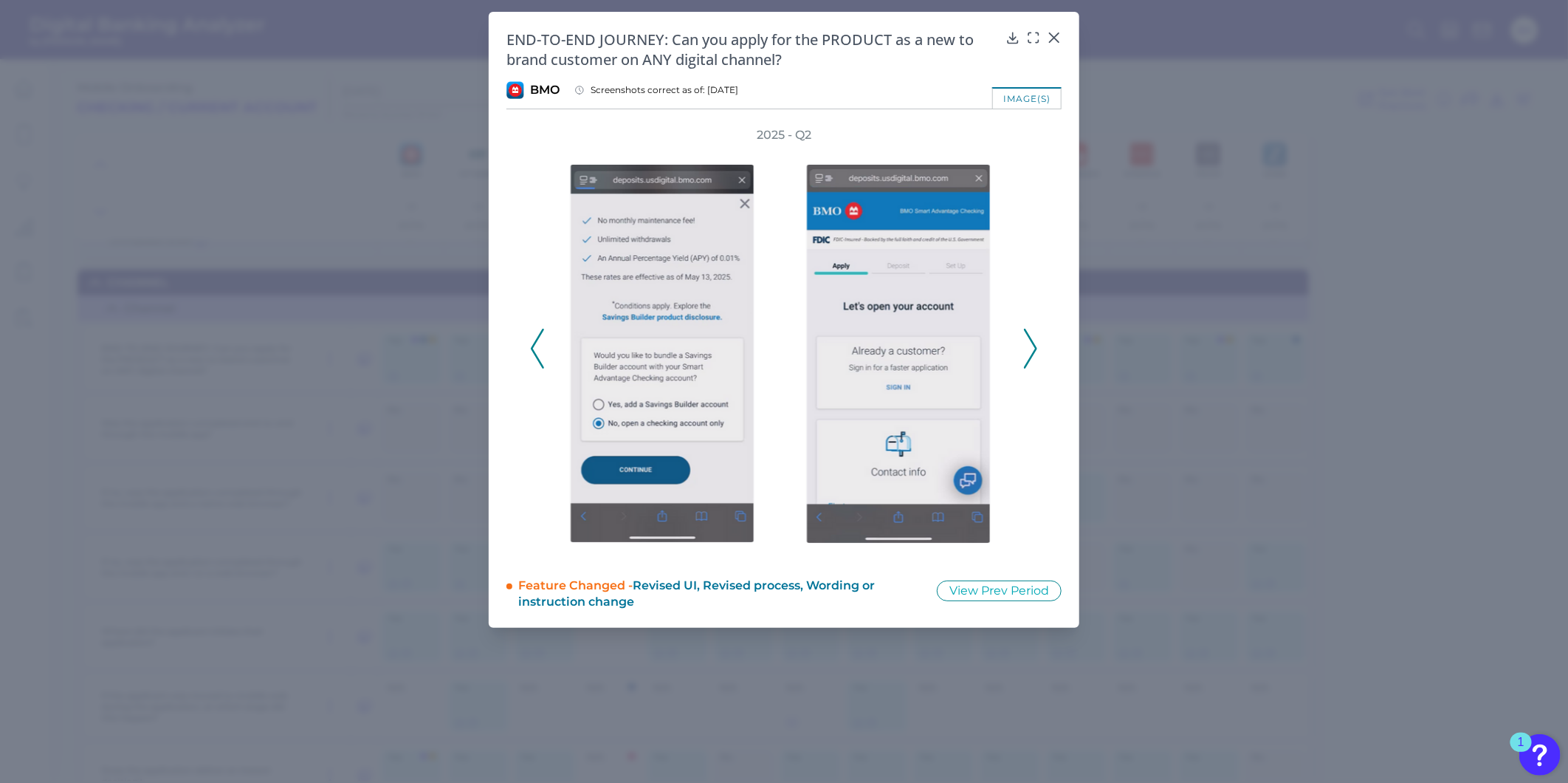
click at [1034, 348] on icon at bounding box center [1031, 349] width 14 height 40
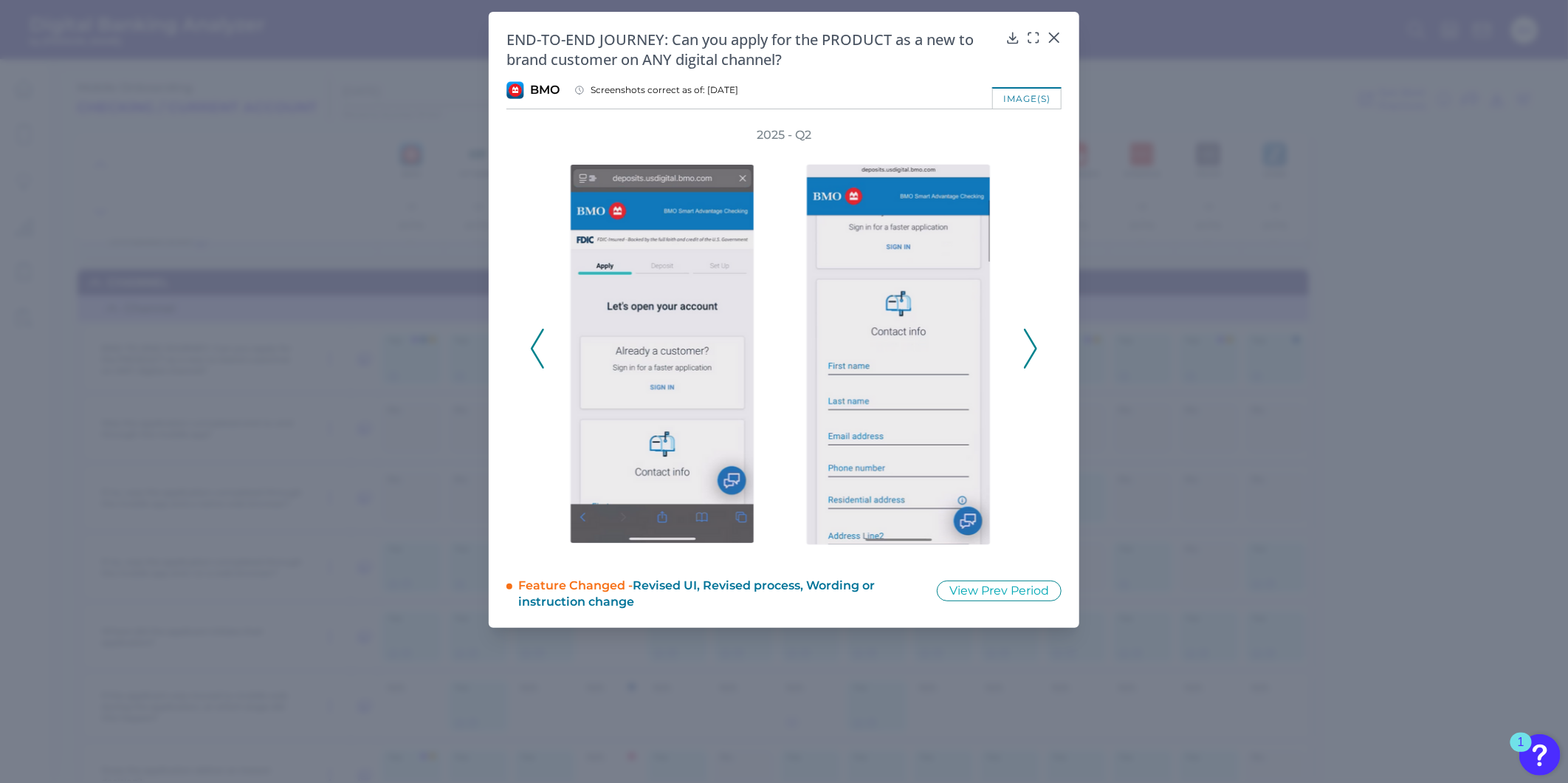
click at [1034, 348] on icon at bounding box center [1031, 349] width 14 height 40
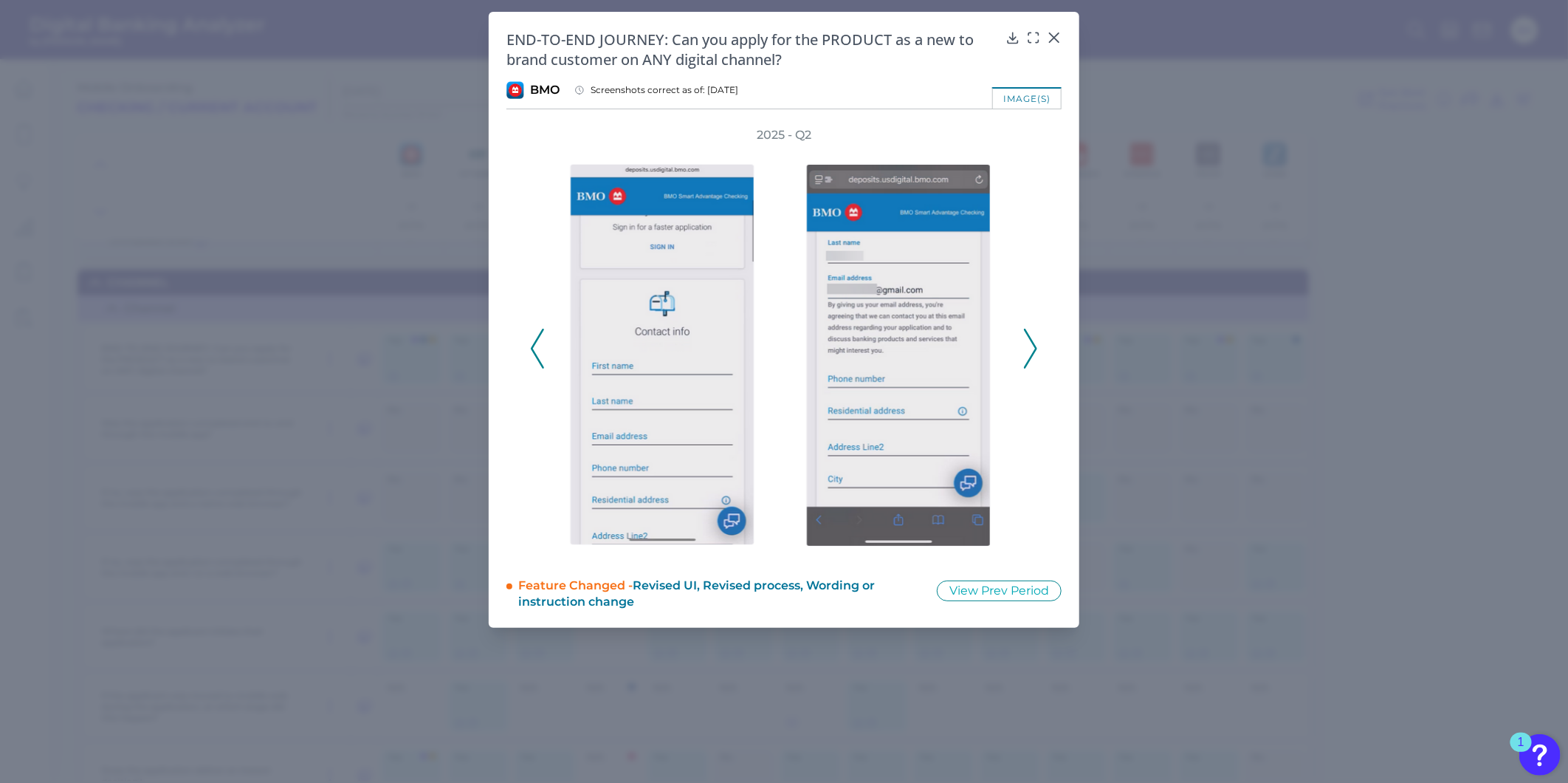
click at [1033, 348] on icon at bounding box center [1031, 349] width 14 height 40
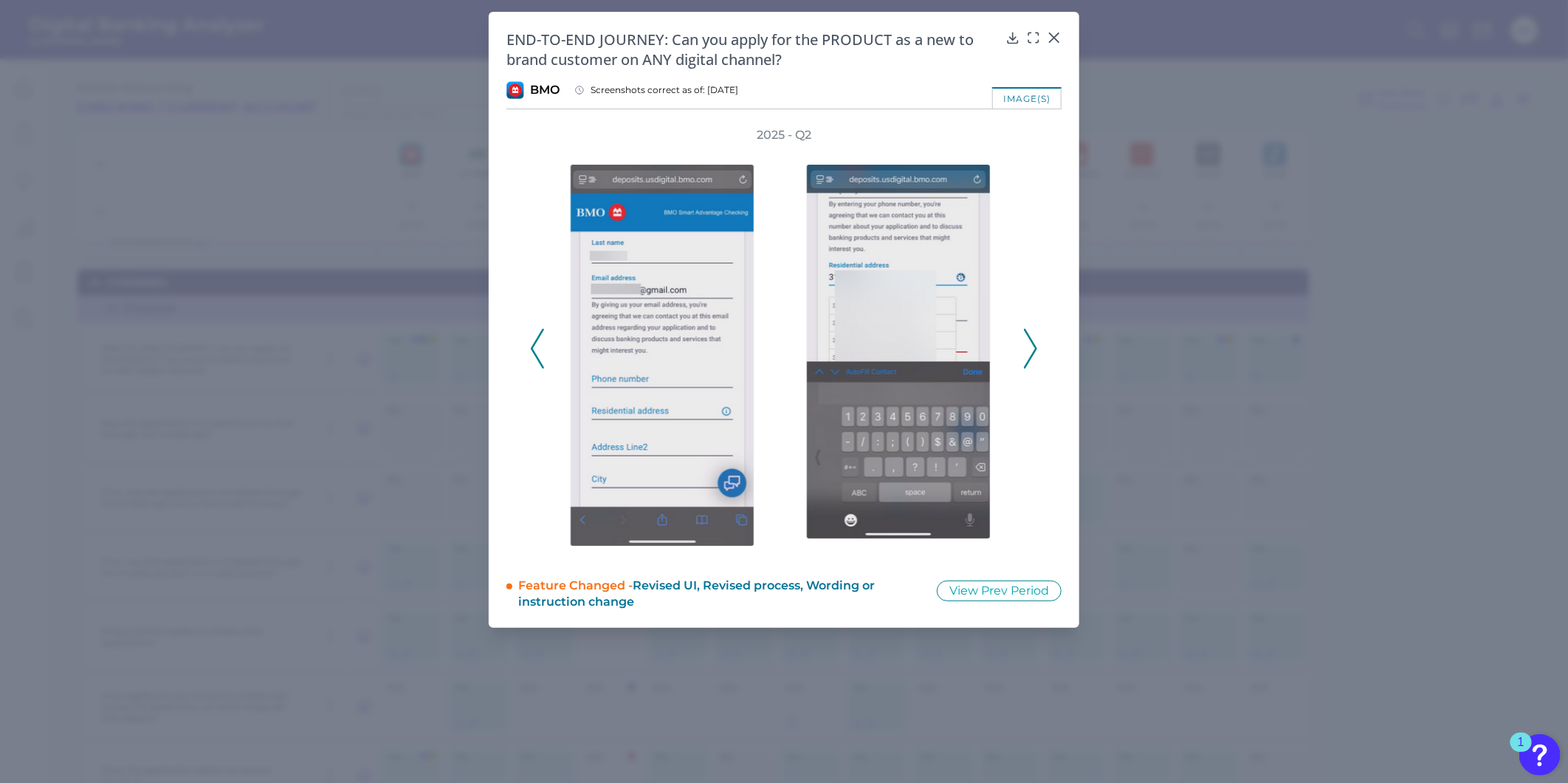
click at [1021, 355] on div at bounding box center [1138, 348] width 236 height 411
click at [1030, 352] on icon at bounding box center [1031, 349] width 14 height 40
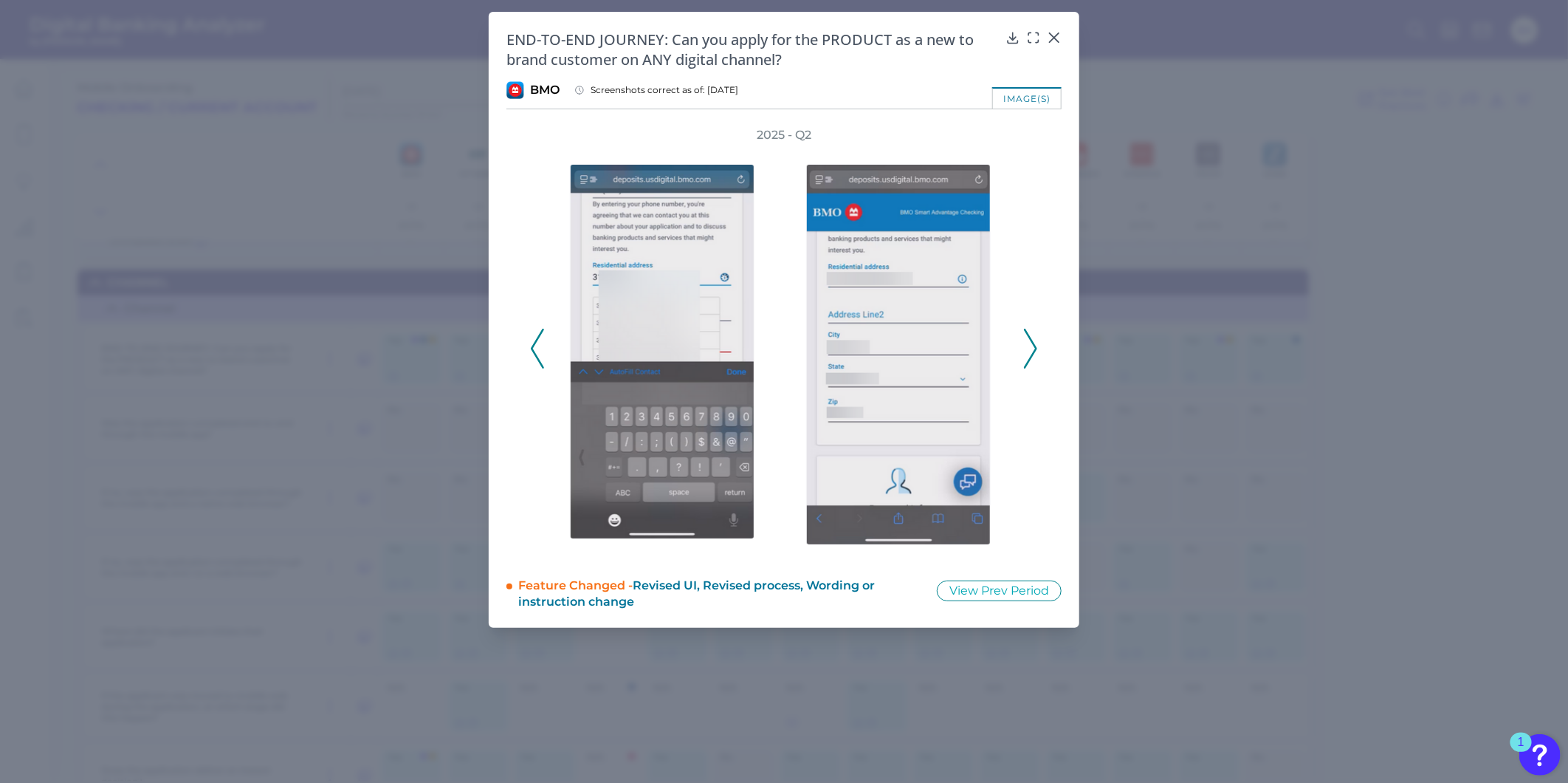
click at [1030, 352] on icon at bounding box center [1031, 349] width 14 height 40
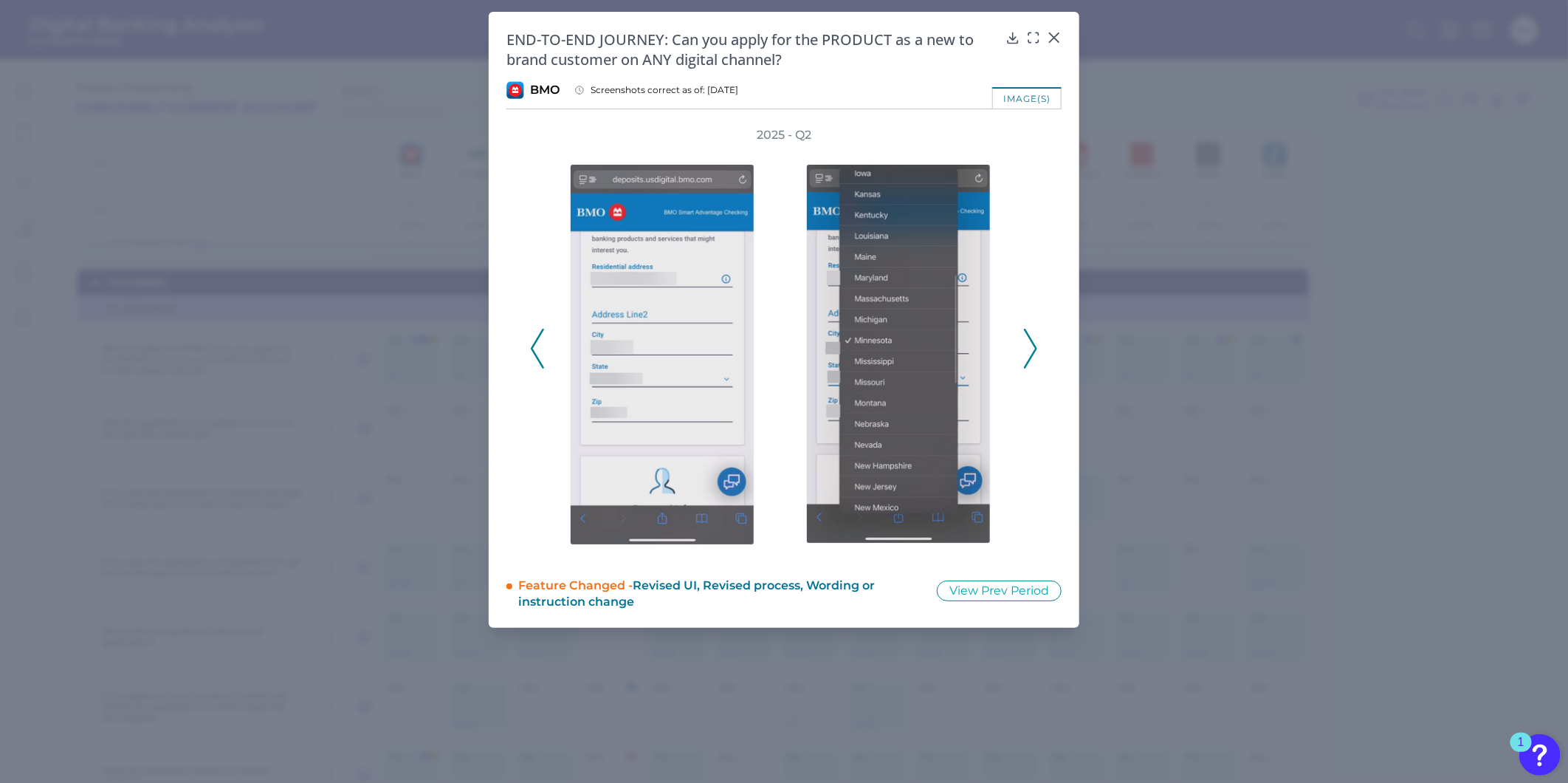
click at [1030, 352] on icon at bounding box center [1031, 349] width 14 height 40
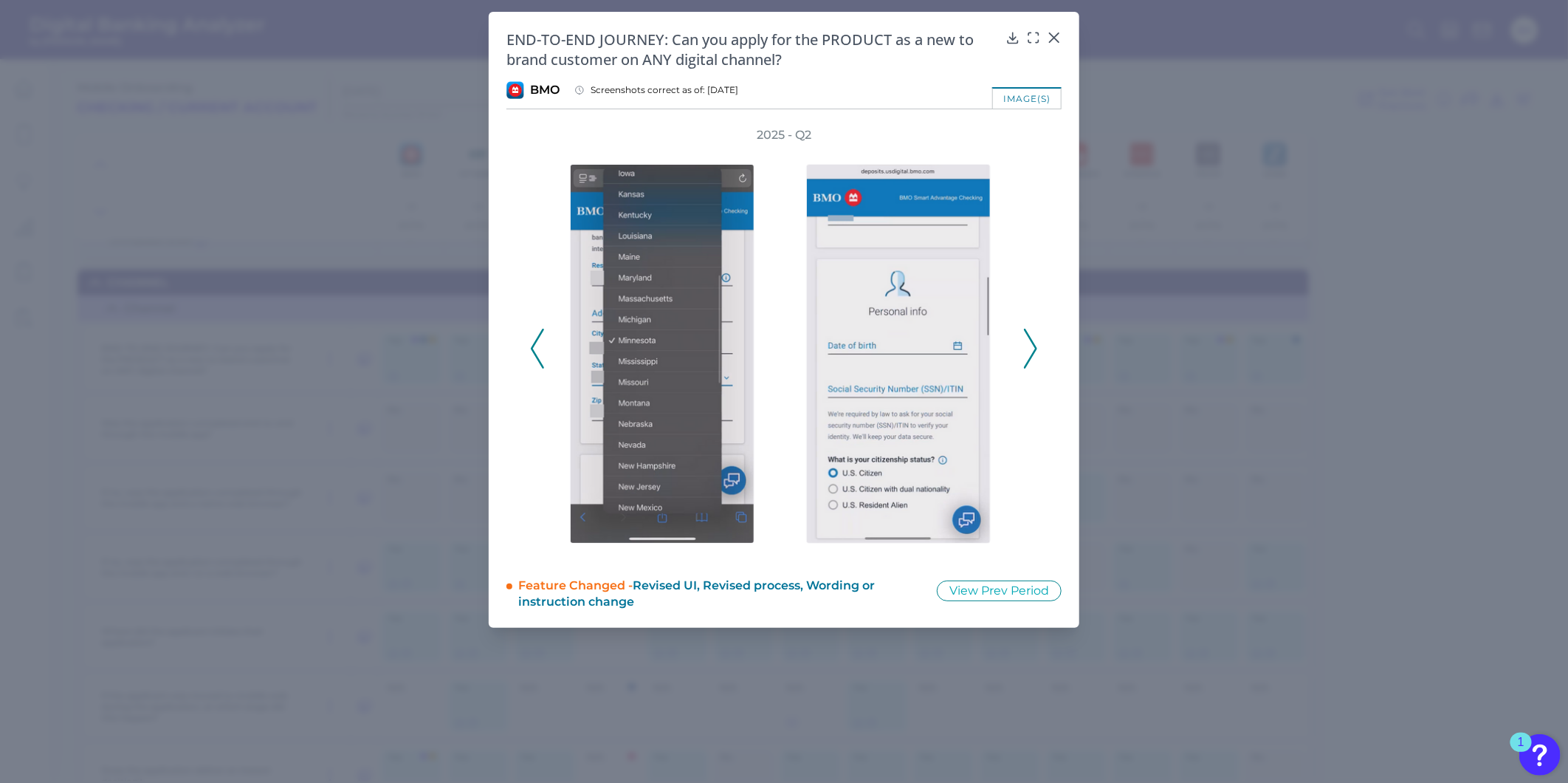
click at [1030, 350] on icon at bounding box center [1031, 349] width 14 height 40
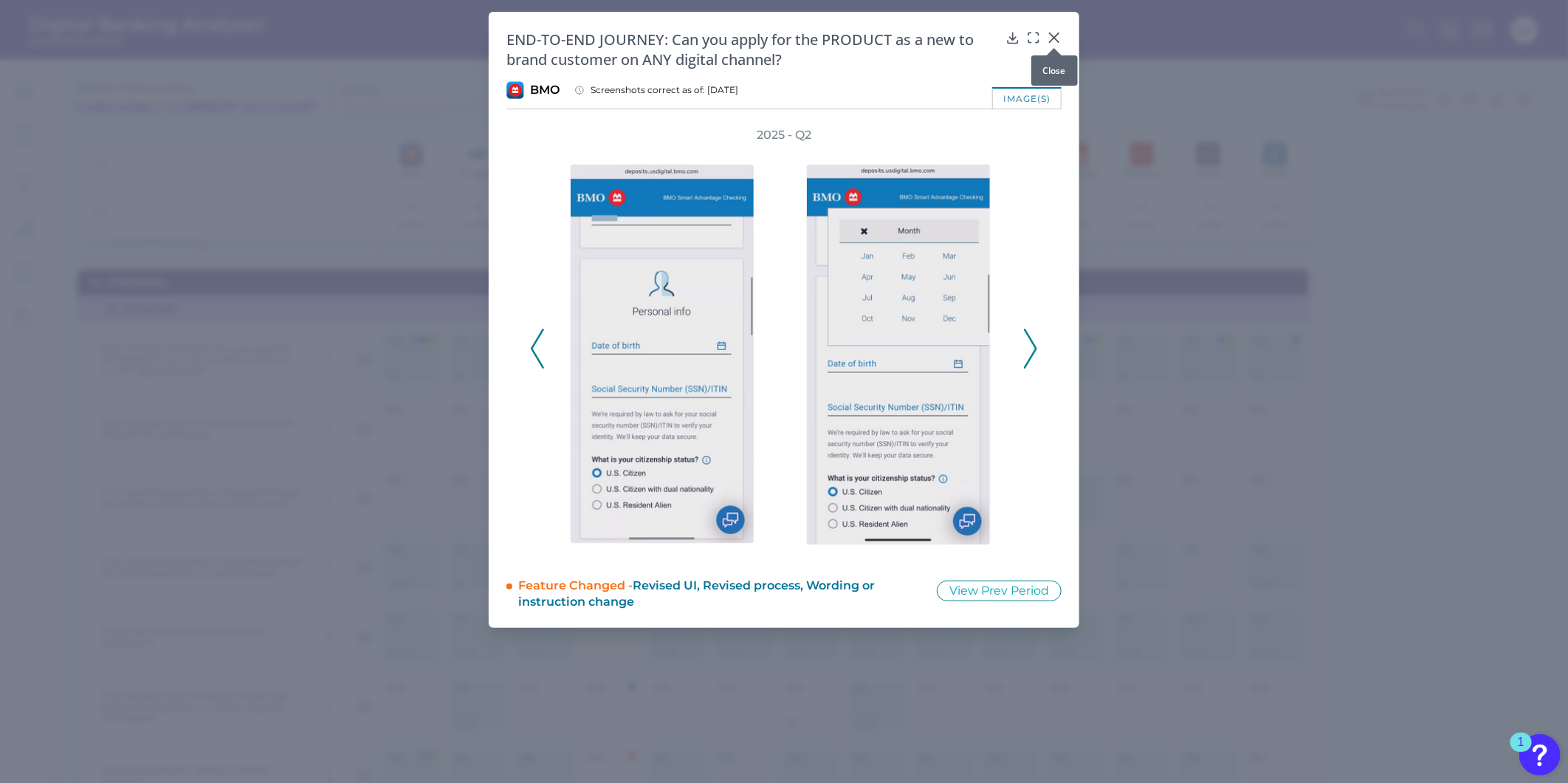
click at [1056, 42] on div at bounding box center [1054, 48] width 14 height 14
click at [1053, 41] on div at bounding box center [1054, 48] width 14 height 14
click at [1053, 38] on icon at bounding box center [1054, 38] width 14 height 14
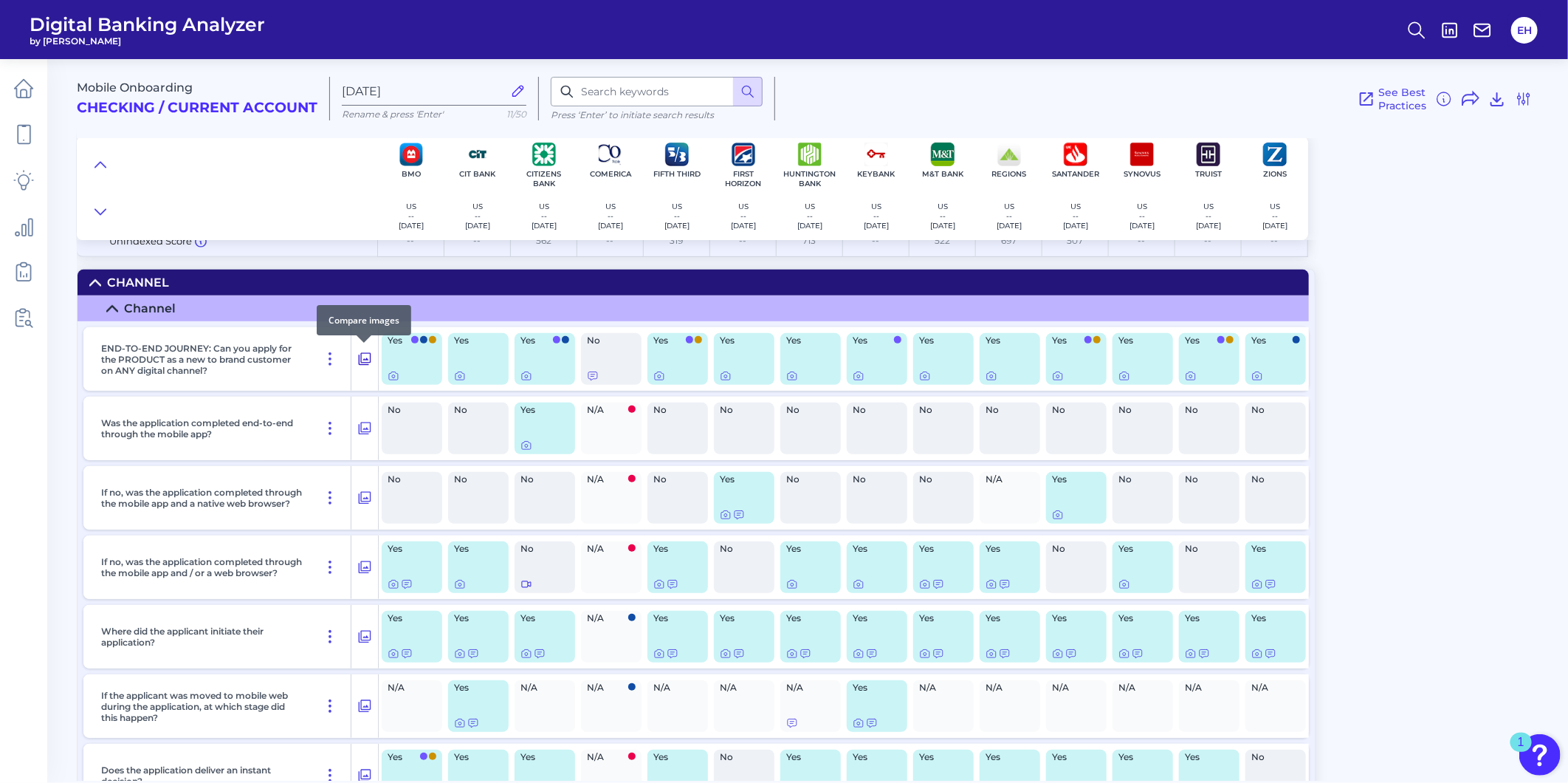
click at [367, 355] on icon at bounding box center [364, 359] width 14 height 18
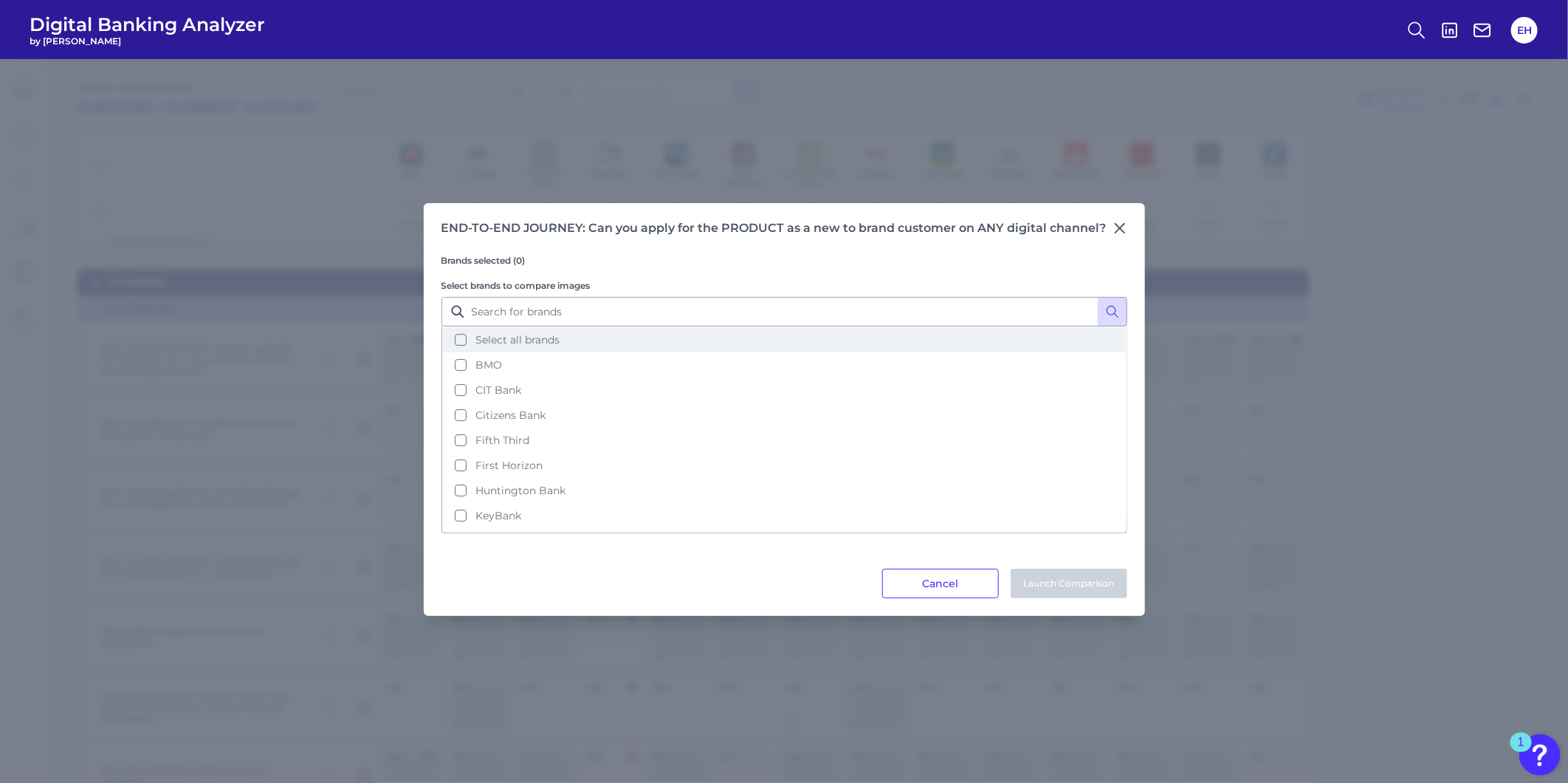
click at [489, 339] on span "Select all brands" at bounding box center [517, 339] width 84 height 14
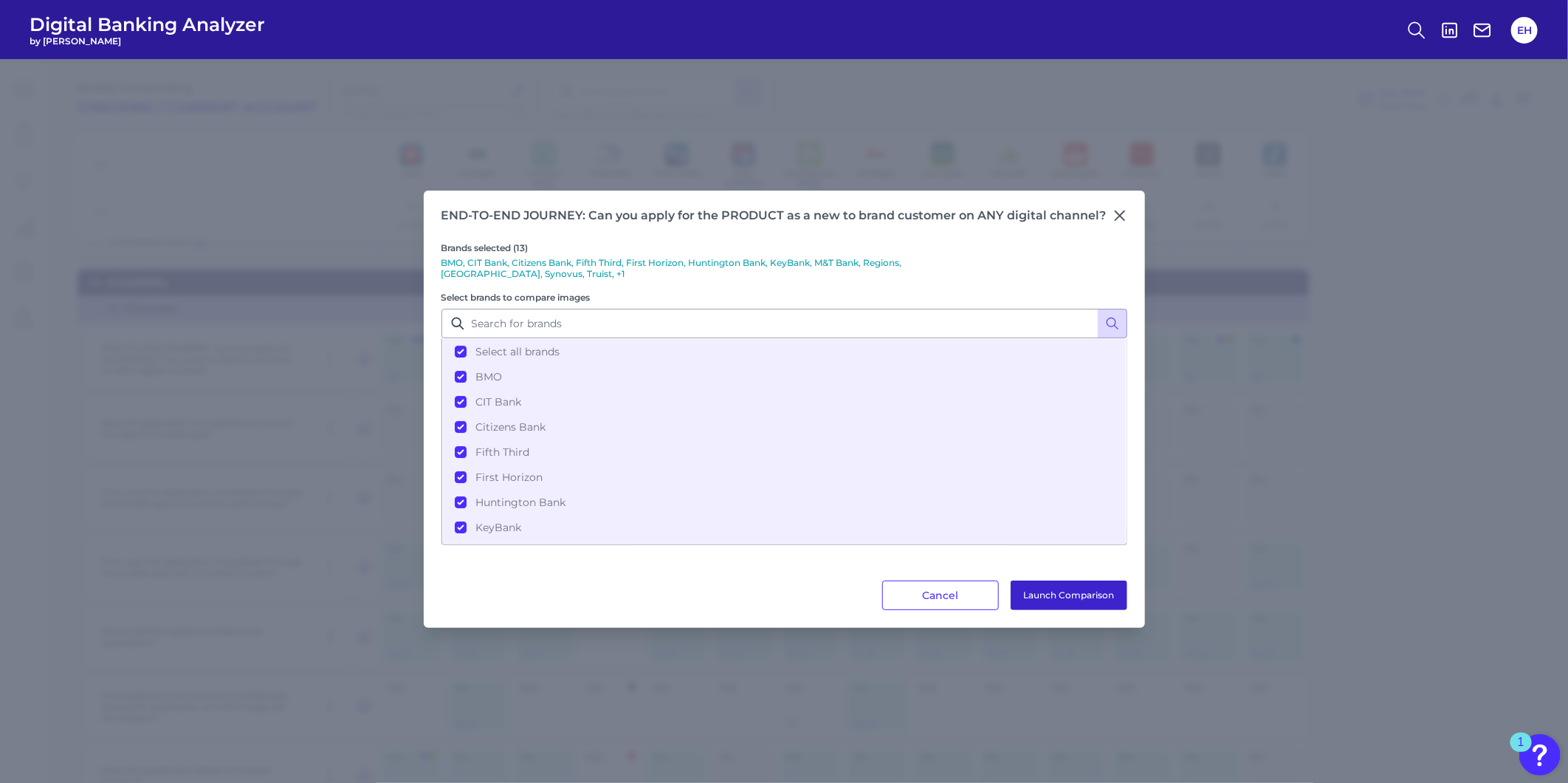
click at [1061, 594] on button "Launch Comparison" at bounding box center [1069, 595] width 117 height 30
